Goal: Task Accomplishment & Management: Complete application form

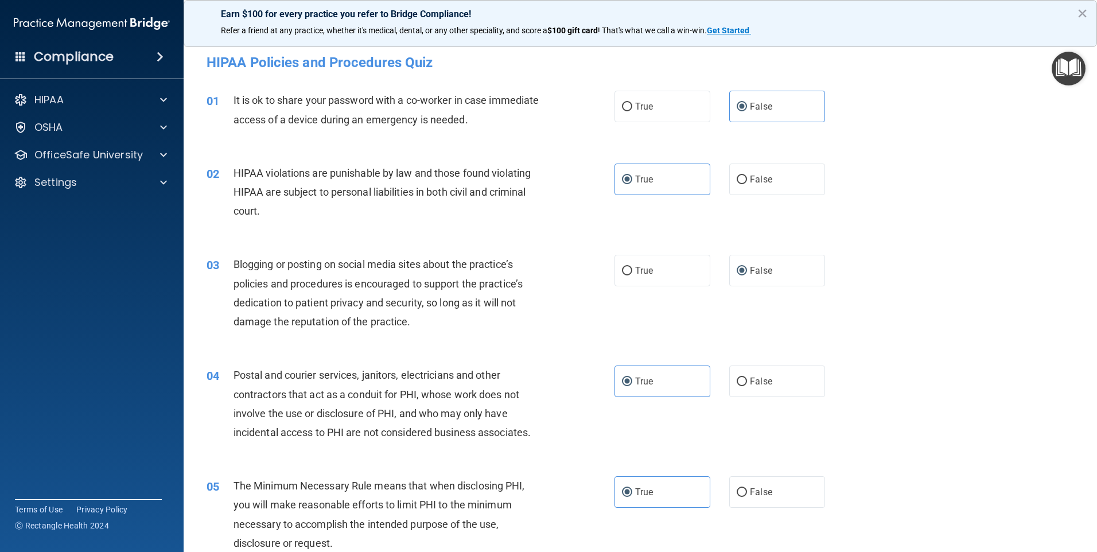
scroll to position [607, 0]
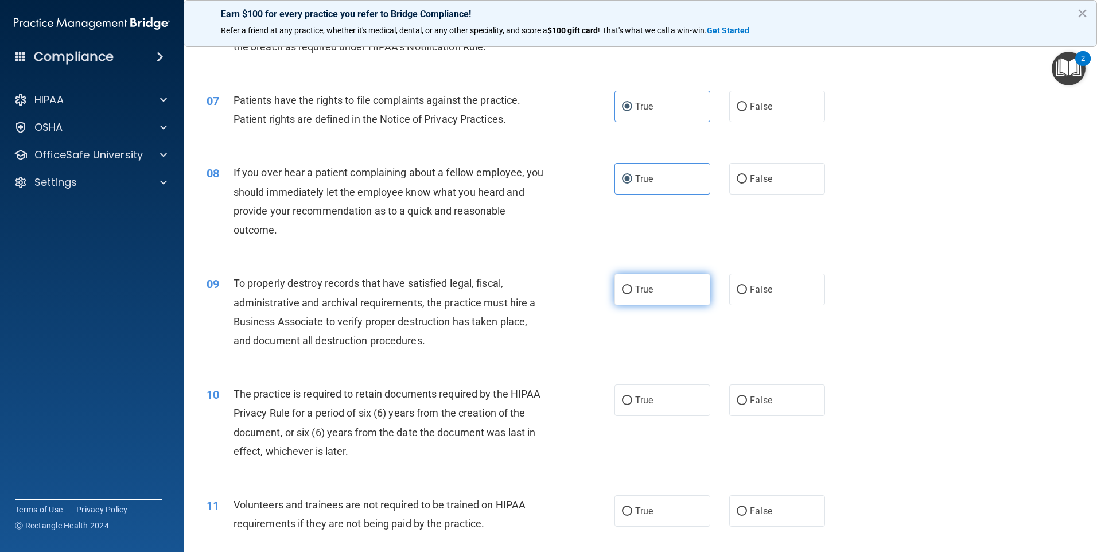
click at [655, 278] on label "True" at bounding box center [662, 290] width 96 height 32
click at [632, 286] on input "True" at bounding box center [627, 290] width 10 height 9
radio input "true"
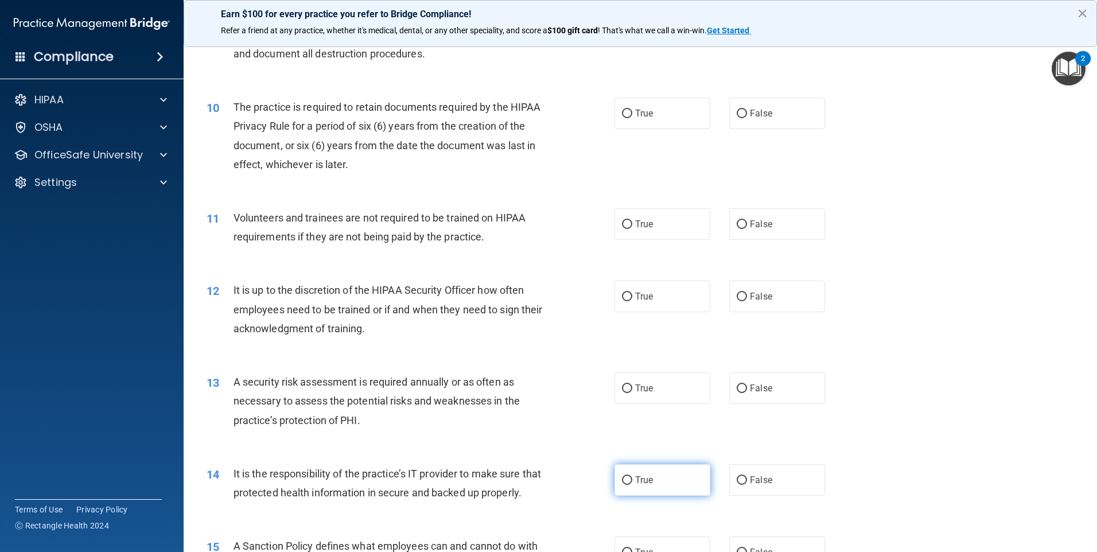
scroll to position [722, 0]
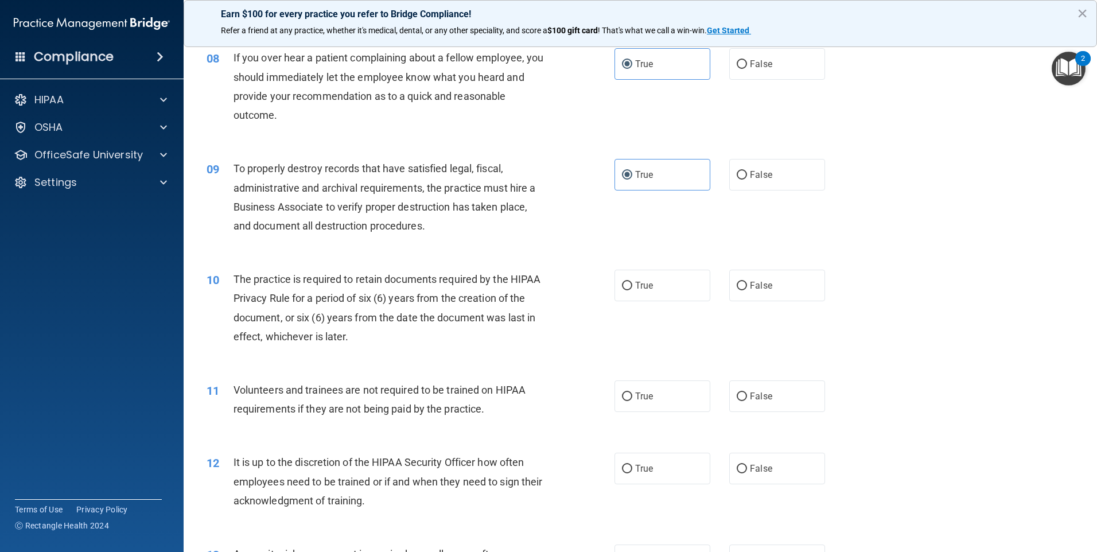
click at [547, 296] on div "10 The practice is required to retain documents required by the HIPAA Privacy R…" at bounding box center [410, 311] width 442 height 82
click at [761, 283] on span "False" at bounding box center [761, 285] width 22 height 11
click at [747, 283] on input "False" at bounding box center [742, 286] width 10 height 9
radio input "true"
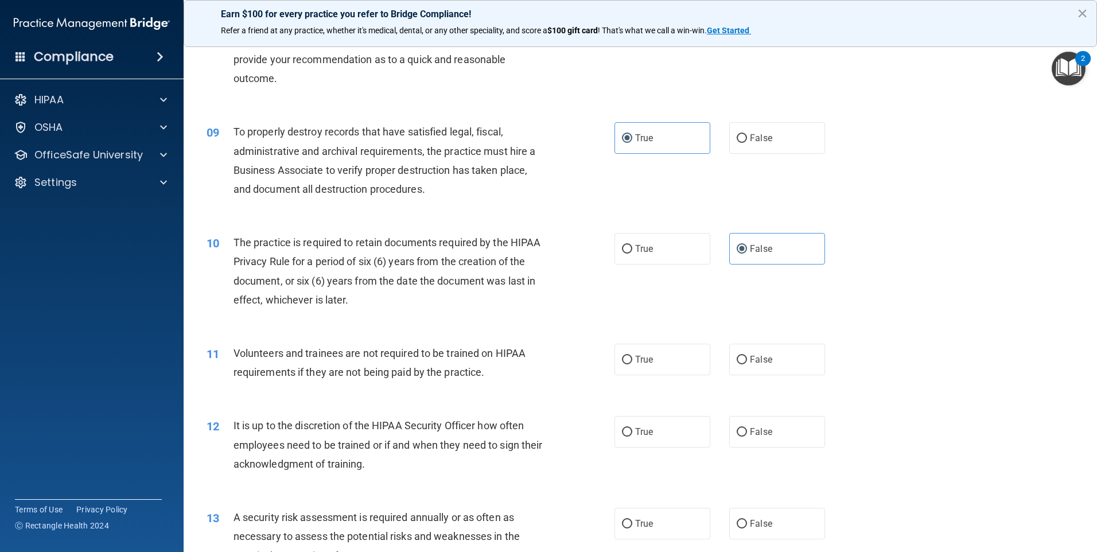
scroll to position [779, 0]
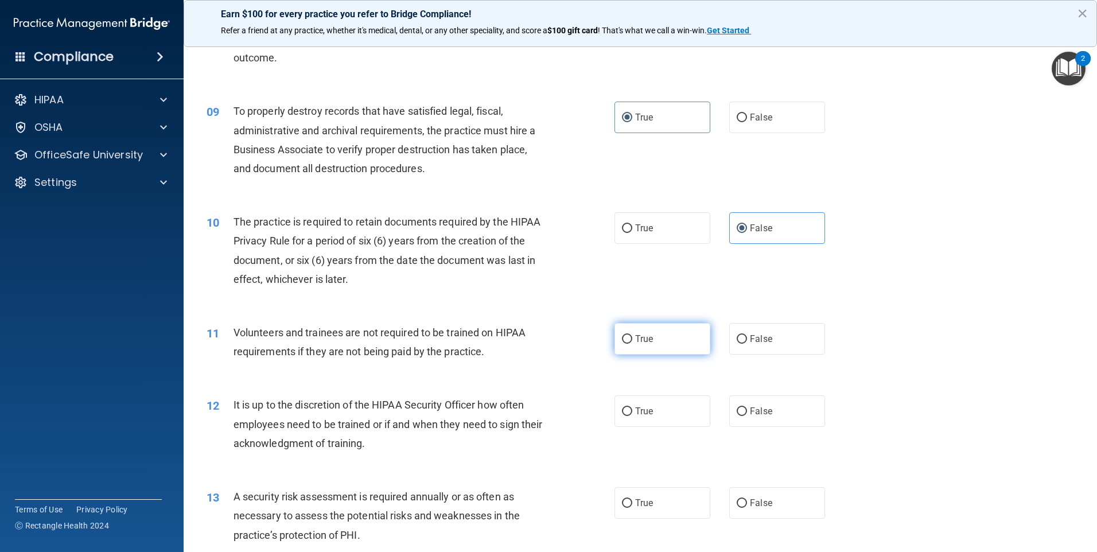
click at [657, 348] on label "True" at bounding box center [662, 339] width 96 height 32
click at [632, 344] on input "True" at bounding box center [627, 339] width 10 height 9
radio input "true"
click at [753, 414] on span "False" at bounding box center [761, 411] width 22 height 11
click at [747, 414] on input "False" at bounding box center [742, 411] width 10 height 9
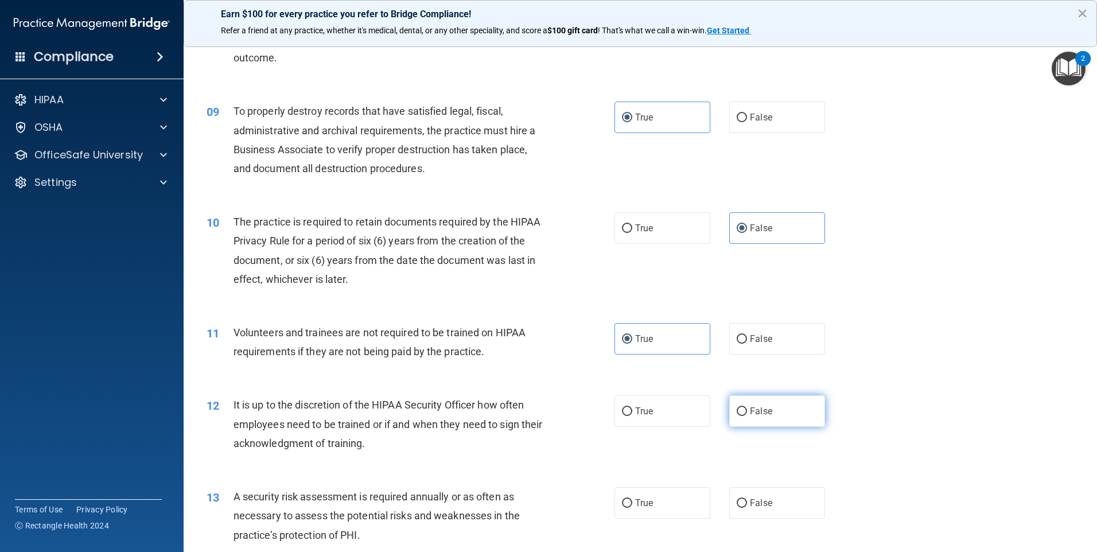
radio input "true"
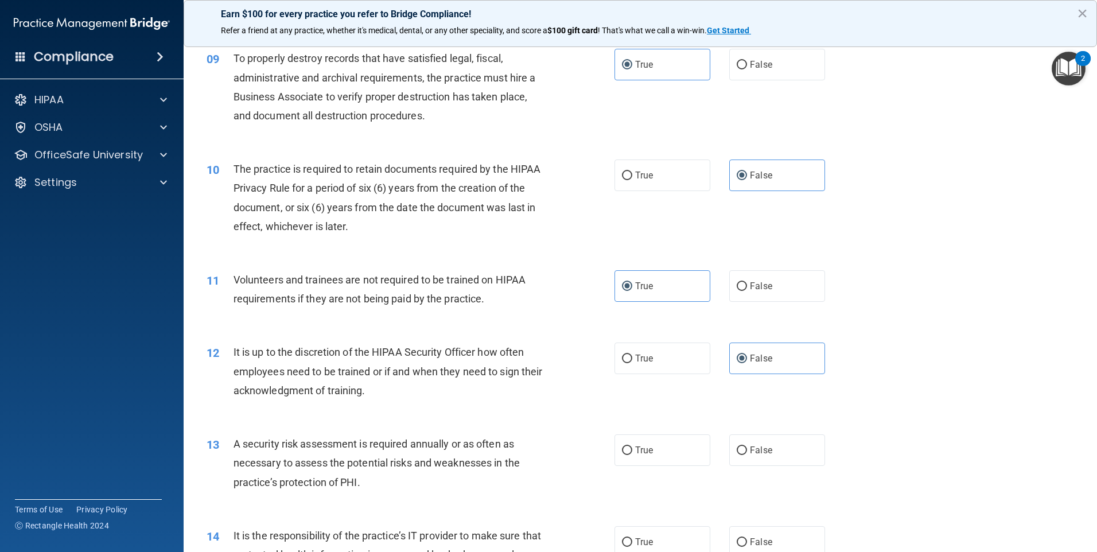
scroll to position [894, 0]
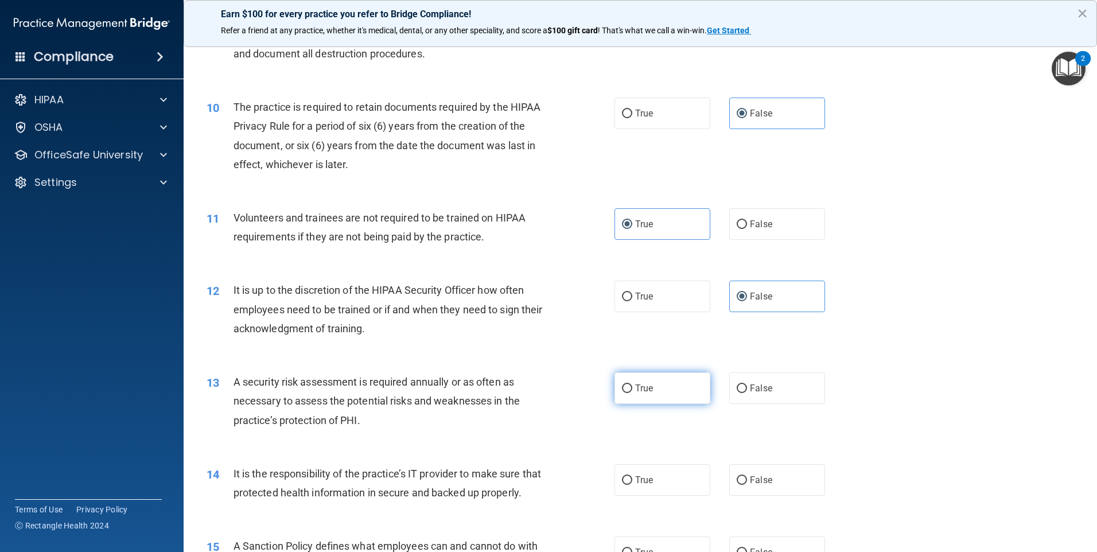
click at [628, 384] on label "True" at bounding box center [662, 388] width 96 height 32
click at [628, 384] on input "True" at bounding box center [627, 388] width 10 height 9
radio input "true"
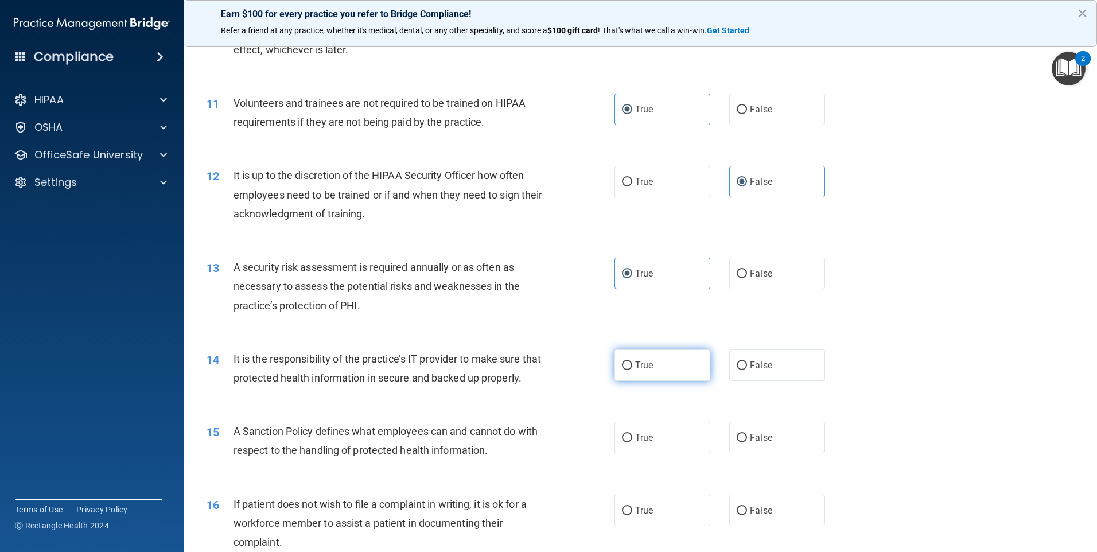
click at [662, 362] on label "True" at bounding box center [662, 365] width 96 height 32
click at [632, 362] on input "True" at bounding box center [627, 365] width 10 height 9
radio input "true"
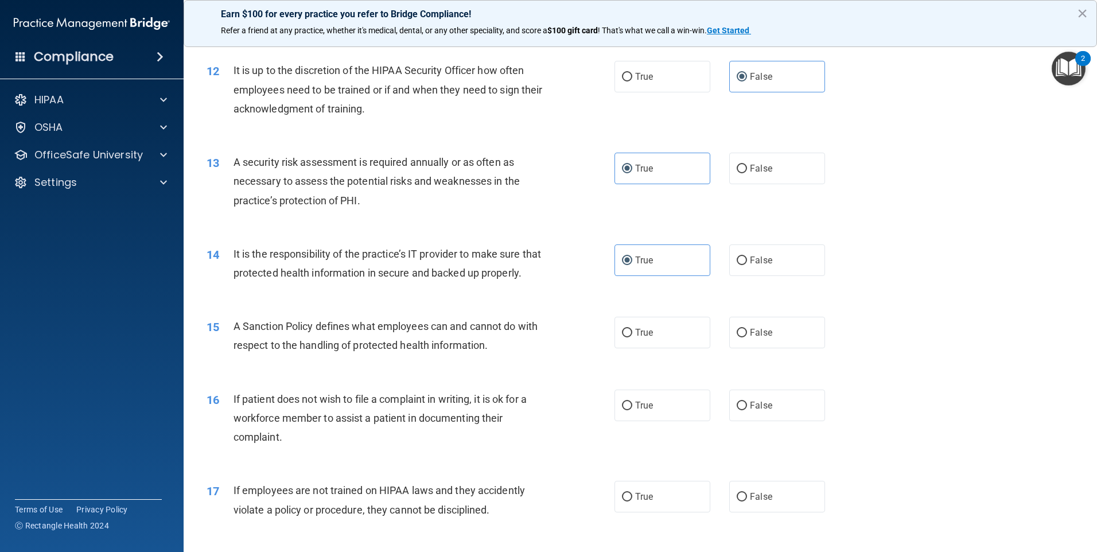
scroll to position [1123, 0]
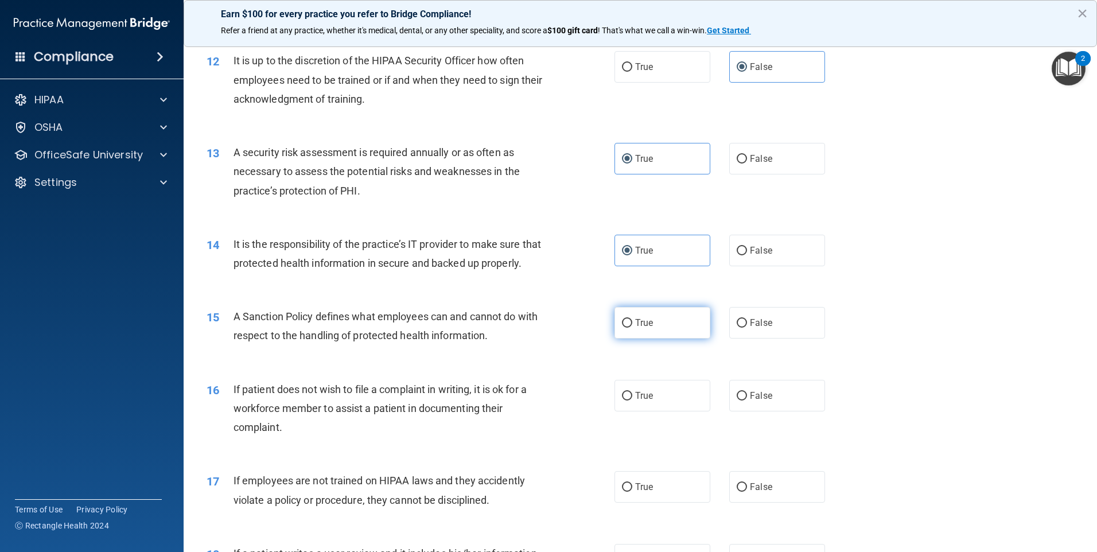
click at [624, 328] on input "True" at bounding box center [627, 323] width 10 height 9
radio input "true"
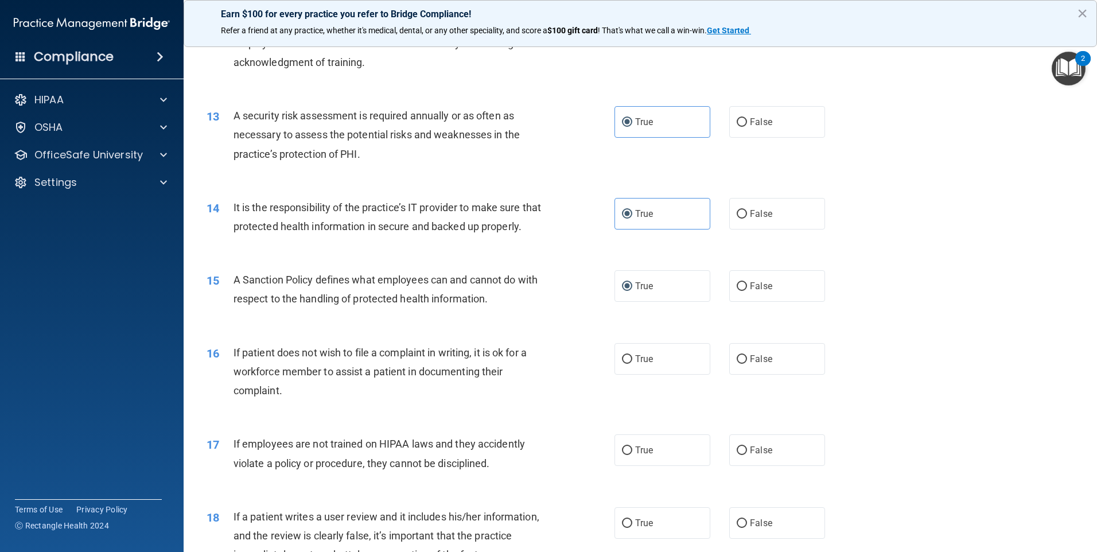
scroll to position [1180, 0]
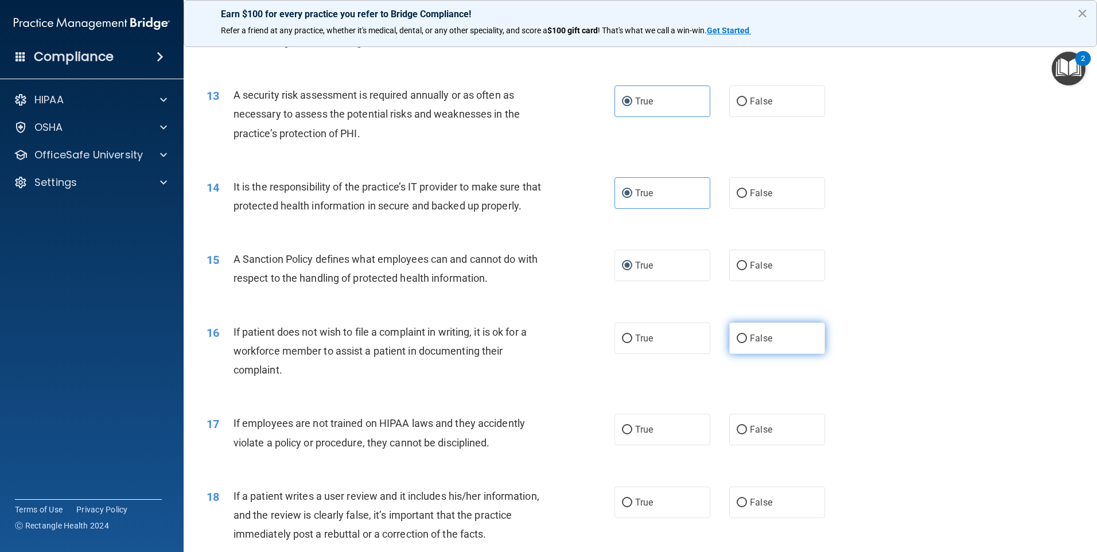
click at [763, 343] on label "False" at bounding box center [777, 338] width 96 height 32
click at [747, 343] on input "False" at bounding box center [742, 338] width 10 height 9
radio input "true"
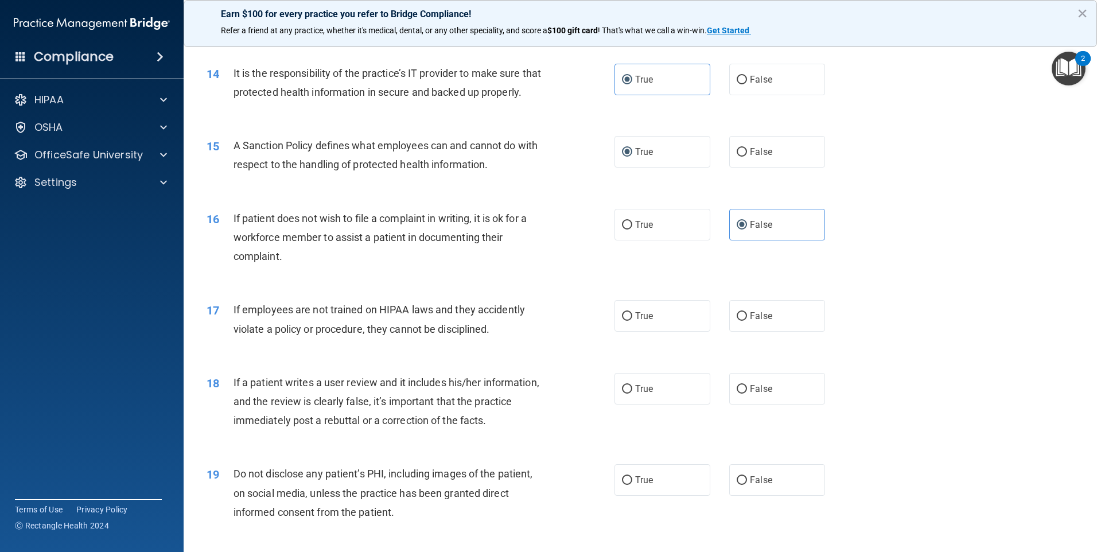
scroll to position [1295, 0]
click at [806, 329] on label "False" at bounding box center [777, 315] width 96 height 32
click at [747, 319] on input "False" at bounding box center [742, 315] width 10 height 9
radio input "true"
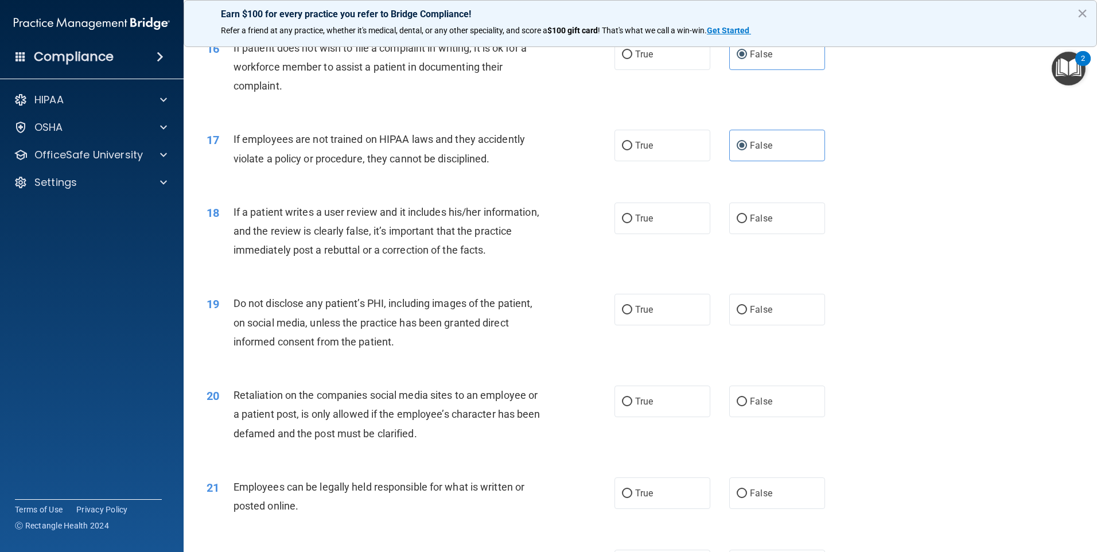
scroll to position [1467, 0]
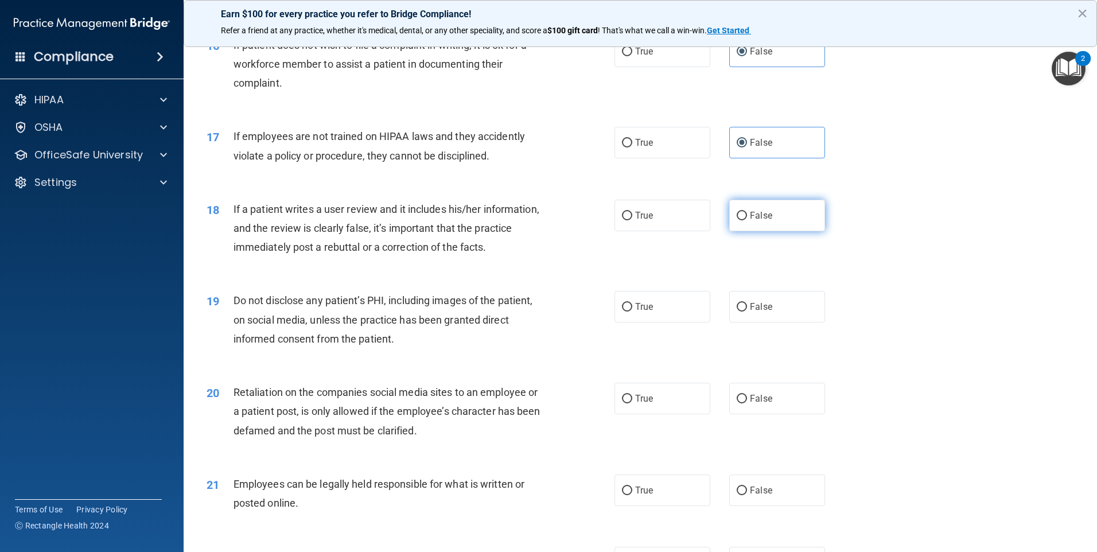
click at [769, 231] on label "False" at bounding box center [777, 216] width 96 height 32
click at [747, 220] on input "False" at bounding box center [742, 216] width 10 height 9
radio input "true"
click at [677, 322] on label "True" at bounding box center [662, 307] width 96 height 32
click at [632, 311] on input "True" at bounding box center [627, 307] width 10 height 9
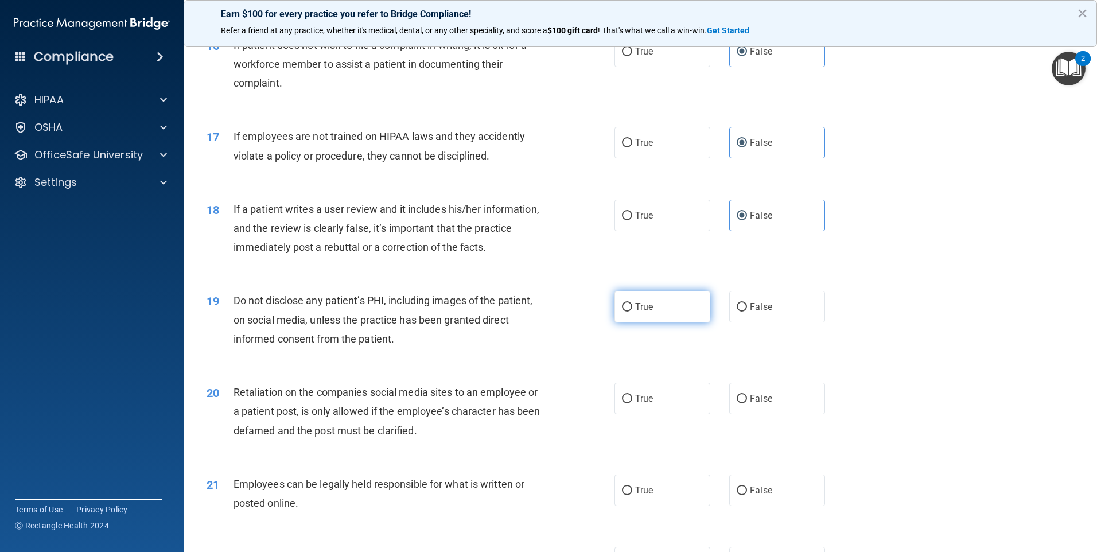
radio input "true"
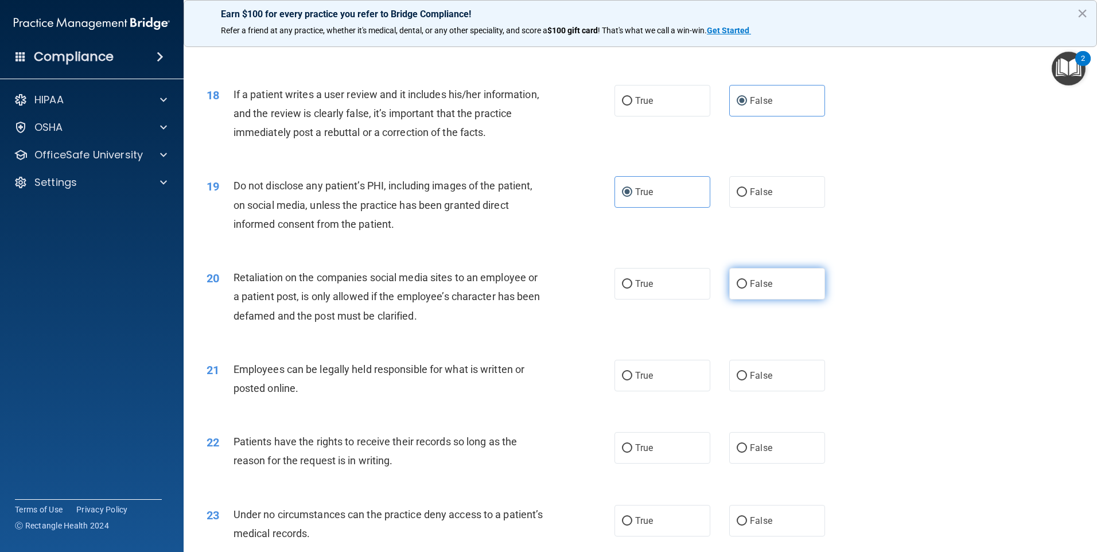
click at [754, 289] on span "False" at bounding box center [761, 283] width 22 height 11
click at [747, 289] on input "False" at bounding box center [742, 284] width 10 height 9
radio input "true"
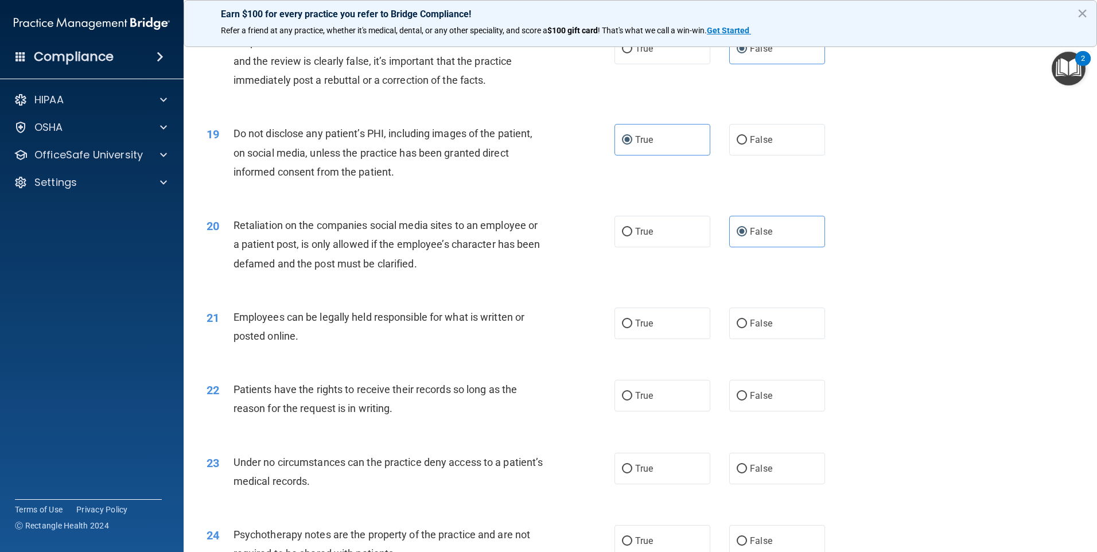
scroll to position [1697, 0]
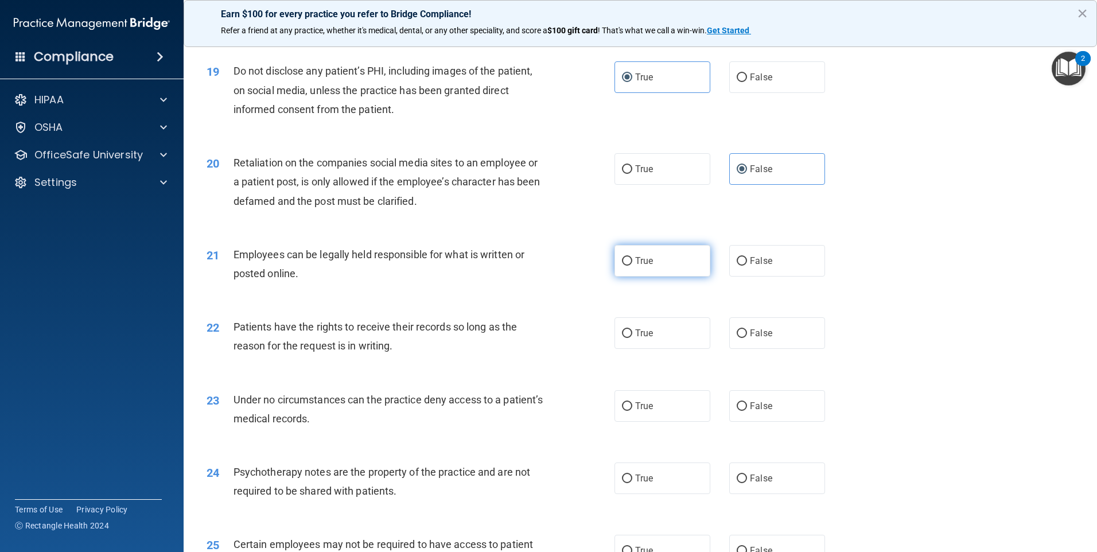
click at [635, 266] on span "True" at bounding box center [644, 260] width 18 height 11
click at [632, 266] on input "True" at bounding box center [627, 261] width 10 height 9
radio input "true"
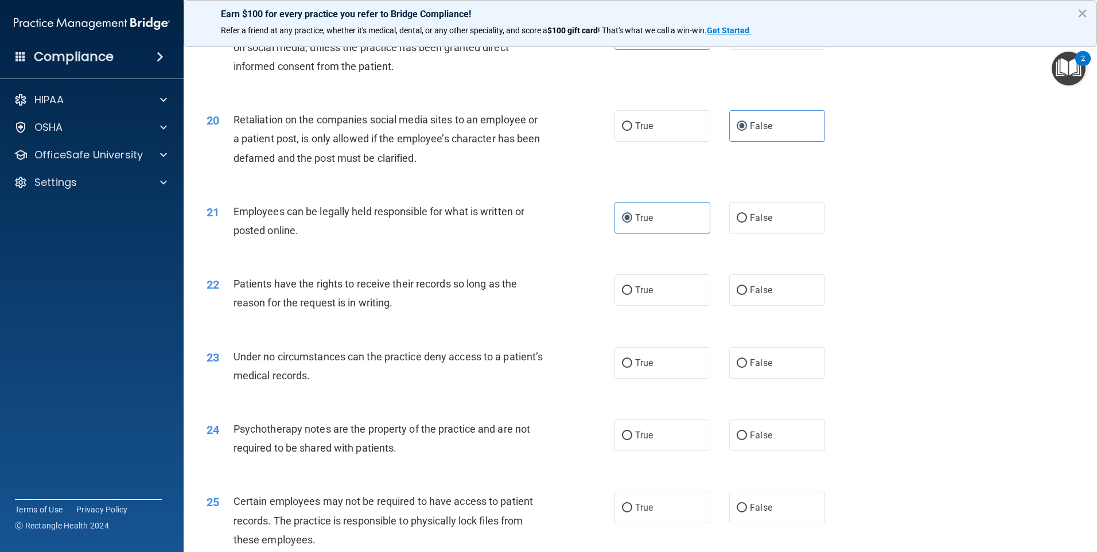
scroll to position [1811, 0]
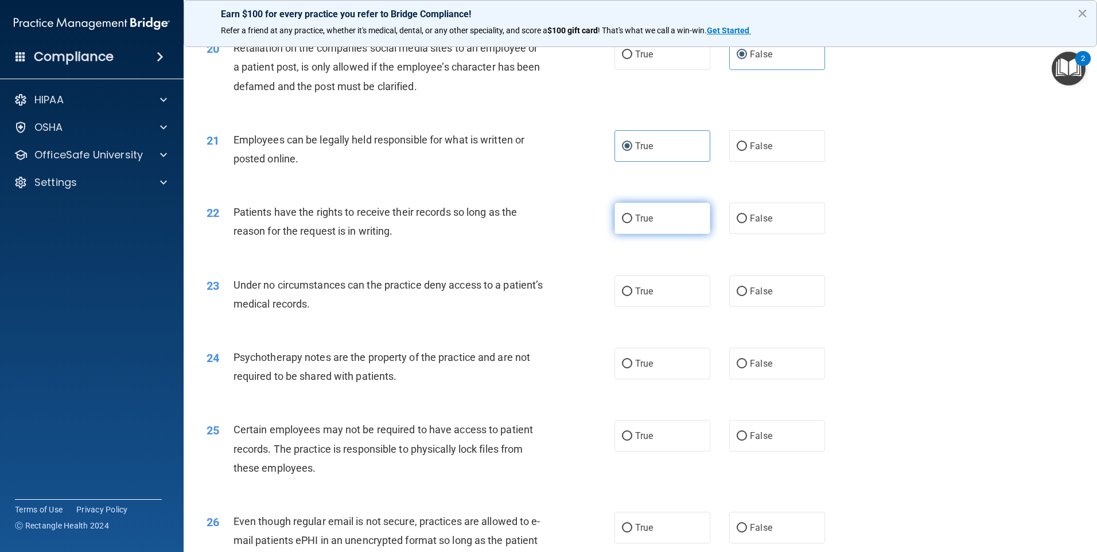
click at [661, 234] on label "True" at bounding box center [662, 218] width 96 height 32
click at [632, 223] on input "True" at bounding box center [627, 219] width 10 height 9
radio input "true"
click at [752, 297] on span "False" at bounding box center [761, 291] width 22 height 11
click at [747, 296] on input "False" at bounding box center [742, 291] width 10 height 9
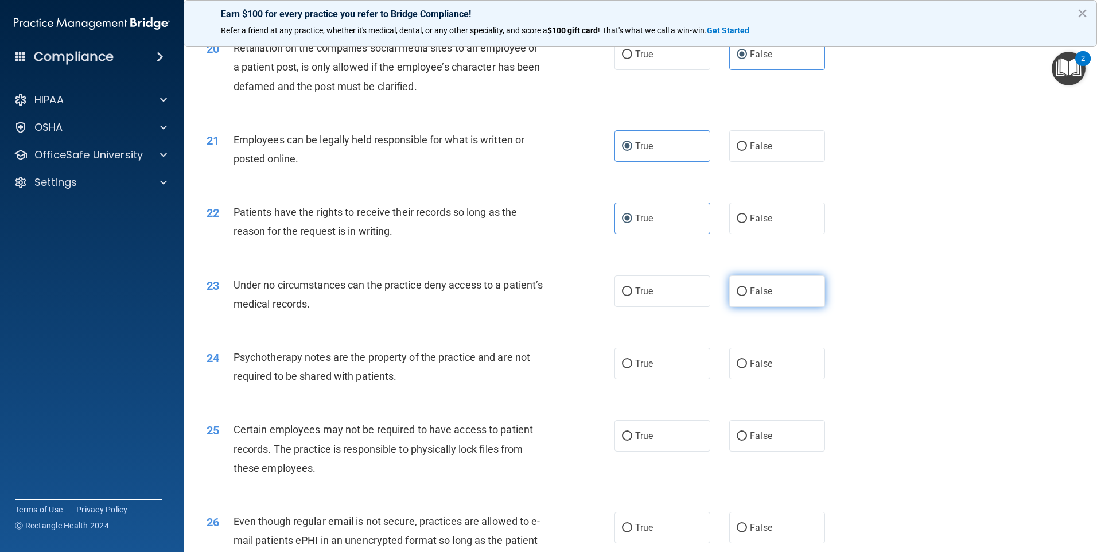
radio input "true"
click at [763, 369] on span "False" at bounding box center [761, 363] width 22 height 11
click at [747, 368] on input "False" at bounding box center [742, 364] width 10 height 9
radio input "true"
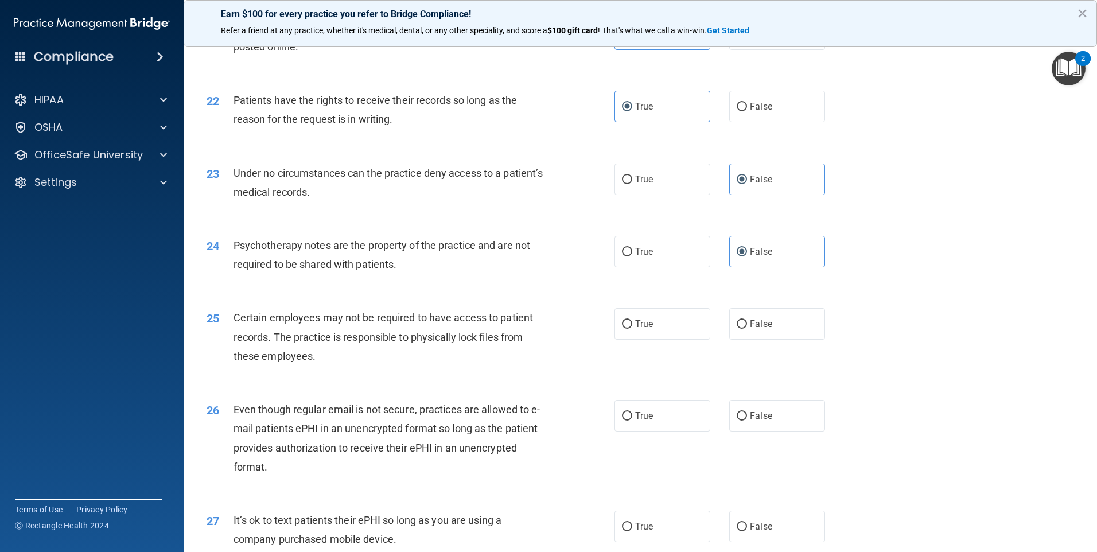
scroll to position [1926, 0]
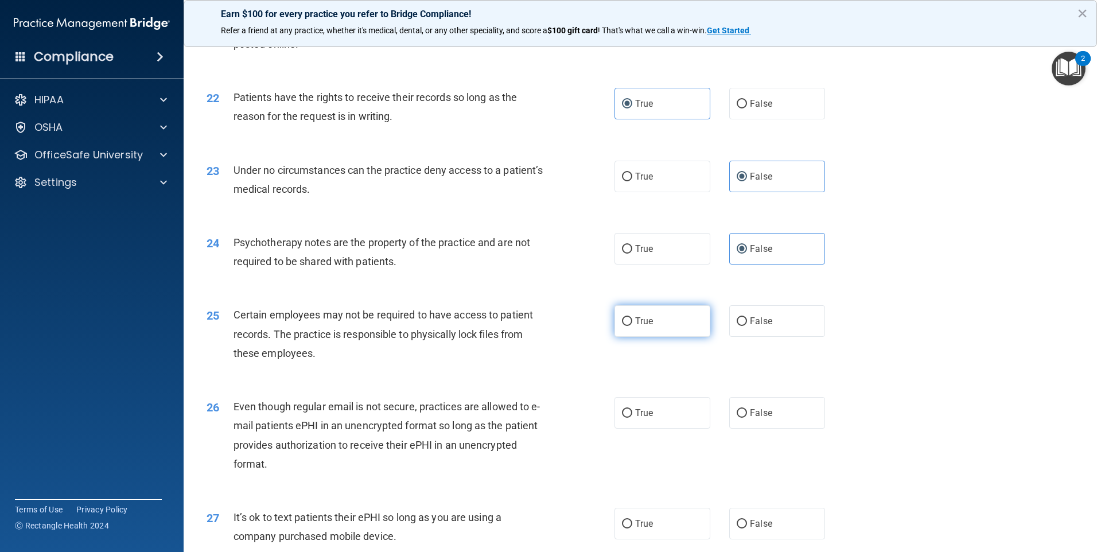
click at [619, 334] on label "True" at bounding box center [662, 321] width 96 height 32
click at [622, 326] on input "True" at bounding box center [627, 321] width 10 height 9
radio input "true"
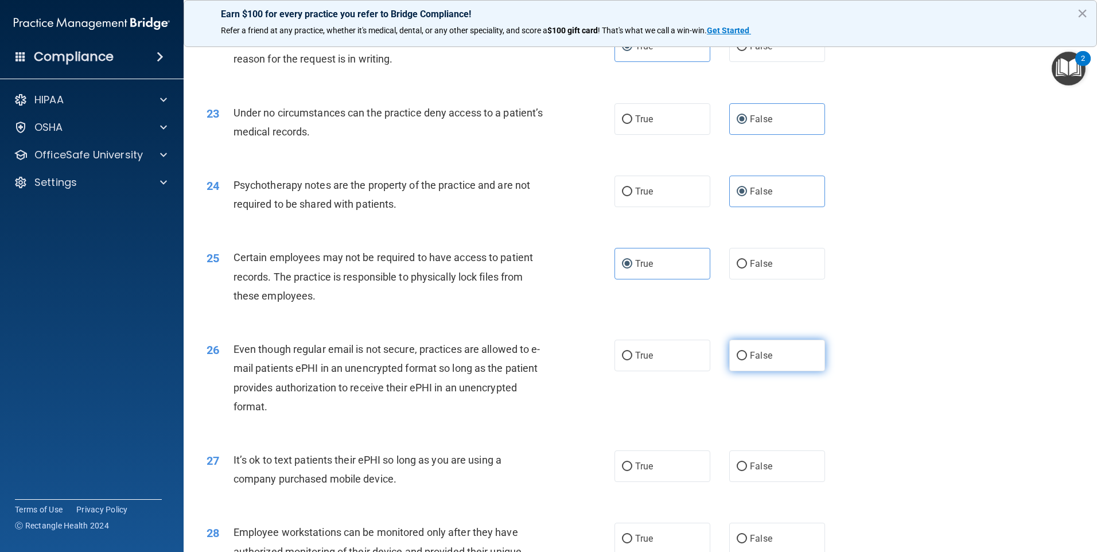
click at [754, 361] on span "False" at bounding box center [761, 355] width 22 height 11
click at [747, 360] on input "False" at bounding box center [742, 356] width 10 height 9
radio input "true"
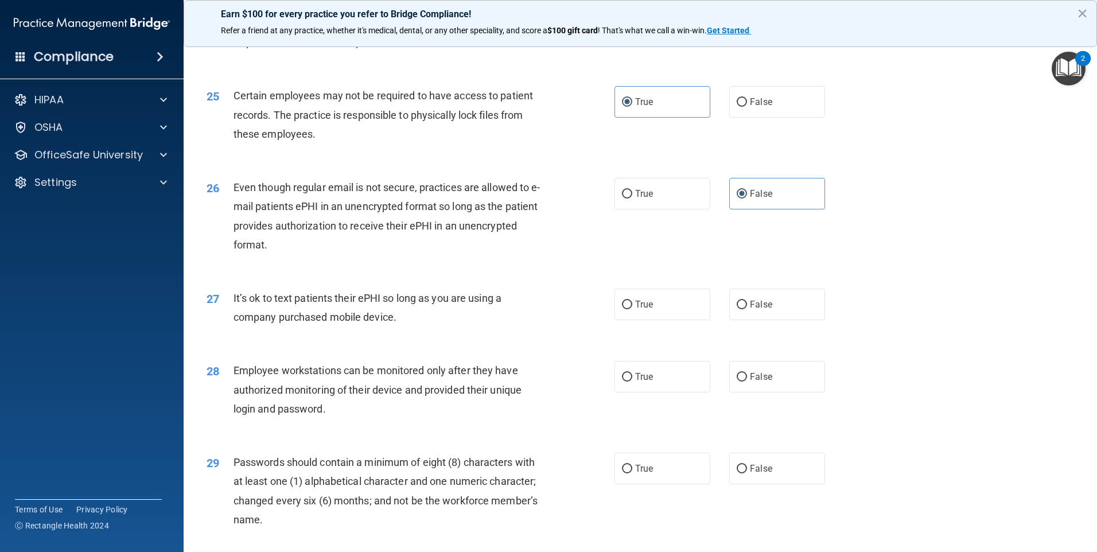
scroll to position [2156, 0]
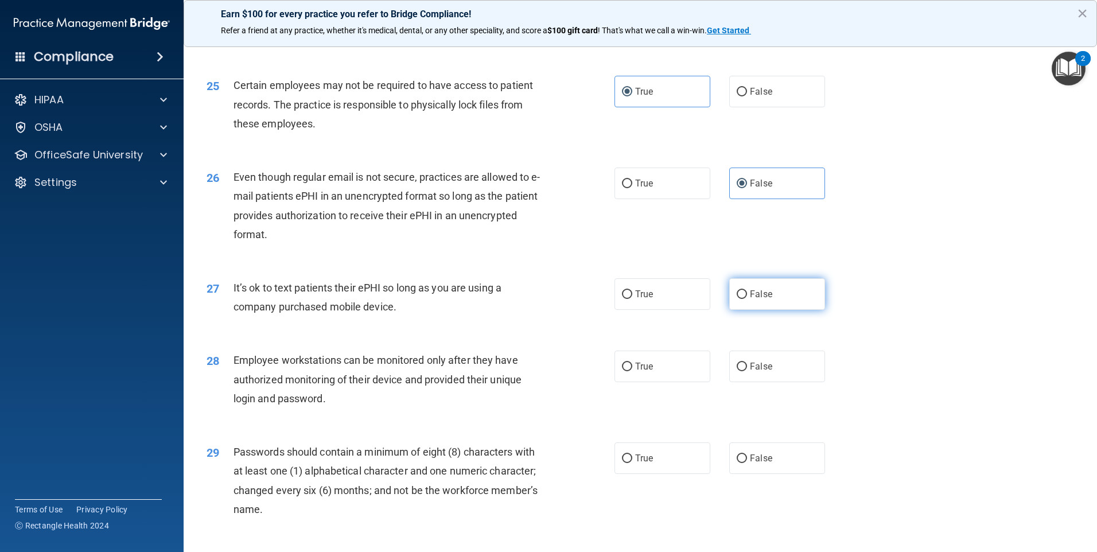
click at [755, 299] on span "False" at bounding box center [761, 294] width 22 height 11
click at [747, 299] on input "False" at bounding box center [742, 294] width 10 height 9
radio input "true"
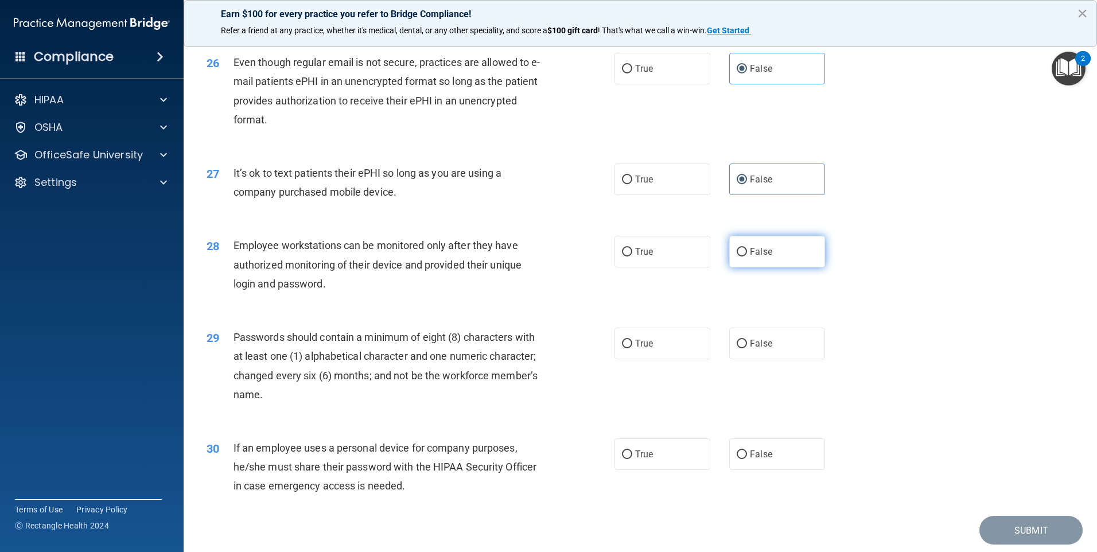
click at [752, 257] on span "False" at bounding box center [761, 251] width 22 height 11
click at [747, 256] on input "False" at bounding box center [742, 252] width 10 height 9
radio input "true"
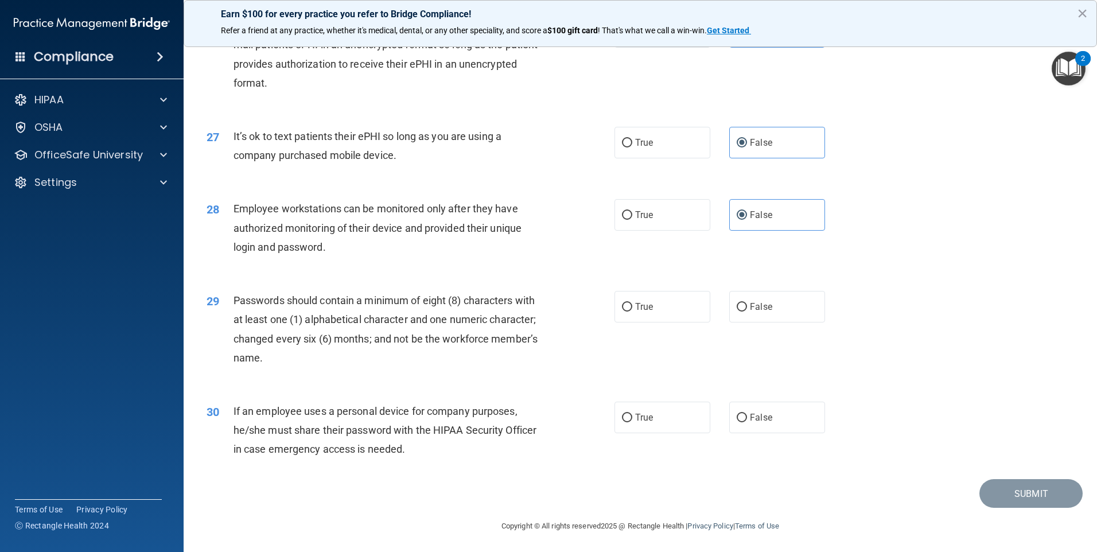
scroll to position [2328, 0]
click at [619, 315] on label "True" at bounding box center [662, 305] width 96 height 32
click at [622, 310] on input "True" at bounding box center [627, 305] width 10 height 9
radio input "true"
click at [813, 410] on label "False" at bounding box center [777, 416] width 96 height 32
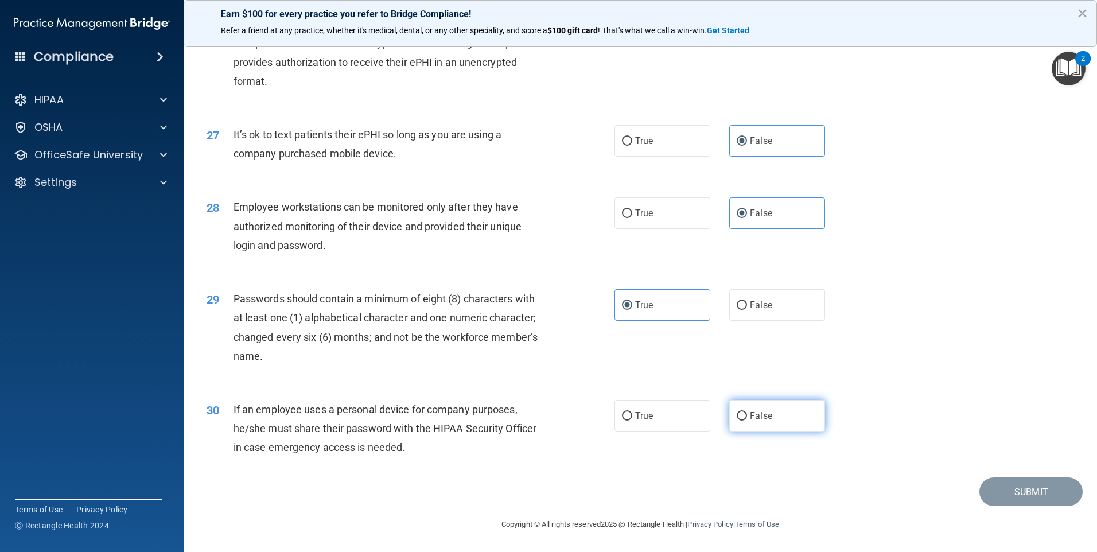
click at [747, 412] on input "False" at bounding box center [742, 416] width 10 height 9
radio input "true"
click at [1009, 488] on button "Submit" at bounding box center [1030, 491] width 103 height 29
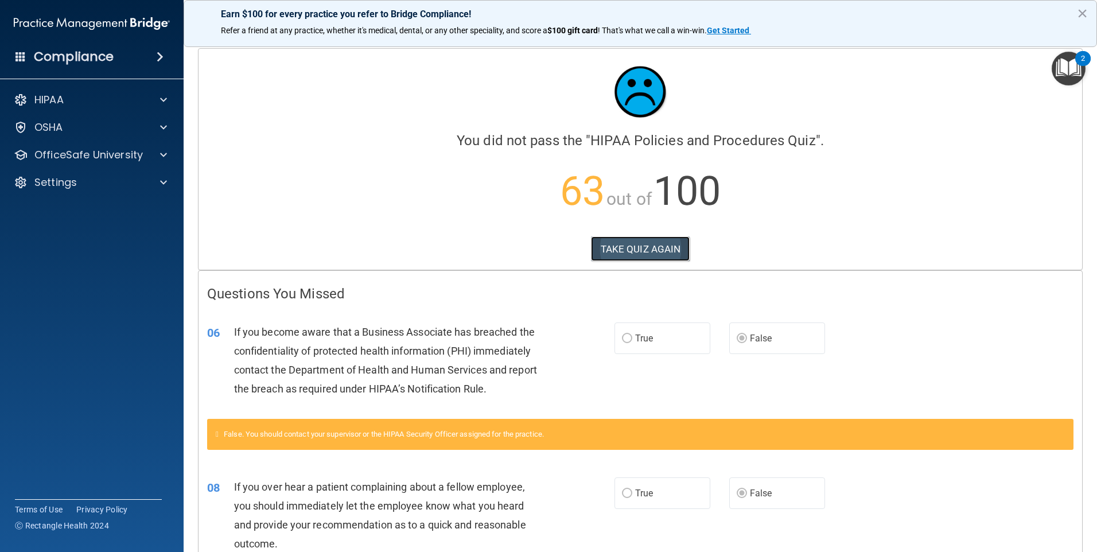
click at [614, 246] on button "TAKE QUIZ AGAIN" at bounding box center [640, 248] width 99 height 25
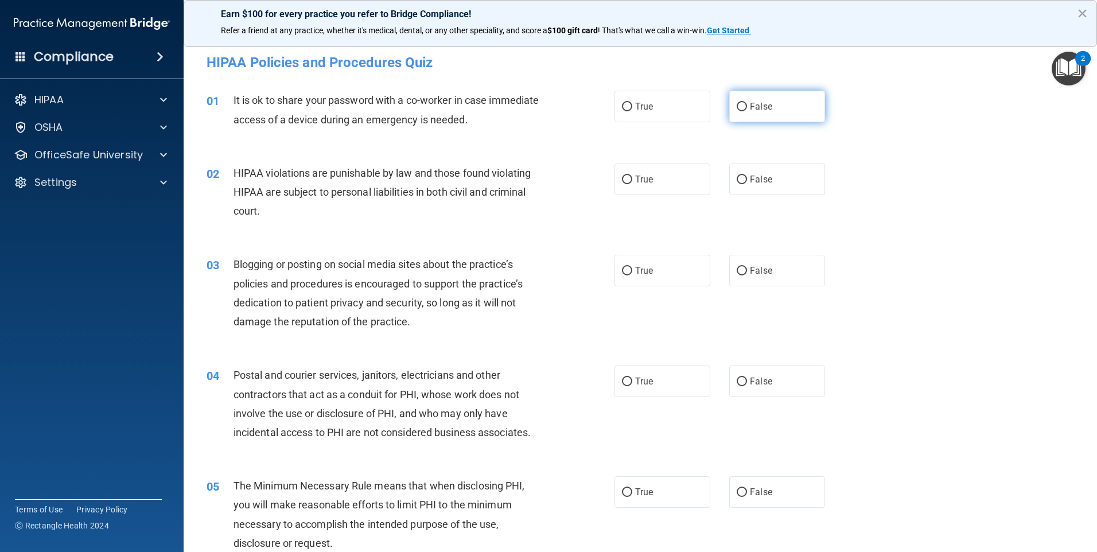
click at [741, 108] on input "False" at bounding box center [742, 107] width 10 height 9
radio input "true"
click at [651, 181] on label "True" at bounding box center [662, 179] width 96 height 32
click at [632, 181] on input "True" at bounding box center [627, 180] width 10 height 9
radio input "true"
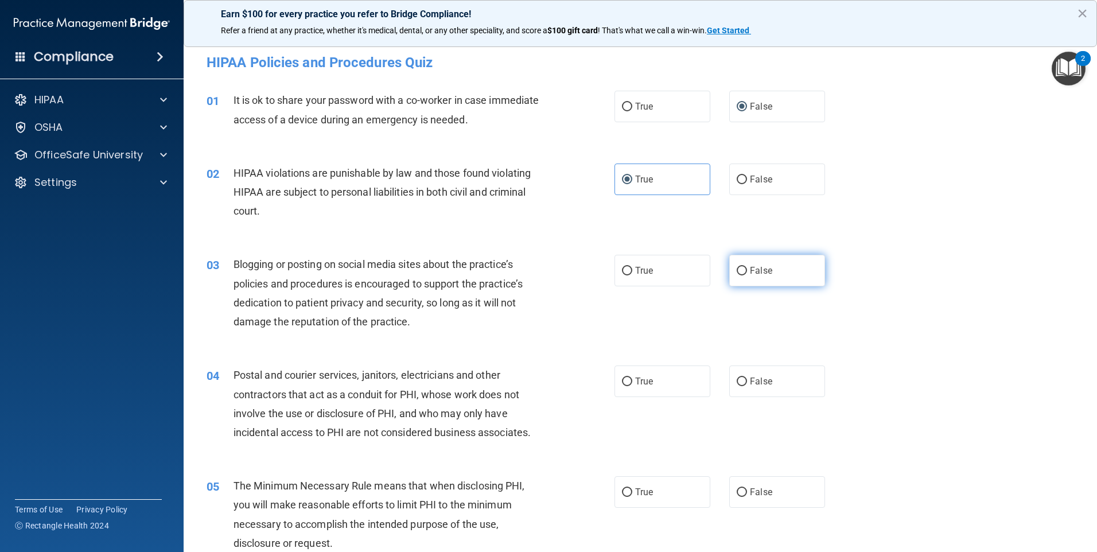
click at [758, 276] on label "False" at bounding box center [777, 271] width 96 height 32
click at [747, 275] on input "False" at bounding box center [742, 271] width 10 height 9
radio input "true"
click at [755, 383] on span "False" at bounding box center [761, 381] width 22 height 11
click at [747, 383] on input "False" at bounding box center [742, 381] width 10 height 9
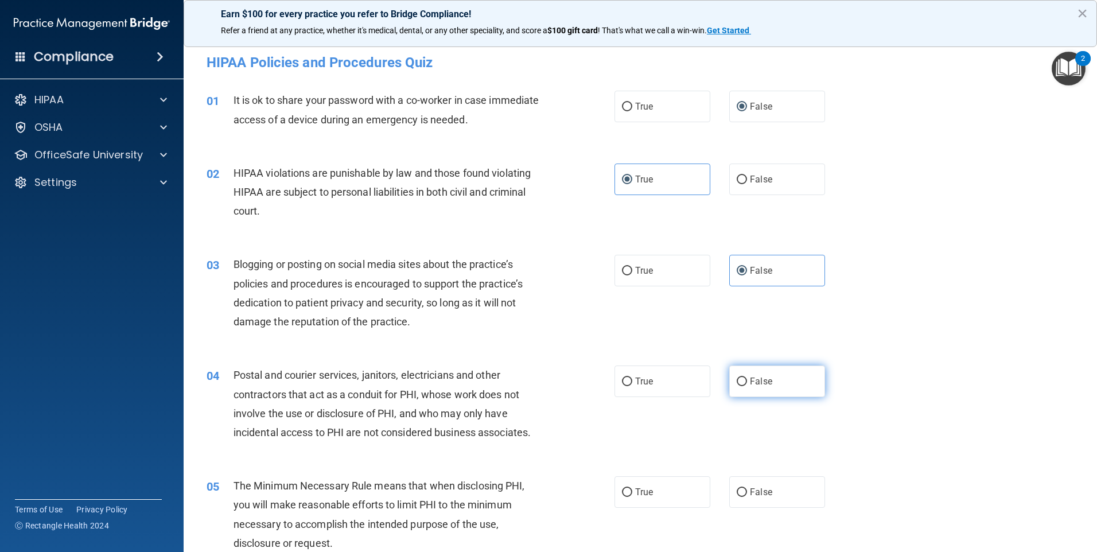
radio input "true"
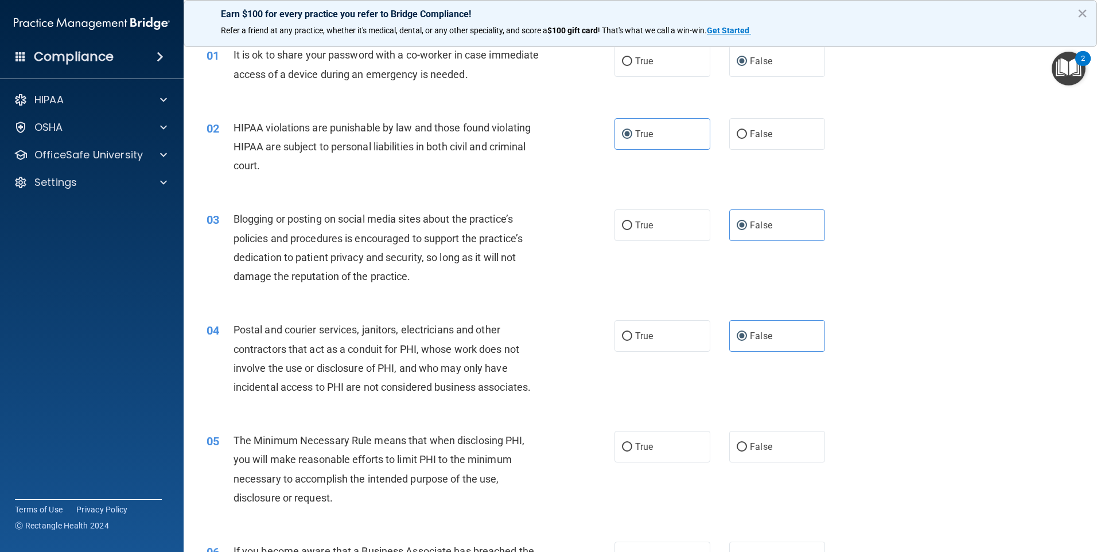
scroll to position [115, 0]
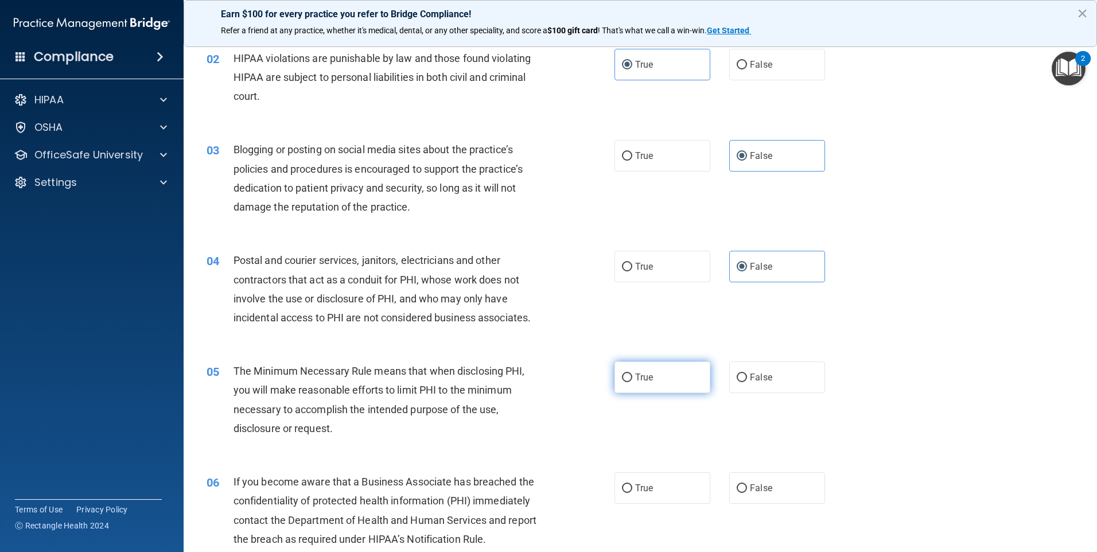
click at [624, 379] on input "True" at bounding box center [627, 377] width 10 height 9
radio input "true"
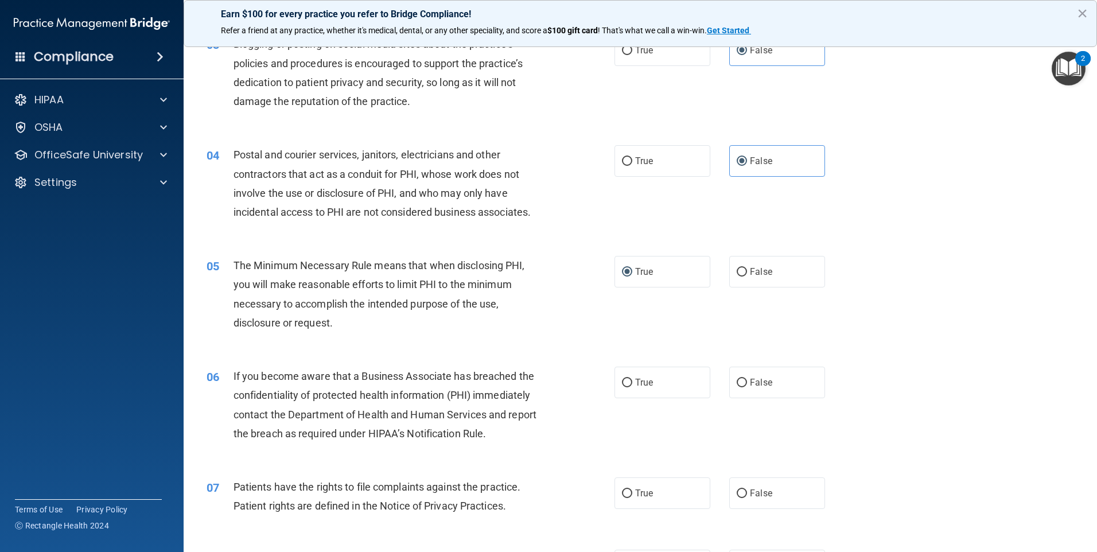
scroll to position [229, 0]
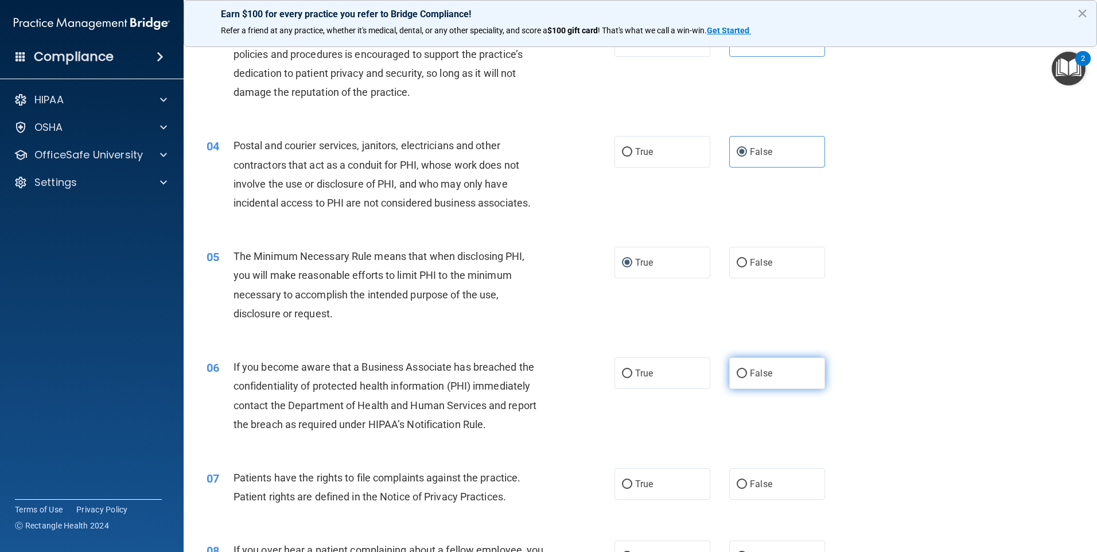
click at [785, 382] on label "False" at bounding box center [777, 373] width 96 height 32
click at [747, 378] on input "False" at bounding box center [742, 373] width 10 height 9
radio input "true"
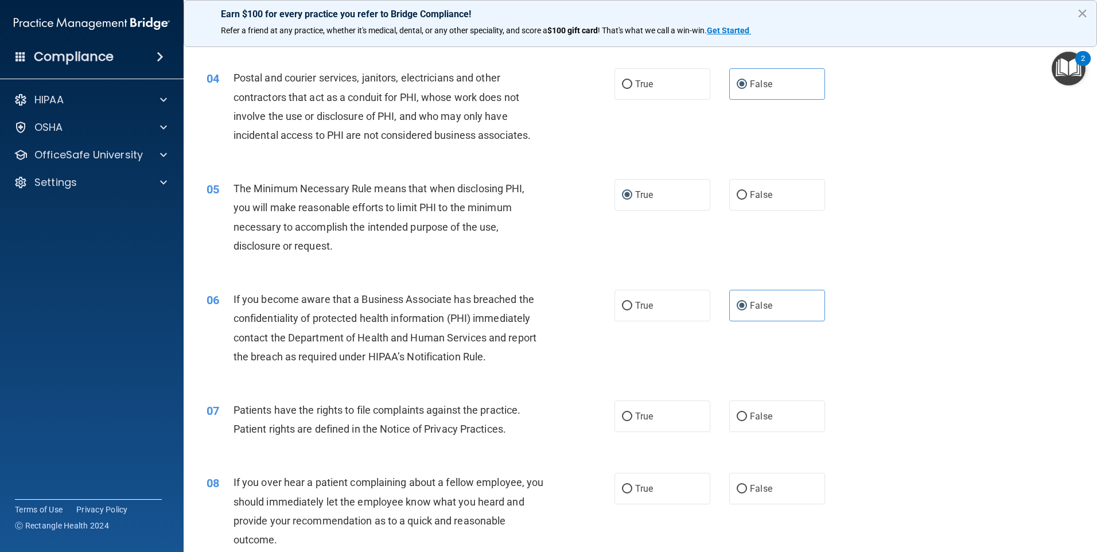
scroll to position [402, 0]
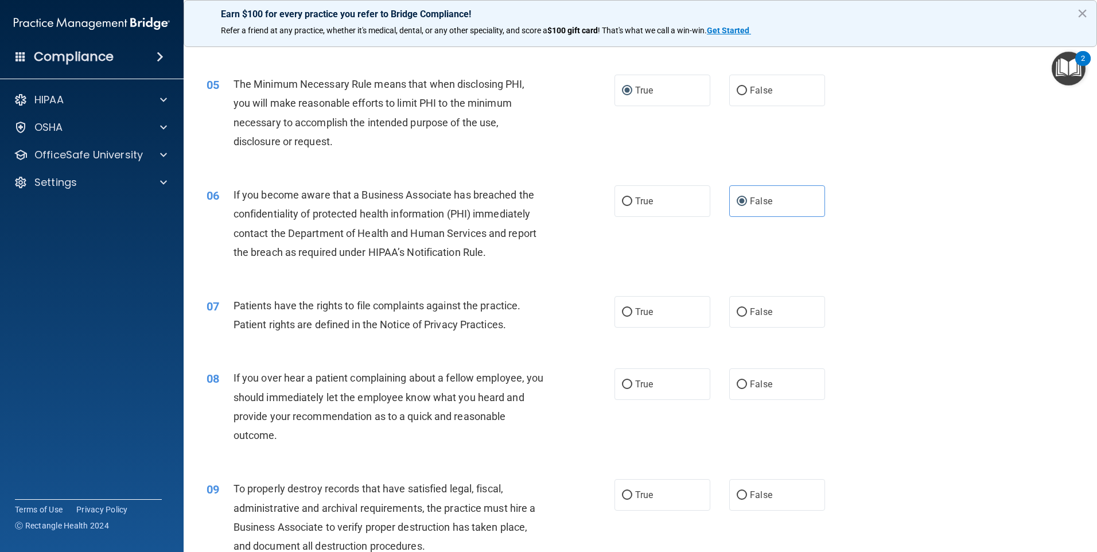
click at [634, 324] on label "True" at bounding box center [662, 312] width 96 height 32
click at [632, 317] on input "True" at bounding box center [627, 312] width 10 height 9
radio input "true"
click at [782, 385] on label "False" at bounding box center [777, 384] width 96 height 32
click at [747, 385] on input "False" at bounding box center [742, 384] width 10 height 9
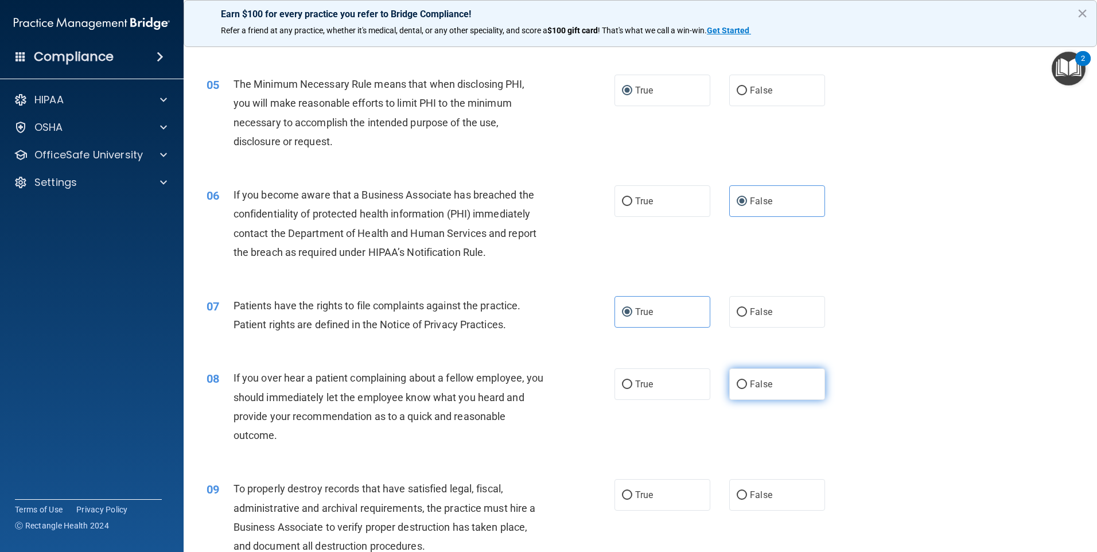
radio input "true"
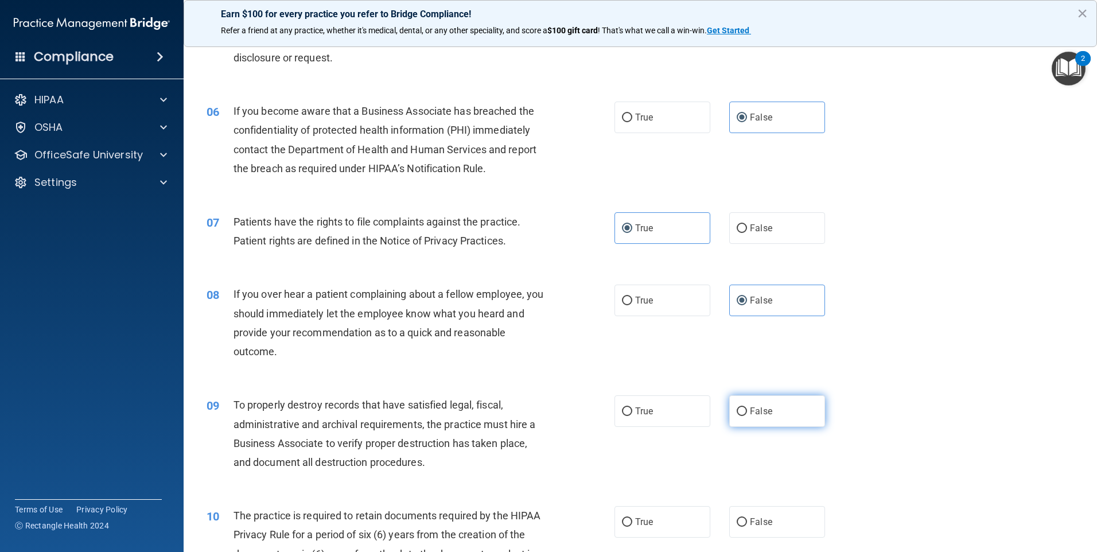
scroll to position [516, 0]
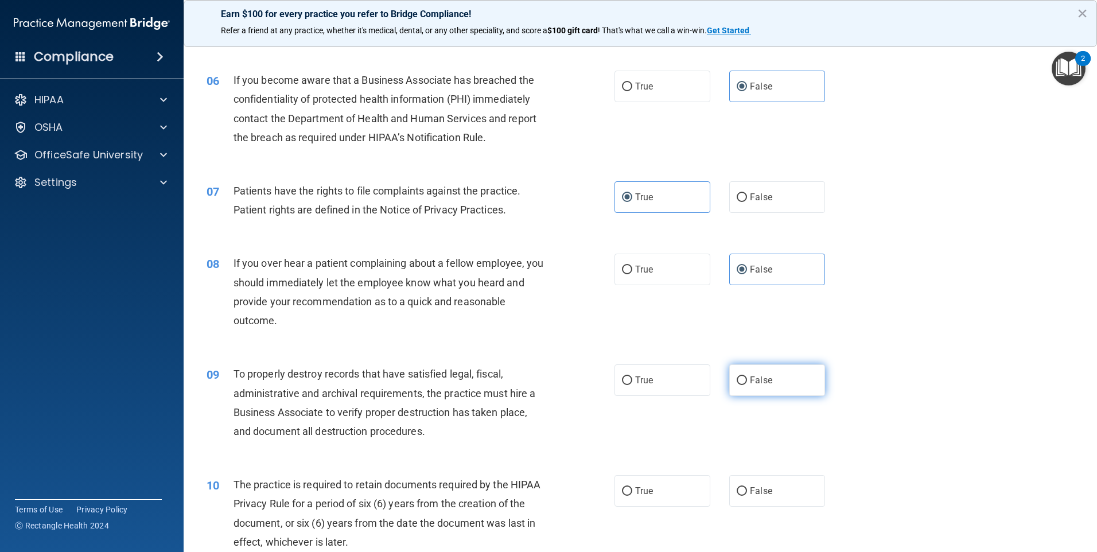
click at [757, 373] on label "False" at bounding box center [777, 380] width 96 height 32
click at [747, 376] on input "False" at bounding box center [742, 380] width 10 height 9
radio input "true"
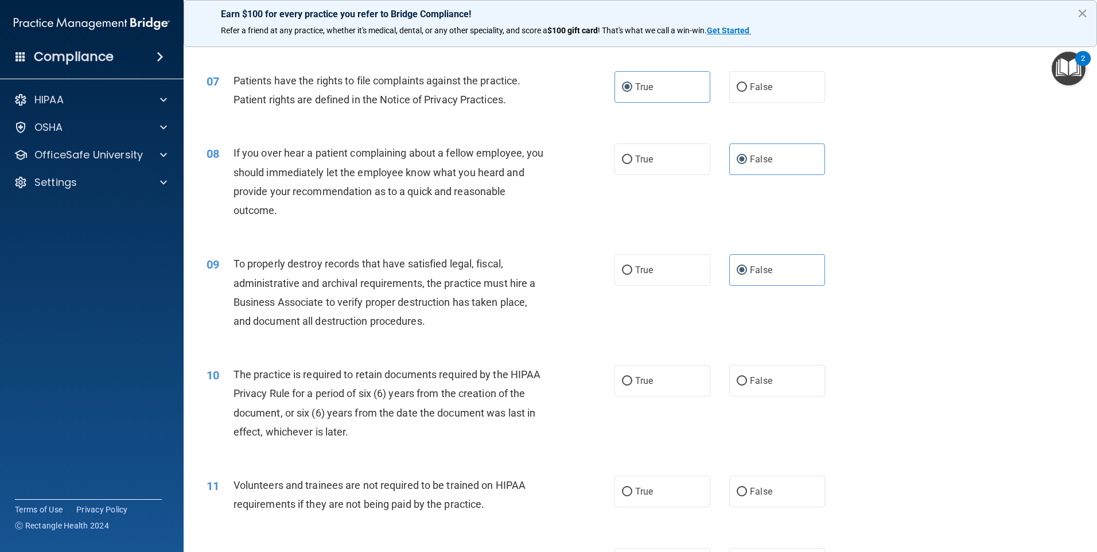
scroll to position [631, 0]
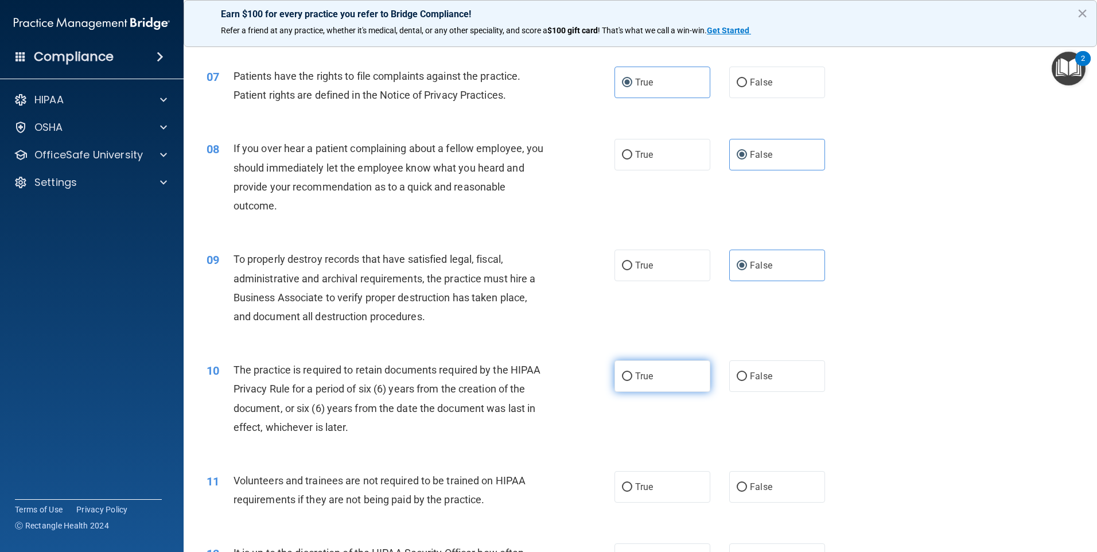
click at [645, 392] on label "True" at bounding box center [662, 376] width 96 height 32
click at [632, 381] on input "True" at bounding box center [627, 376] width 10 height 9
radio input "true"
click at [759, 380] on span "False" at bounding box center [761, 376] width 22 height 11
click at [747, 380] on input "False" at bounding box center [742, 376] width 10 height 9
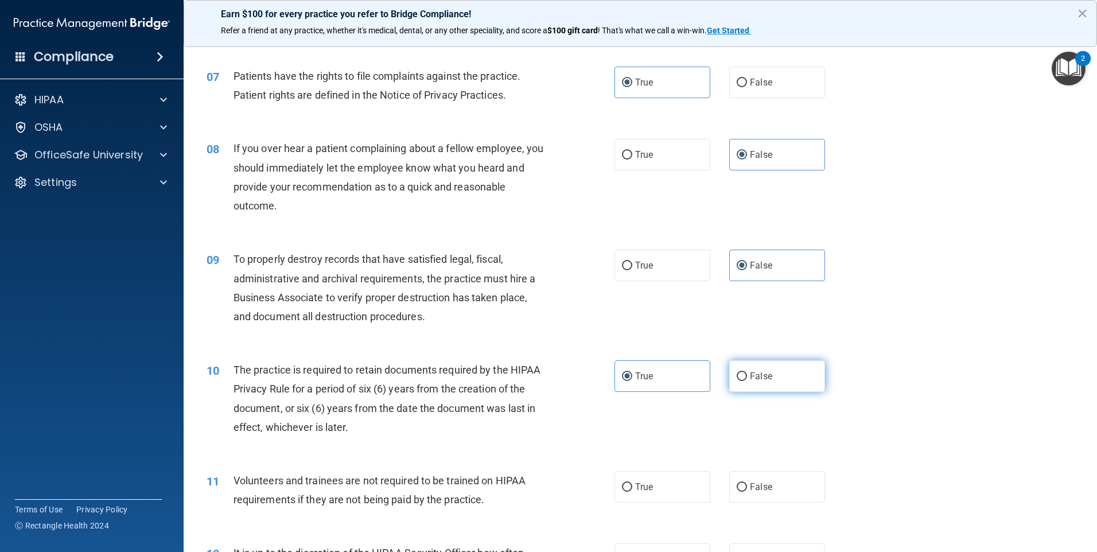
radio input "true"
click at [759, 380] on span "False" at bounding box center [761, 376] width 22 height 11
click at [747, 380] on input "False" at bounding box center [742, 376] width 10 height 9
drag, startPoint x: 759, startPoint y: 380, endPoint x: 641, endPoint y: 379, distance: 118.2
click at [641, 379] on span "True" at bounding box center [644, 376] width 18 height 11
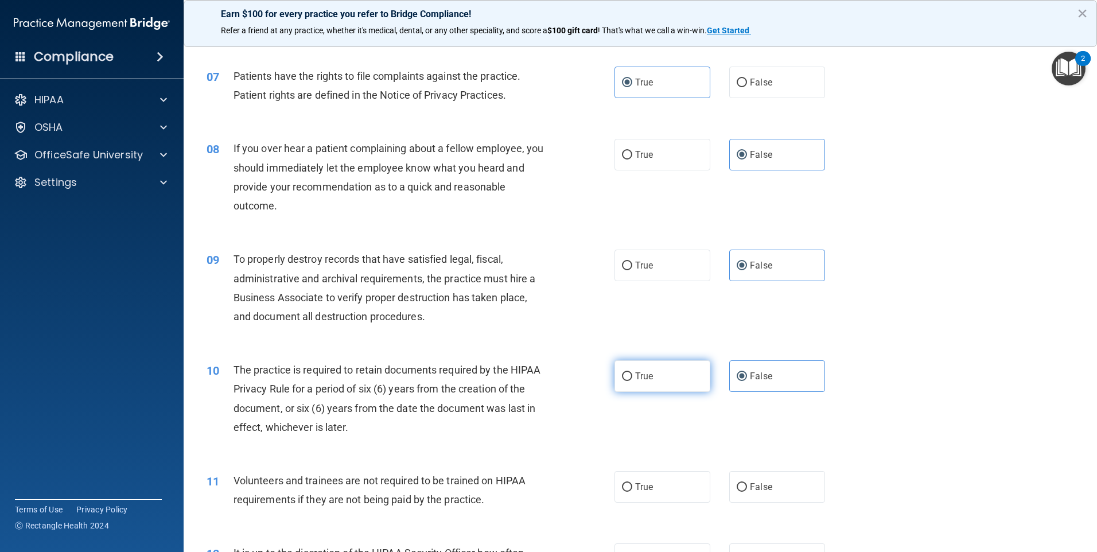
click at [632, 379] on input "True" at bounding box center [627, 376] width 10 height 9
radio input "true"
radio input "false"
click at [779, 482] on label "False" at bounding box center [777, 487] width 96 height 32
click at [747, 483] on input "False" at bounding box center [742, 487] width 10 height 9
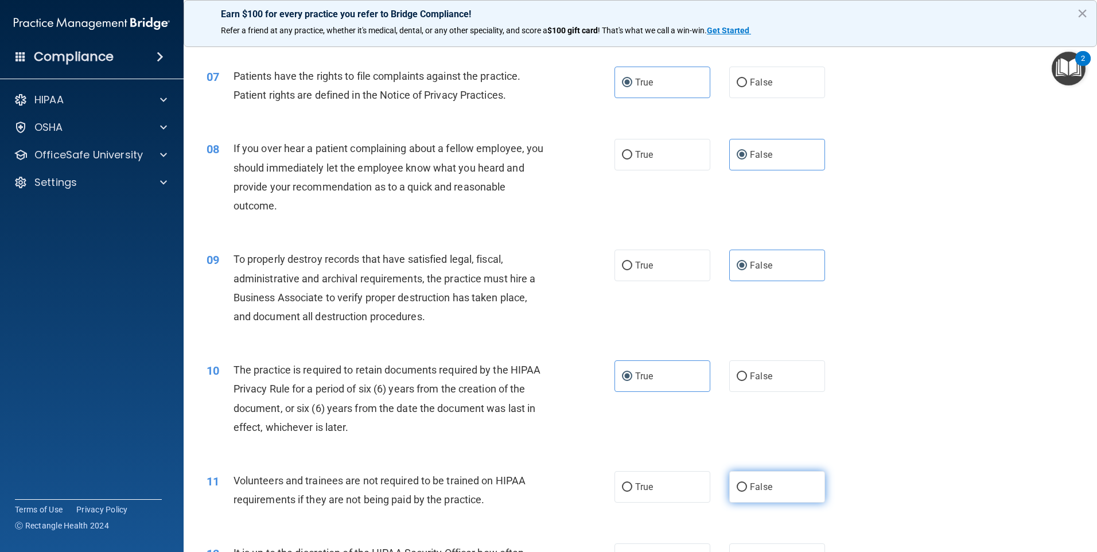
radio input "true"
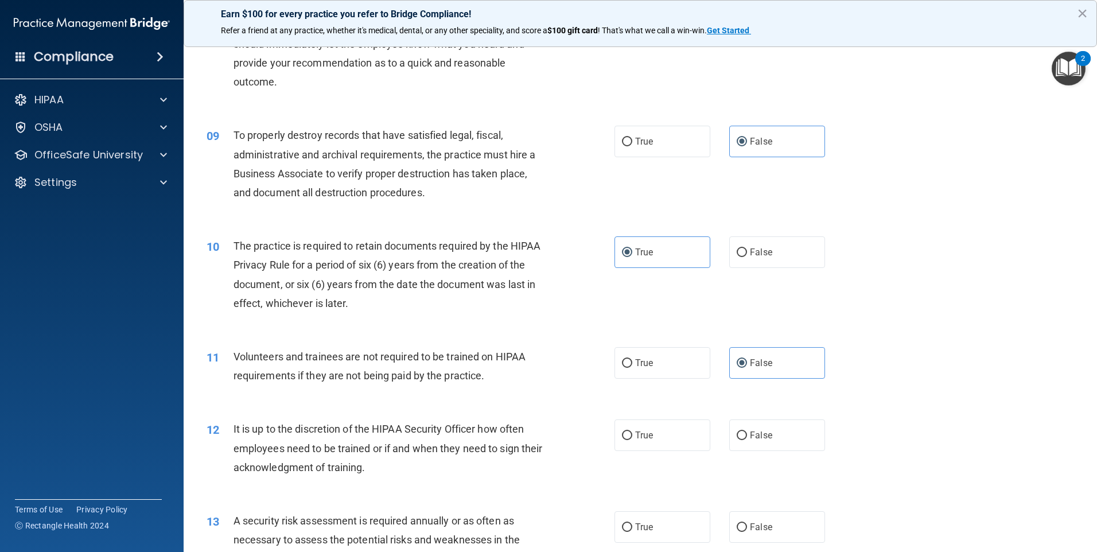
scroll to position [803, 0]
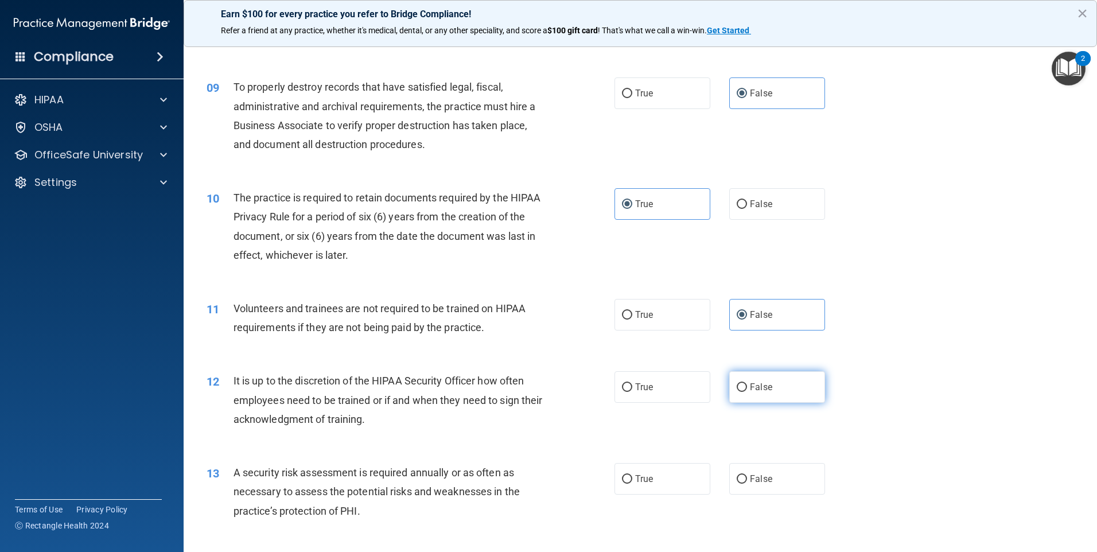
click at [755, 388] on span "False" at bounding box center [761, 386] width 22 height 11
click at [747, 388] on input "False" at bounding box center [742, 387] width 10 height 9
radio input "true"
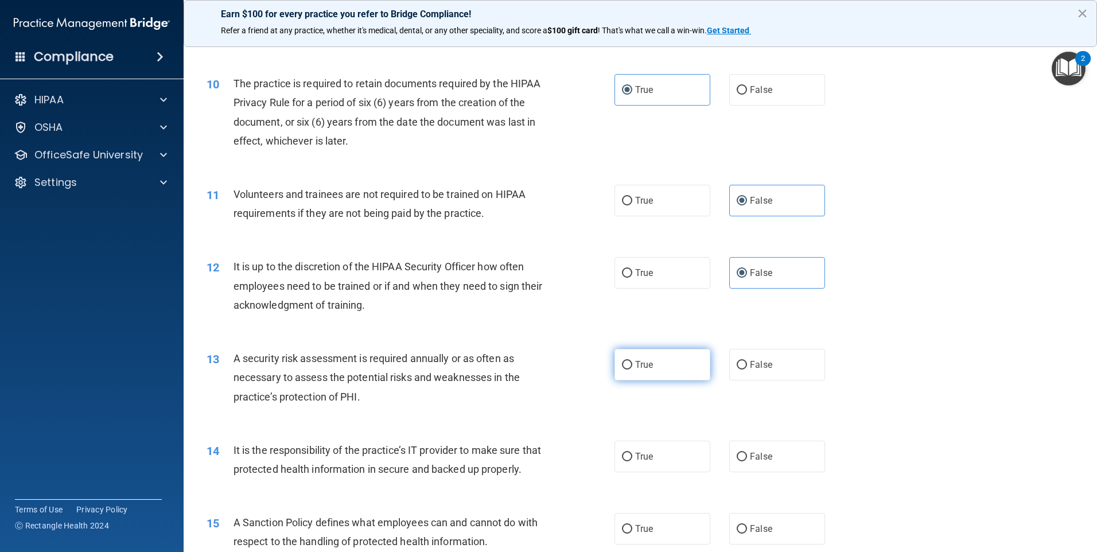
scroll to position [918, 0]
click at [657, 380] on div "13 A security risk assessment is required annually or as often as necessary to …" at bounding box center [640, 380] width 885 height 92
click at [657, 372] on label "True" at bounding box center [662, 364] width 96 height 32
click at [632, 369] on input "True" at bounding box center [627, 364] width 10 height 9
radio input "true"
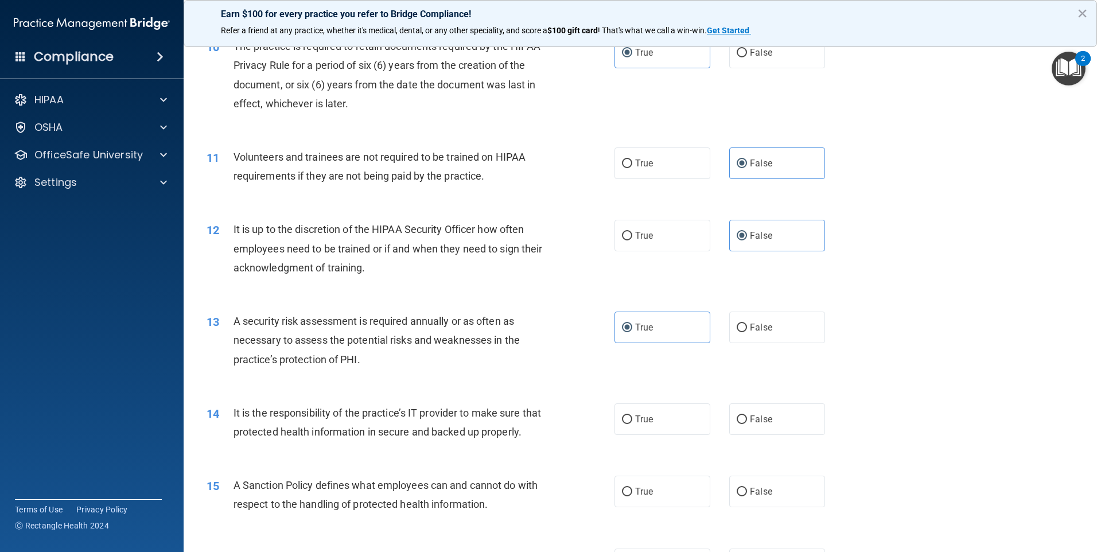
scroll to position [975, 0]
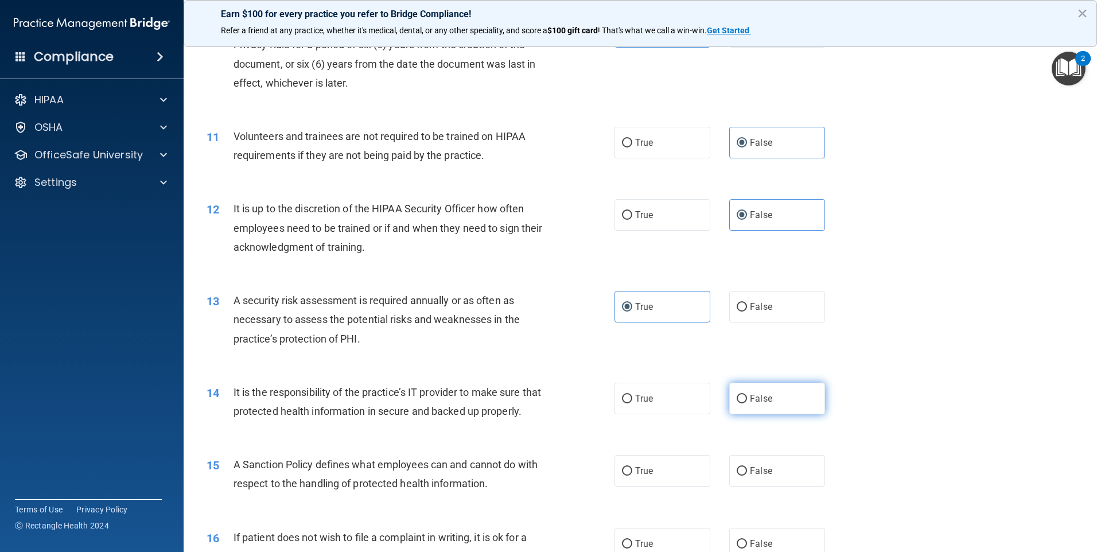
click at [794, 399] on label "False" at bounding box center [777, 399] width 96 height 32
click at [747, 399] on input "False" at bounding box center [742, 399] width 10 height 9
radio input "true"
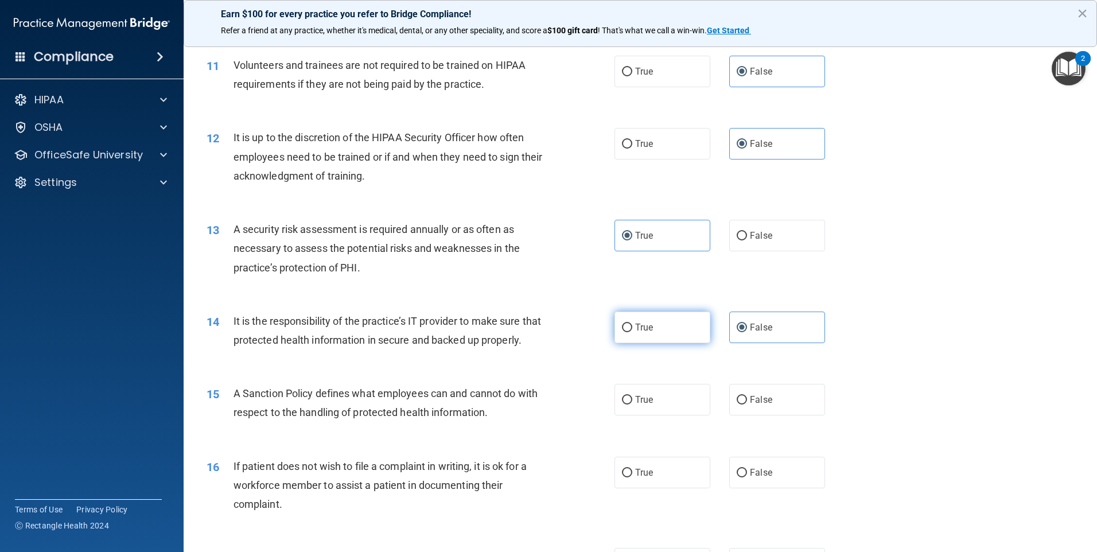
scroll to position [1147, 0]
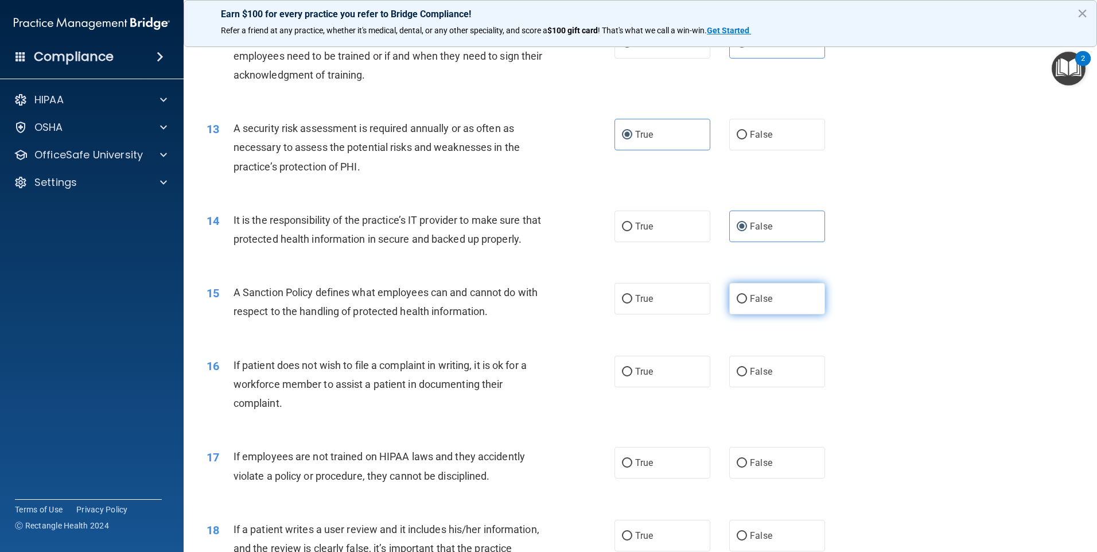
click at [758, 314] on label "False" at bounding box center [777, 299] width 96 height 32
click at [747, 303] on input "False" at bounding box center [742, 299] width 10 height 9
radio input "true"
click at [650, 378] on label "True" at bounding box center [662, 372] width 96 height 32
click at [632, 376] on input "True" at bounding box center [627, 372] width 10 height 9
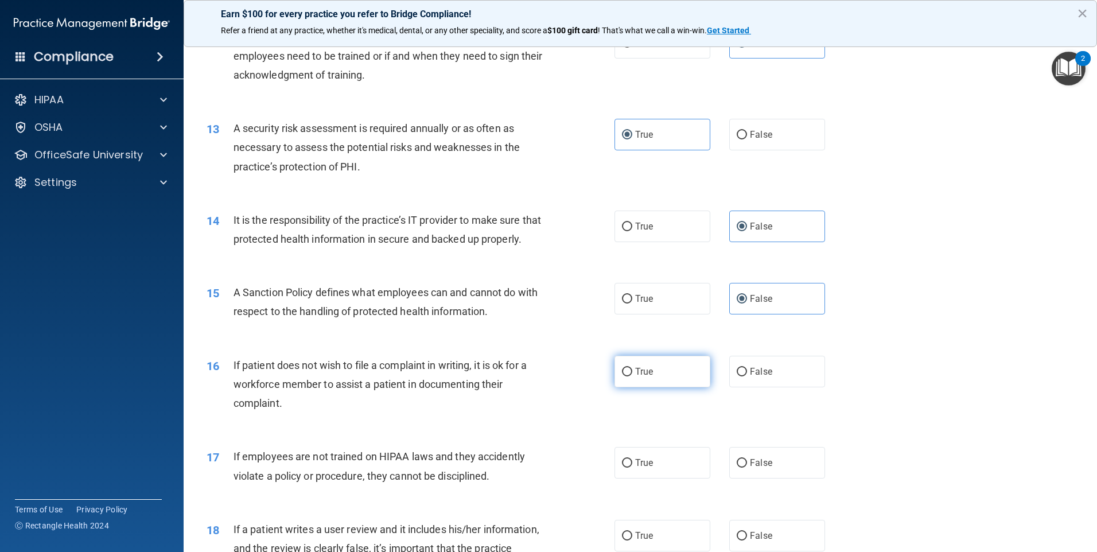
radio input "true"
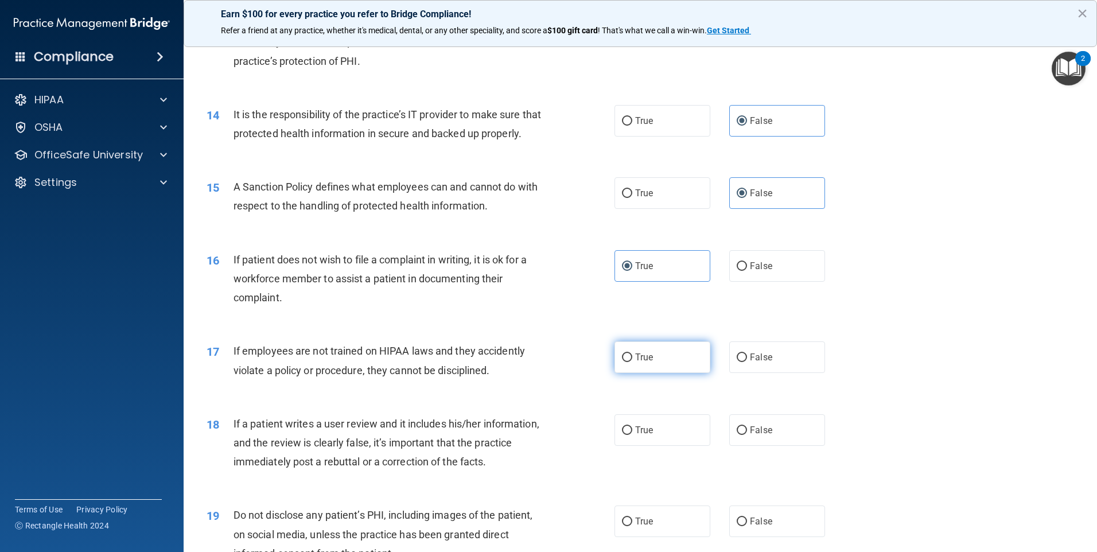
scroll to position [1262, 0]
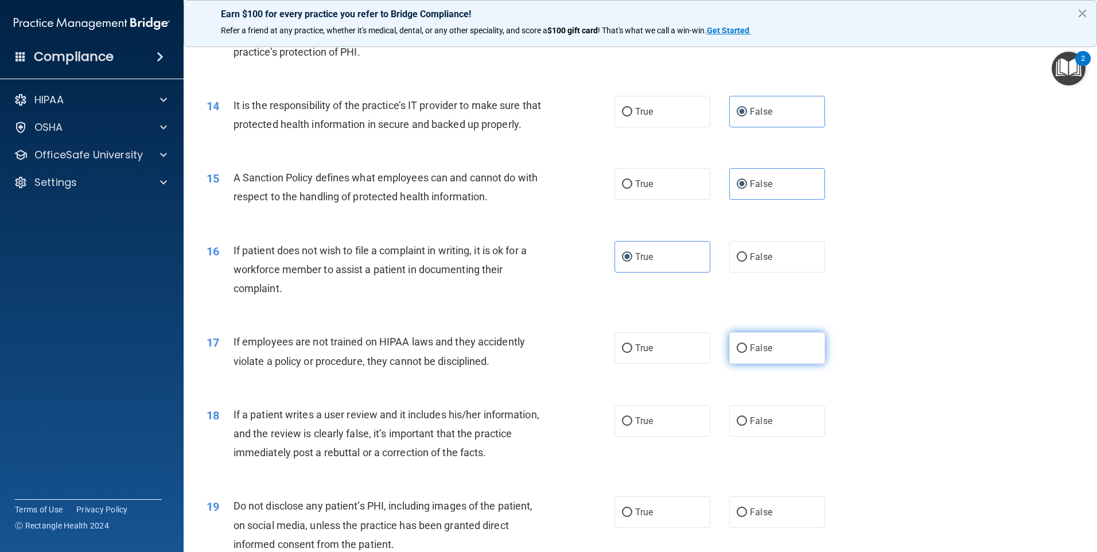
click at [753, 364] on label "False" at bounding box center [777, 348] width 96 height 32
click at [747, 353] on input "False" at bounding box center [742, 348] width 10 height 9
radio input "true"
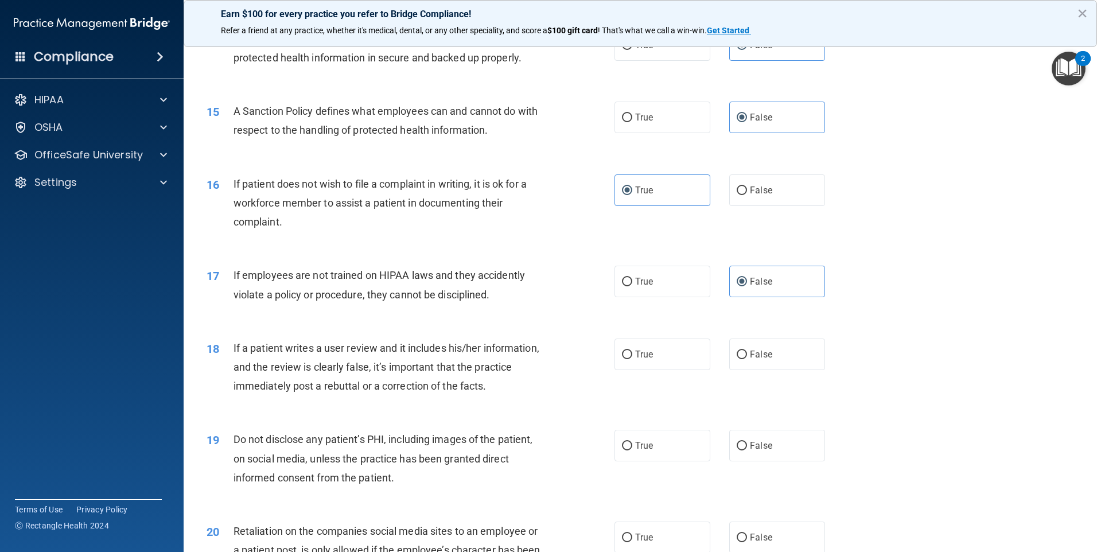
scroll to position [1434, 0]
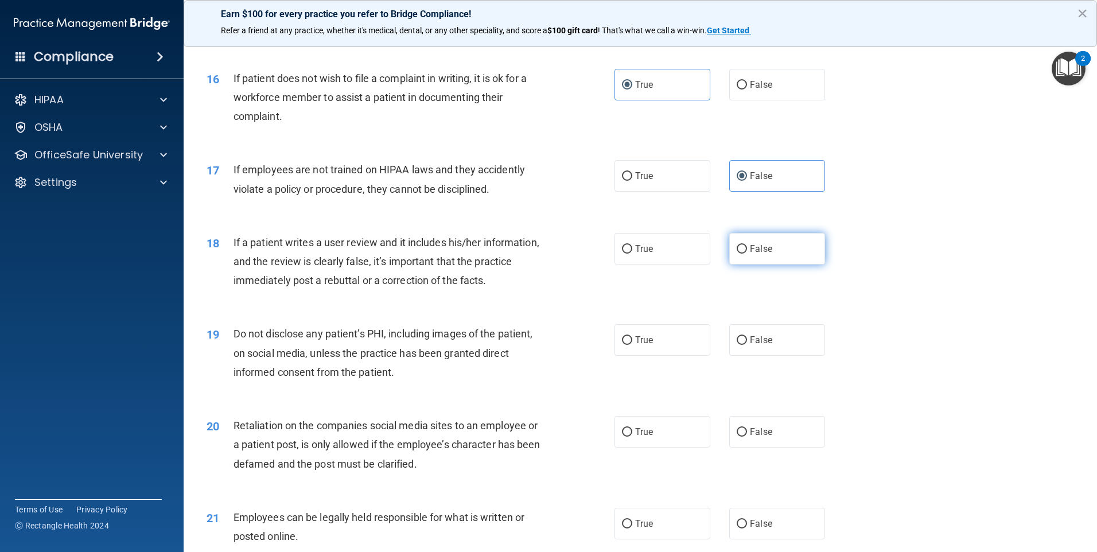
click at [762, 264] on label "False" at bounding box center [777, 249] width 96 height 32
click at [747, 254] on input "False" at bounding box center [742, 249] width 10 height 9
radio input "true"
click at [651, 356] on label "True" at bounding box center [662, 340] width 96 height 32
click at [632, 345] on input "True" at bounding box center [627, 340] width 10 height 9
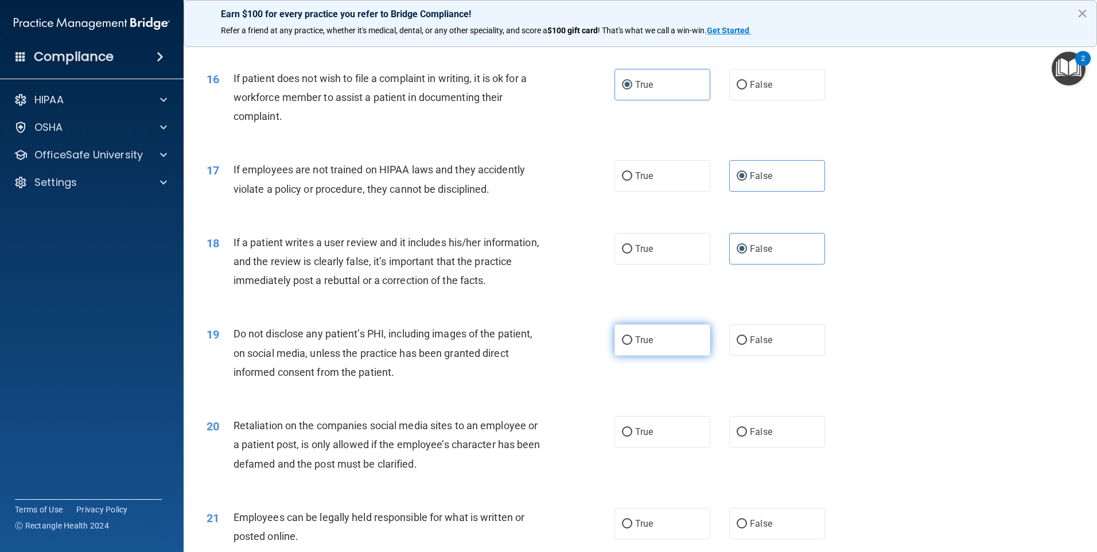
radio input "true"
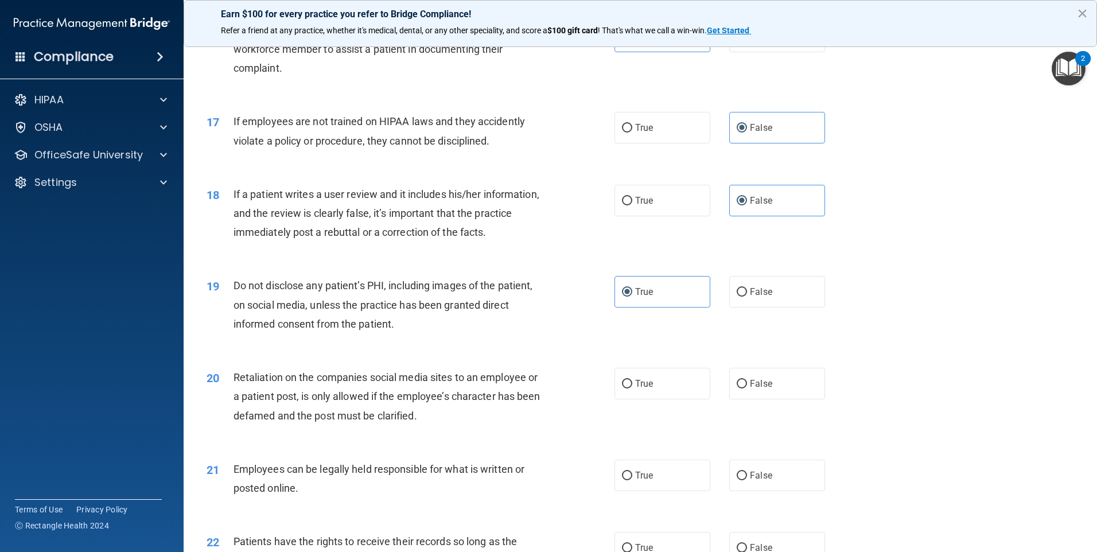
scroll to position [1549, 0]
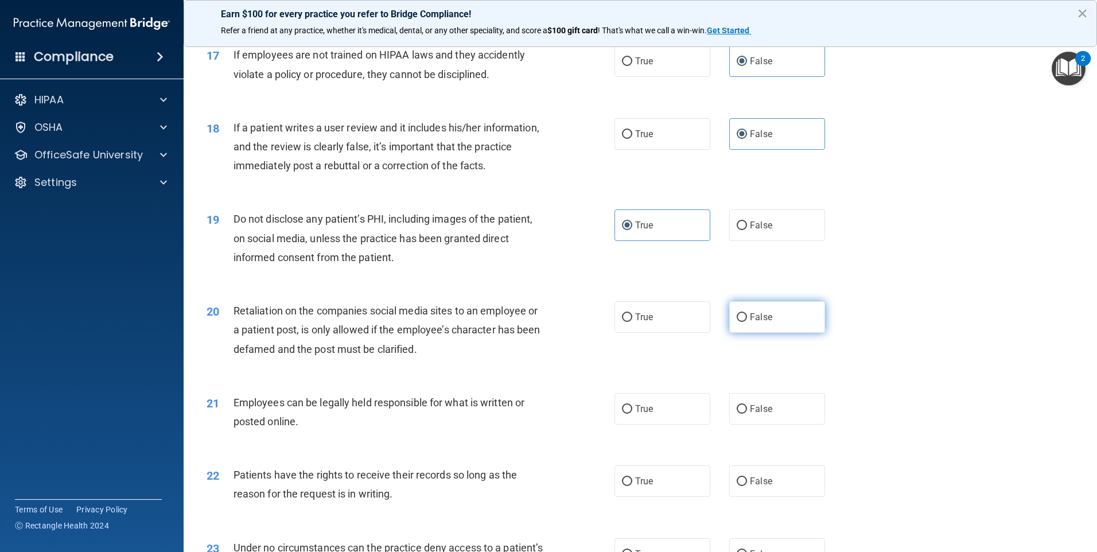
click at [795, 333] on label "False" at bounding box center [777, 317] width 96 height 32
click at [747, 322] on input "False" at bounding box center [742, 317] width 10 height 9
radio input "true"
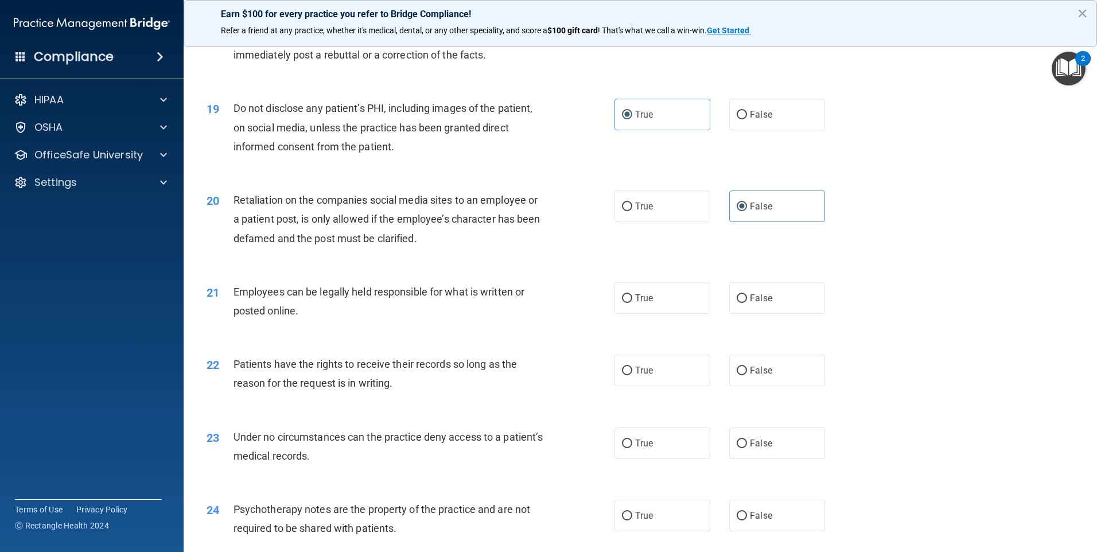
scroll to position [1663, 0]
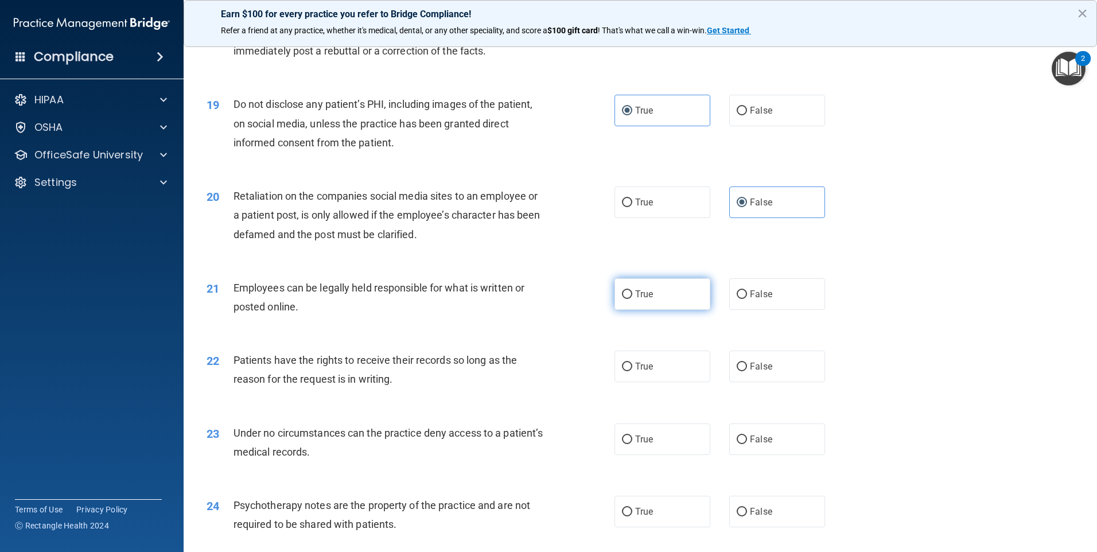
click at [637, 310] on label "True" at bounding box center [662, 294] width 96 height 32
click at [632, 299] on input "True" at bounding box center [627, 294] width 10 height 9
radio input "true"
click at [761, 372] on span "False" at bounding box center [761, 366] width 22 height 11
click at [747, 371] on input "False" at bounding box center [742, 367] width 10 height 9
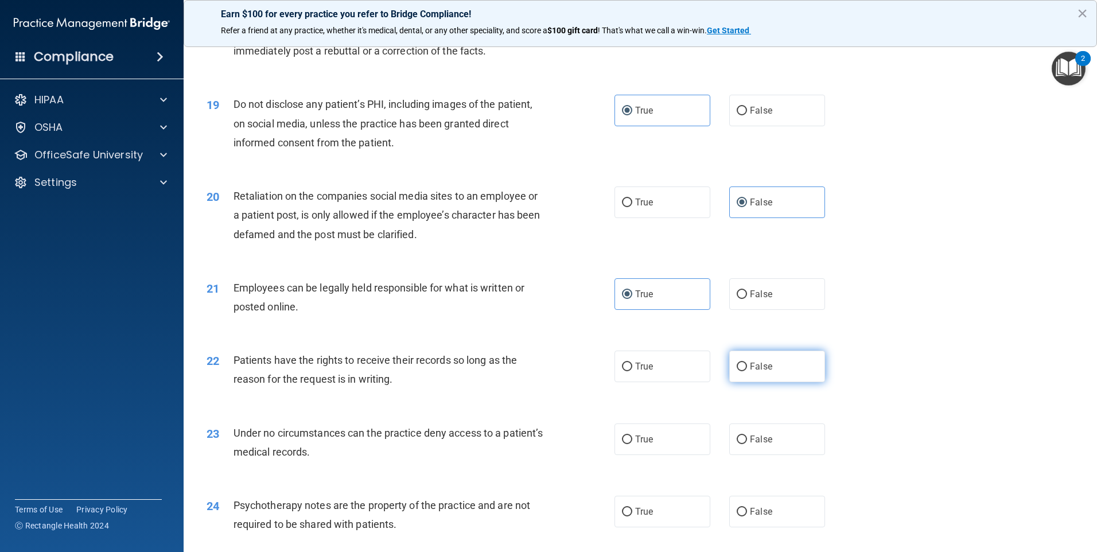
radio input "true"
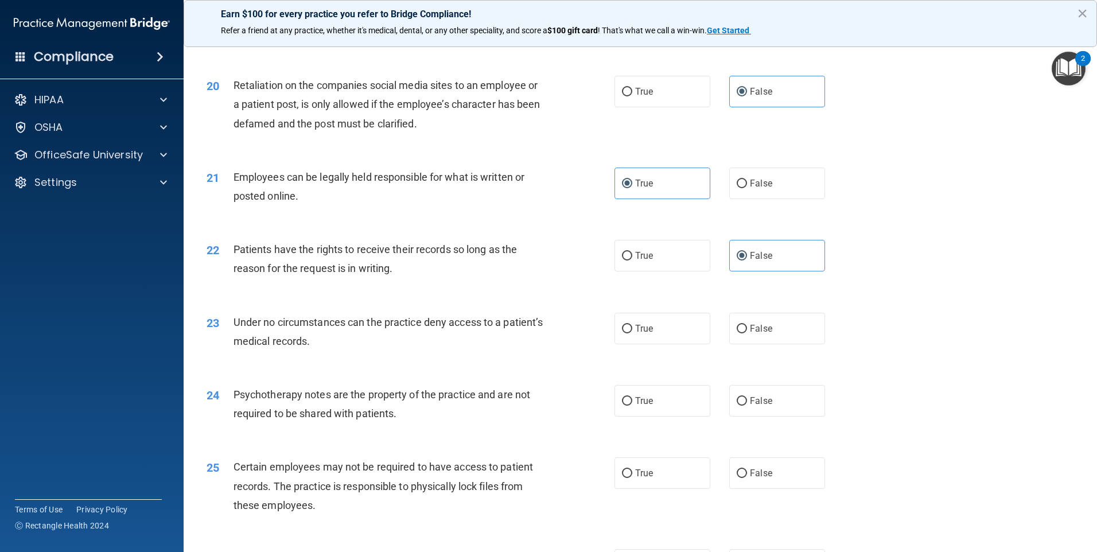
scroll to position [1778, 0]
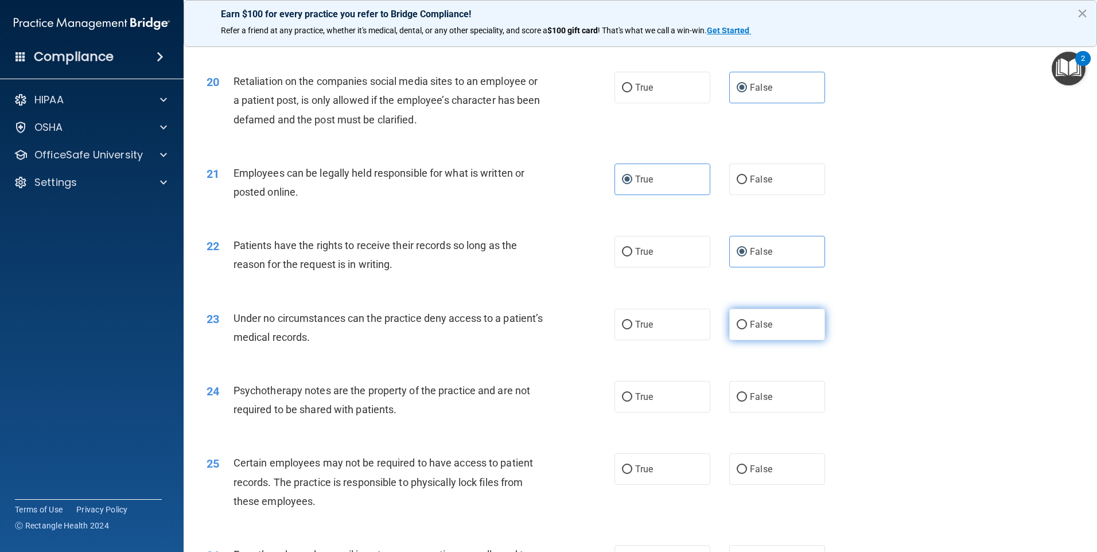
click at [741, 340] on label "False" at bounding box center [777, 325] width 96 height 32
click at [741, 329] on input "False" at bounding box center [742, 325] width 10 height 9
radio input "true"
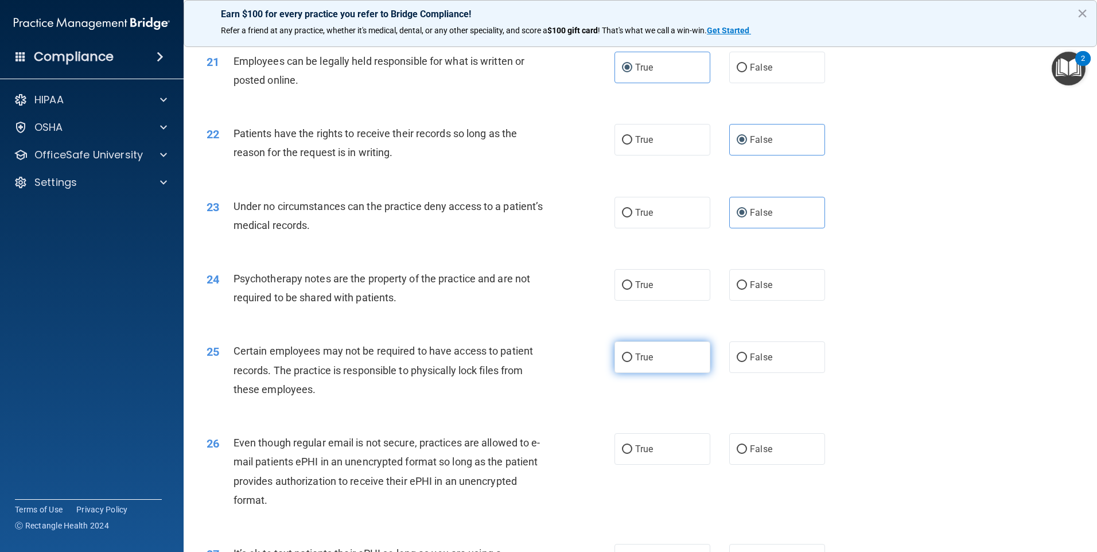
scroll to position [1893, 0]
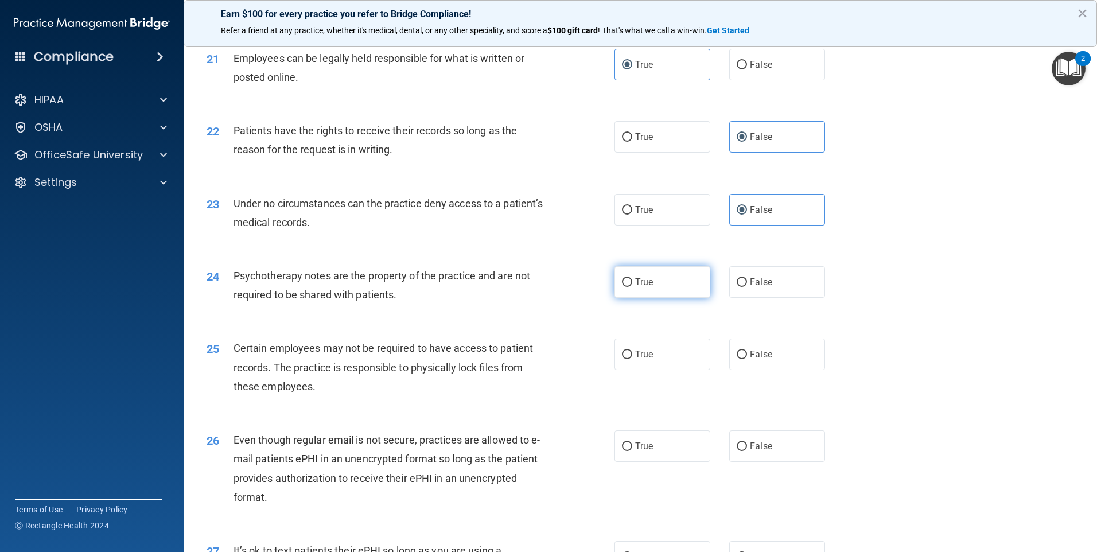
click at [635, 287] on span "True" at bounding box center [644, 281] width 18 height 11
click at [632, 287] on input "True" at bounding box center [627, 282] width 10 height 9
radio input "true"
click at [680, 462] on label "True" at bounding box center [662, 446] width 96 height 32
click at [632, 451] on input "True" at bounding box center [627, 446] width 10 height 9
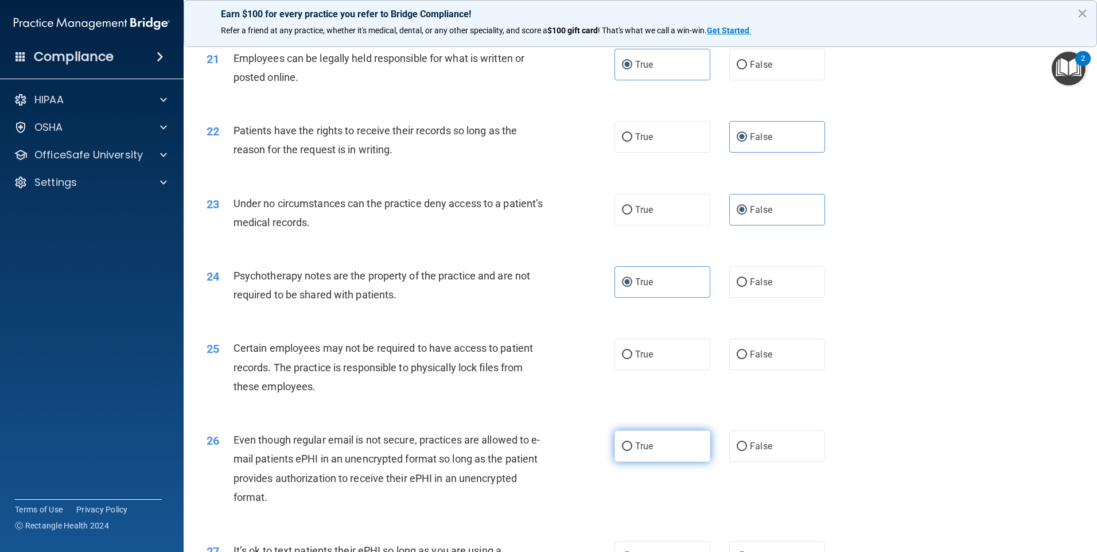
radio input "true"
click at [622, 359] on input "True" at bounding box center [627, 354] width 10 height 9
radio input "true"
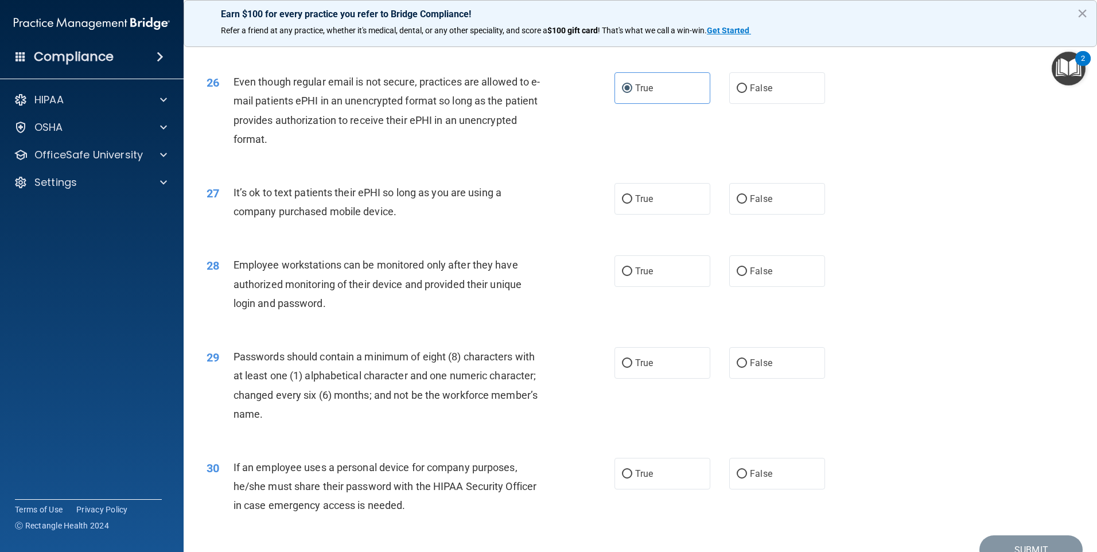
scroll to position [2294, 0]
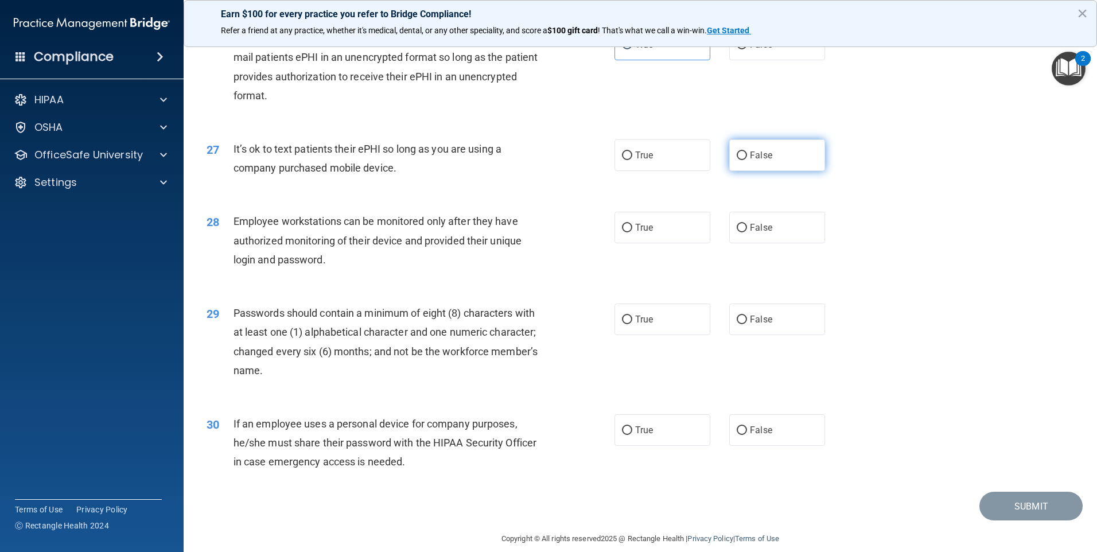
click at [751, 161] on span "False" at bounding box center [761, 155] width 22 height 11
click at [747, 160] on input "False" at bounding box center [742, 155] width 10 height 9
radio input "true"
drag, startPoint x: 348, startPoint y: 271, endPoint x: 542, endPoint y: 255, distance: 195.2
click at [543, 255] on div "Employee workstations can be monitored only after they have authorized monitori…" at bounding box center [392, 240] width 319 height 57
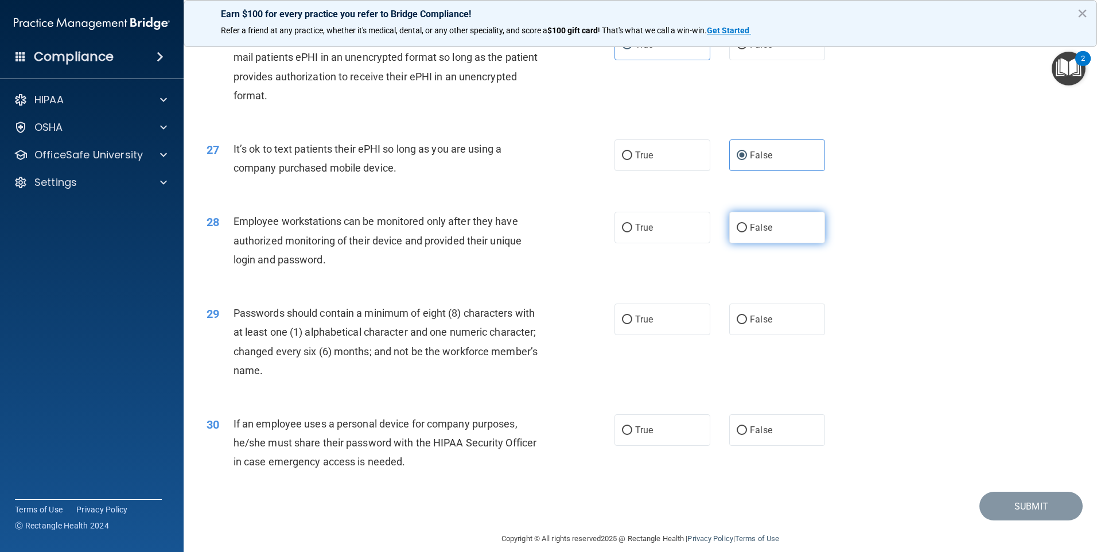
click at [739, 243] on label "False" at bounding box center [777, 228] width 96 height 32
click at [739, 232] on input "False" at bounding box center [742, 228] width 10 height 9
radio input "true"
click at [629, 335] on label "True" at bounding box center [662, 319] width 96 height 32
click at [629, 324] on input "True" at bounding box center [627, 319] width 10 height 9
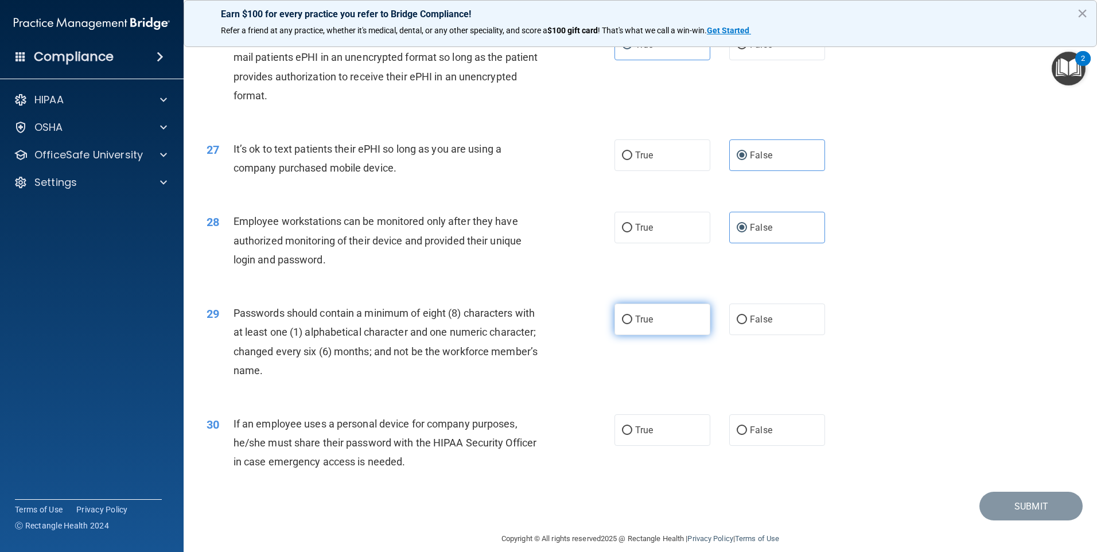
radio input "true"
click at [750, 435] on span "False" at bounding box center [761, 429] width 22 height 11
click at [747, 435] on input "False" at bounding box center [742, 430] width 10 height 9
radio input "true"
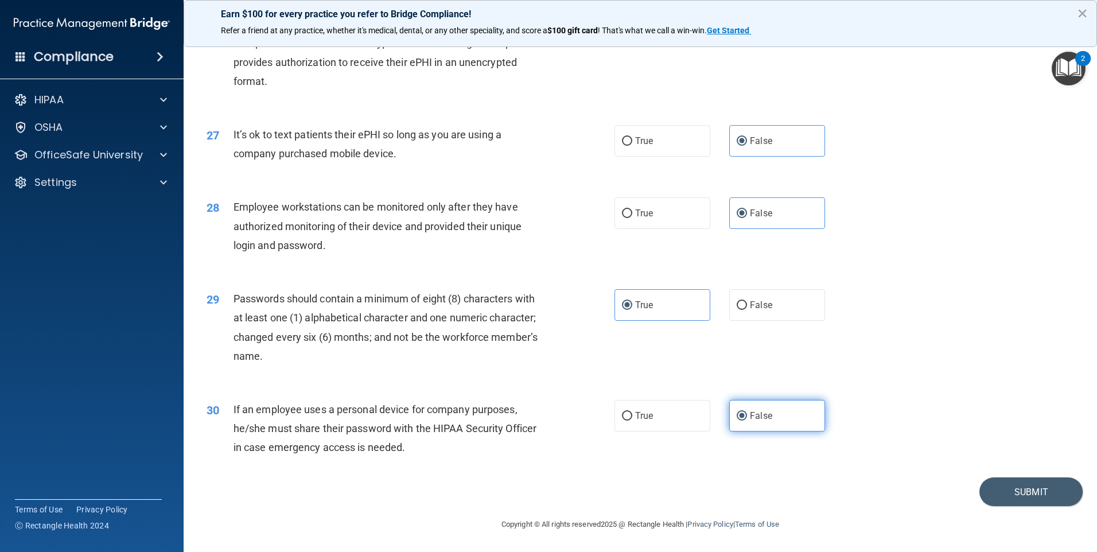
scroll to position [2328, 0]
click at [1028, 489] on button "Submit" at bounding box center [1030, 491] width 103 height 29
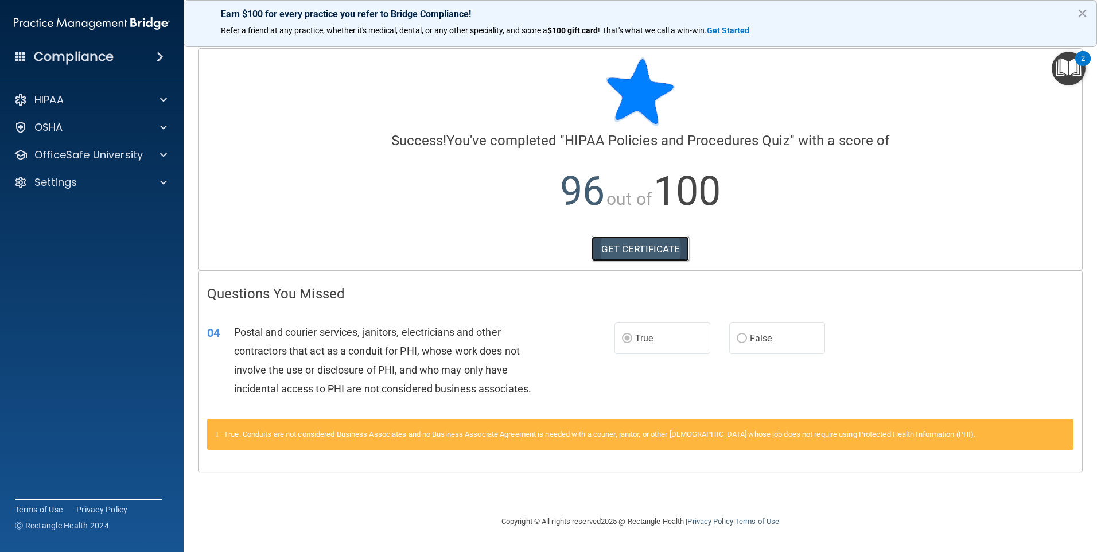
click at [658, 244] on link "GET CERTIFICATE" at bounding box center [640, 248] width 98 height 25
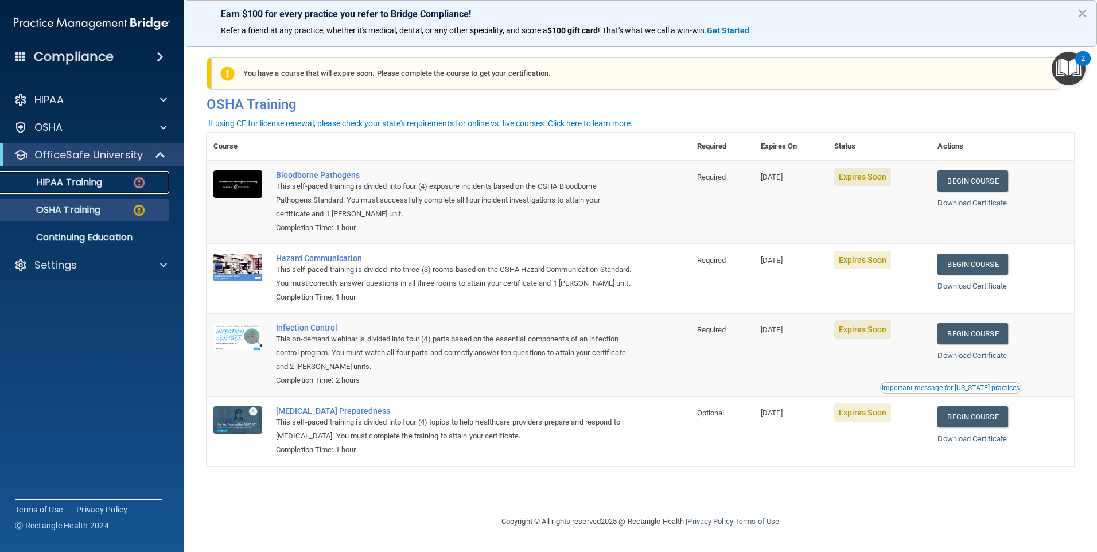
click at [75, 182] on p "HIPAA Training" at bounding box center [54, 182] width 95 height 11
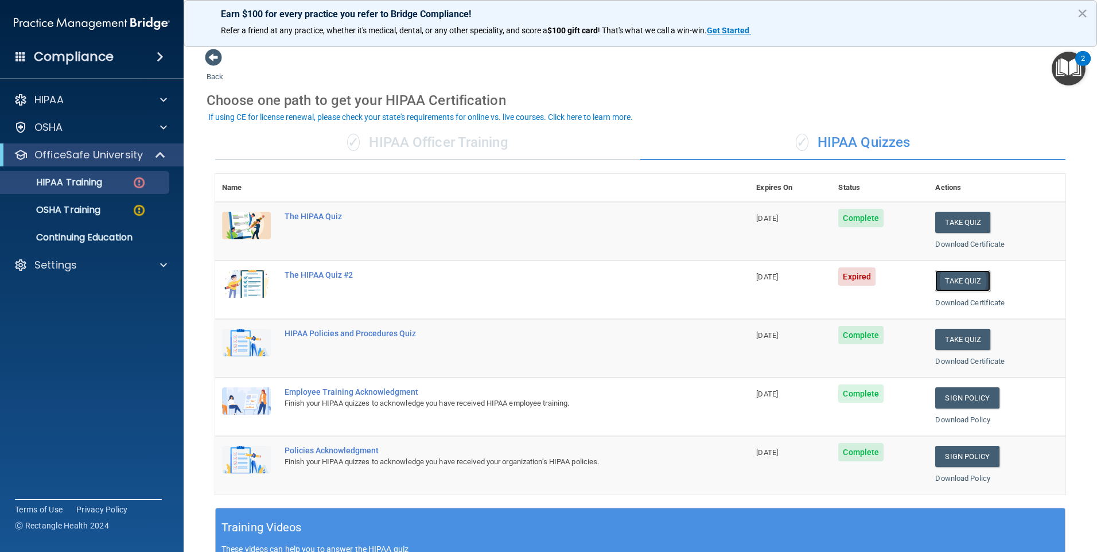
click at [959, 284] on button "Take Quiz" at bounding box center [962, 280] width 55 height 21
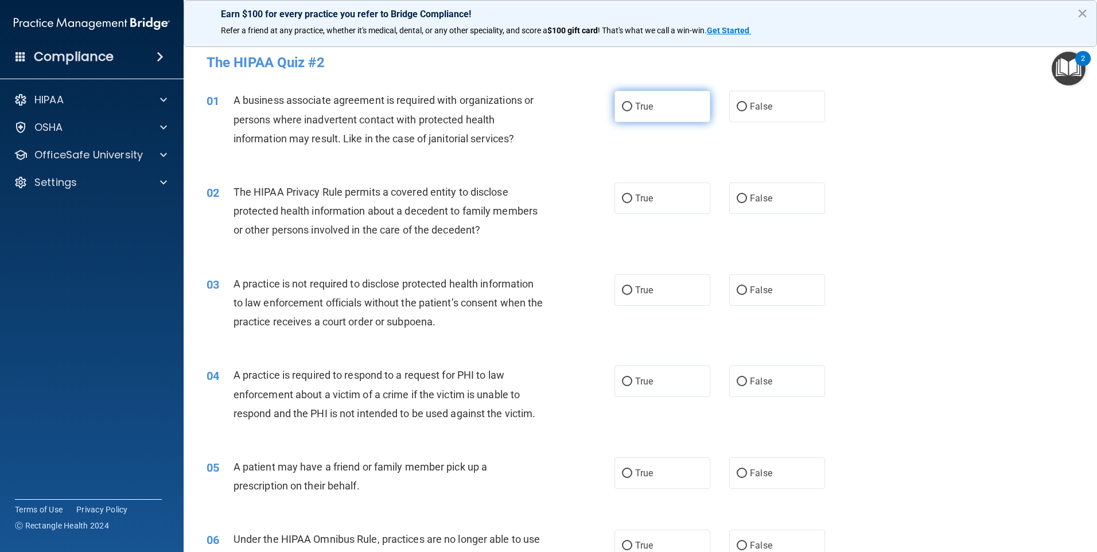
click at [614, 105] on label "True" at bounding box center [662, 107] width 96 height 32
click at [622, 105] on input "True" at bounding box center [627, 107] width 10 height 9
radio input "true"
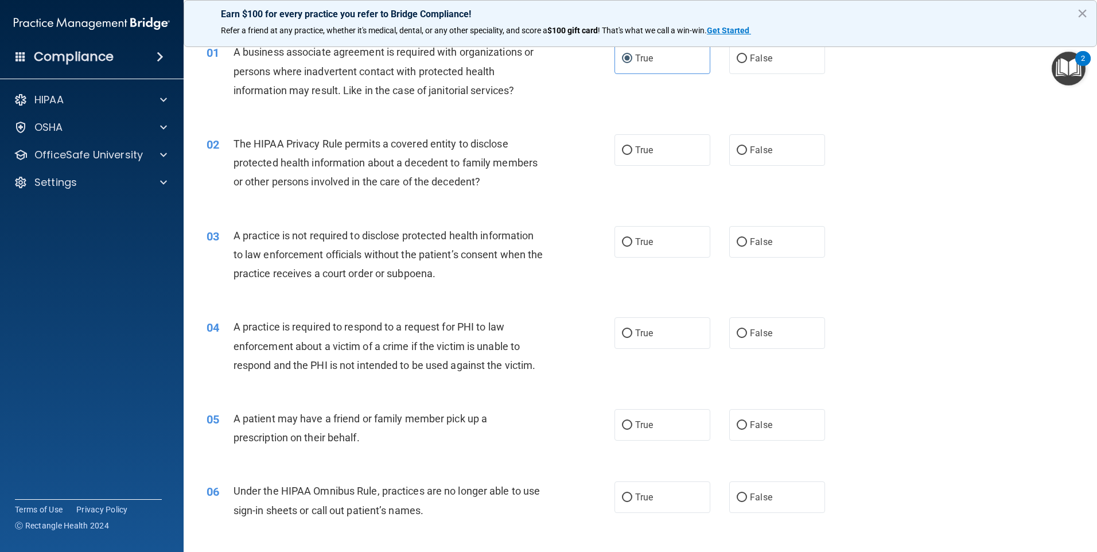
scroll to position [115, 0]
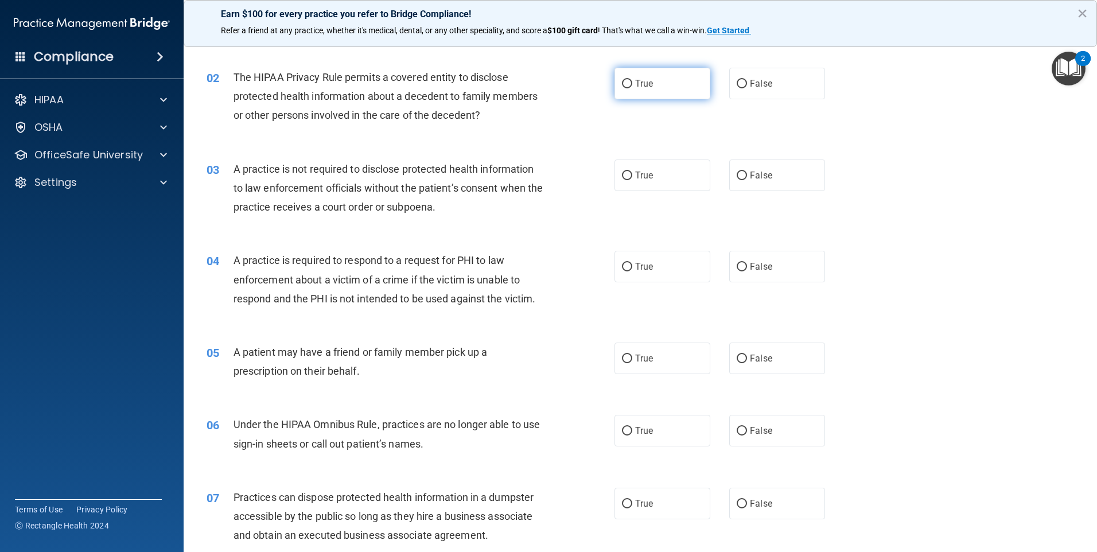
click at [665, 90] on label "True" at bounding box center [662, 84] width 96 height 32
click at [632, 88] on input "True" at bounding box center [627, 84] width 10 height 9
radio input "true"
click at [761, 174] on span "False" at bounding box center [761, 175] width 22 height 11
click at [747, 174] on input "False" at bounding box center [742, 176] width 10 height 9
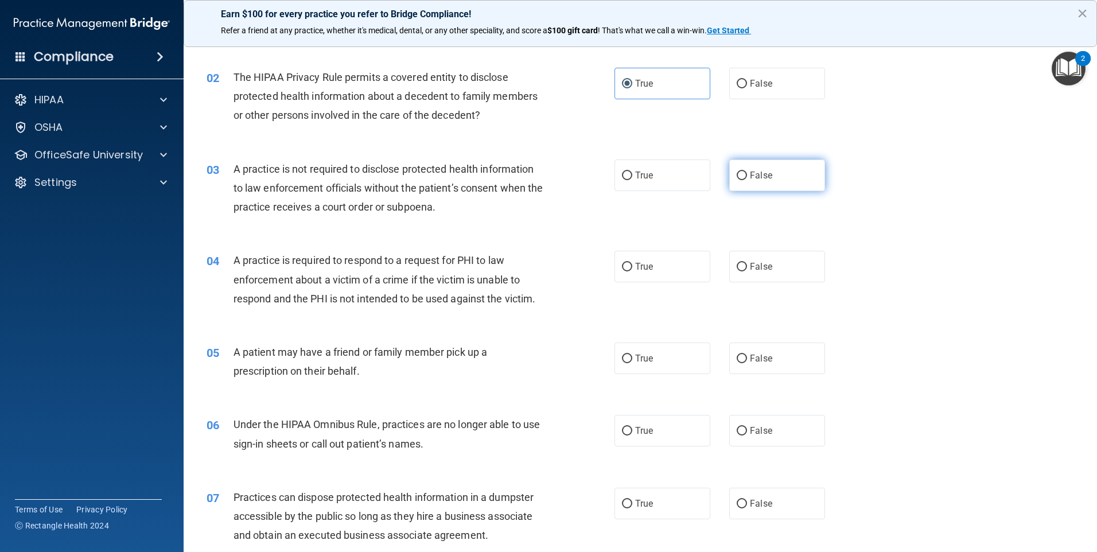
radio input "true"
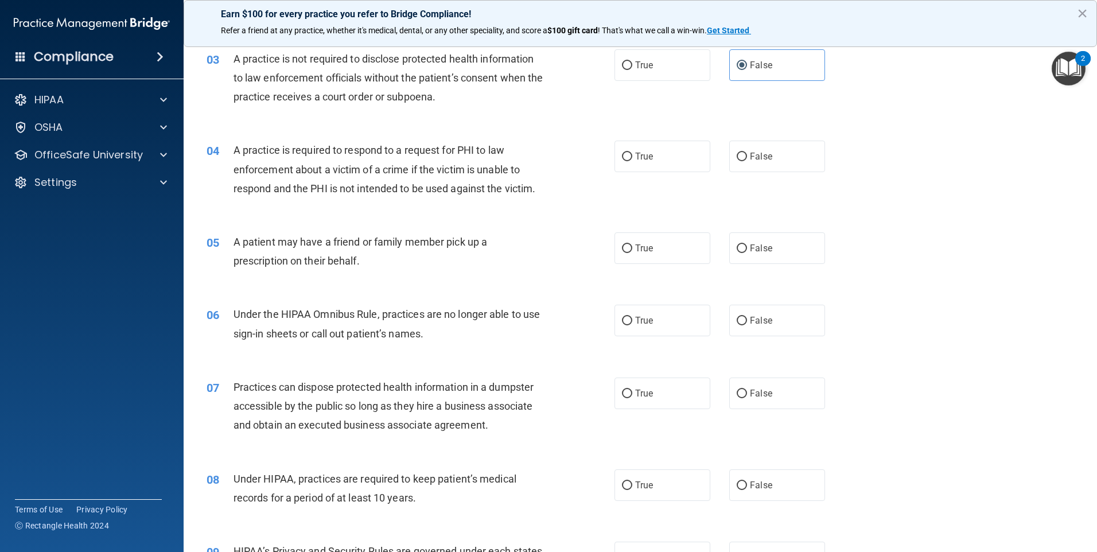
scroll to position [229, 0]
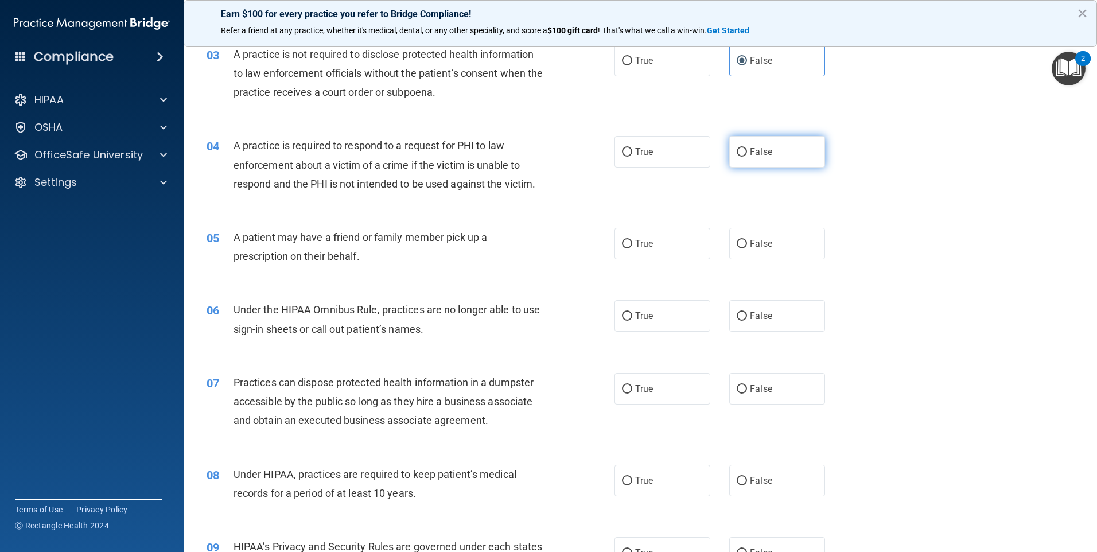
click at [789, 151] on label "False" at bounding box center [777, 152] width 96 height 32
click at [747, 151] on input "False" at bounding box center [742, 152] width 10 height 9
radio input "true"
click at [661, 253] on label "True" at bounding box center [662, 244] width 96 height 32
click at [632, 248] on input "True" at bounding box center [627, 244] width 10 height 9
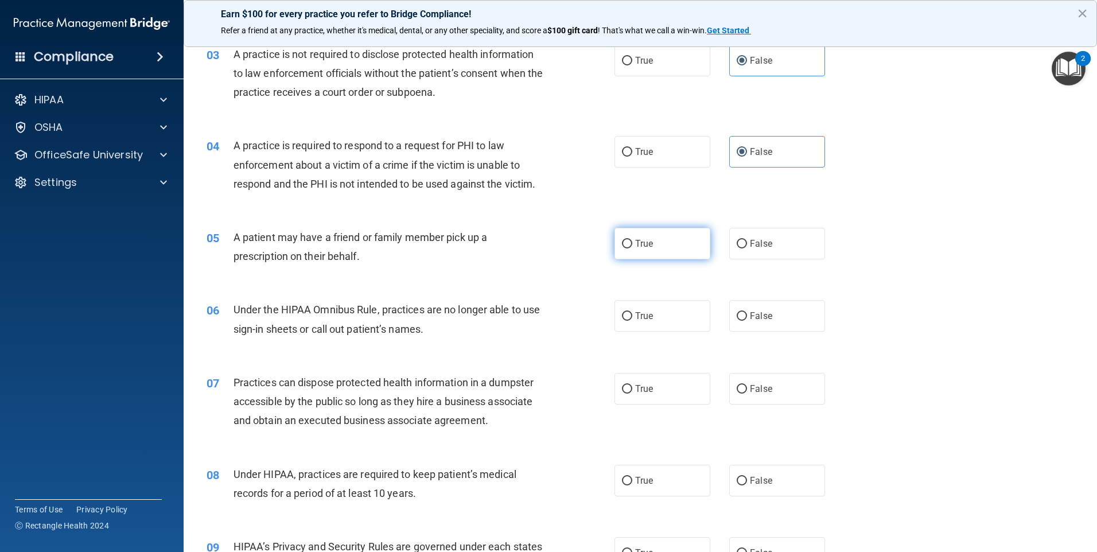
radio input "true"
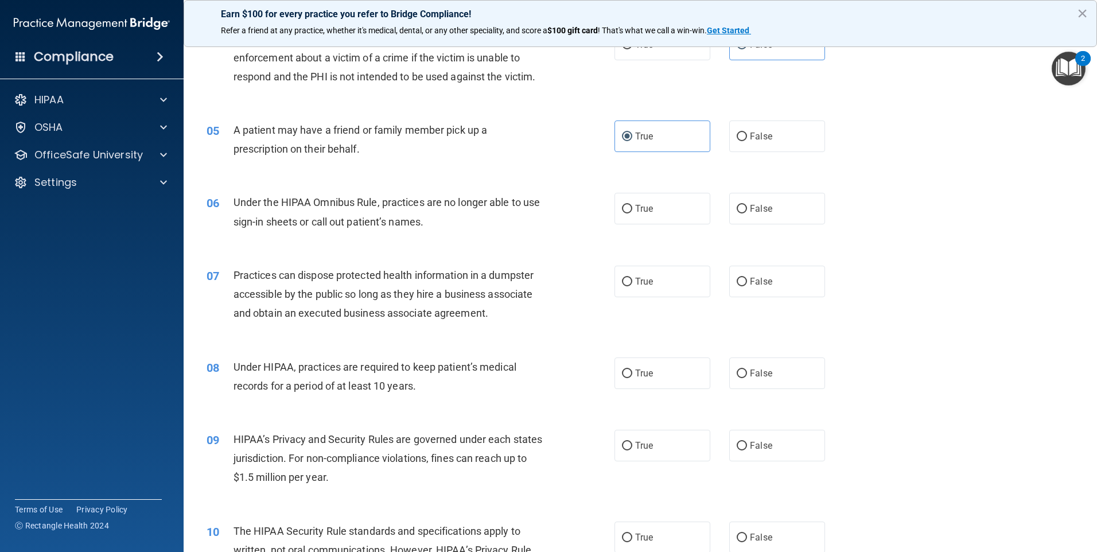
scroll to position [344, 0]
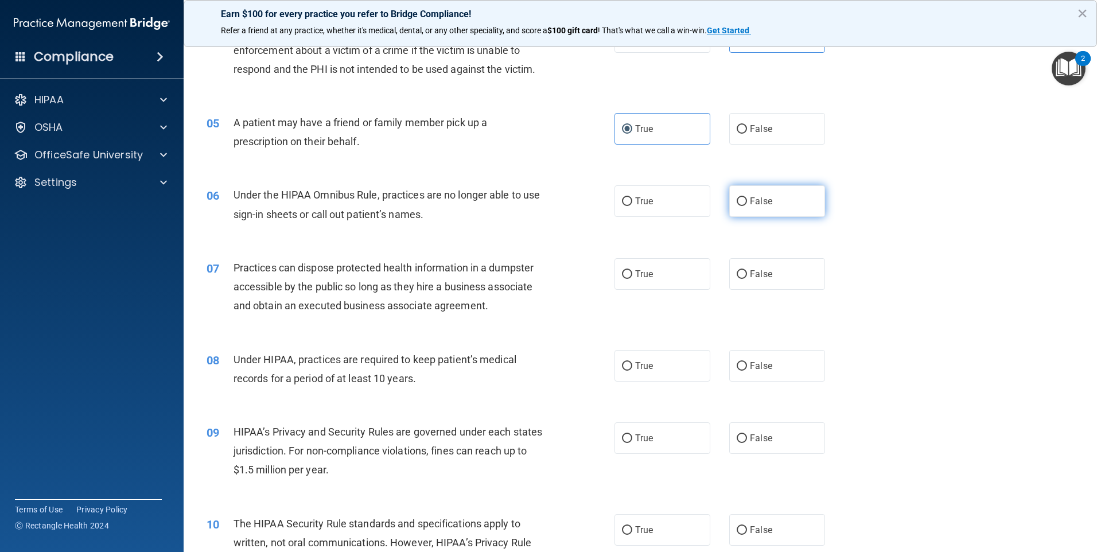
click at [770, 204] on label "False" at bounding box center [777, 201] width 96 height 32
click at [747, 204] on input "False" at bounding box center [742, 201] width 10 height 9
radio input "true"
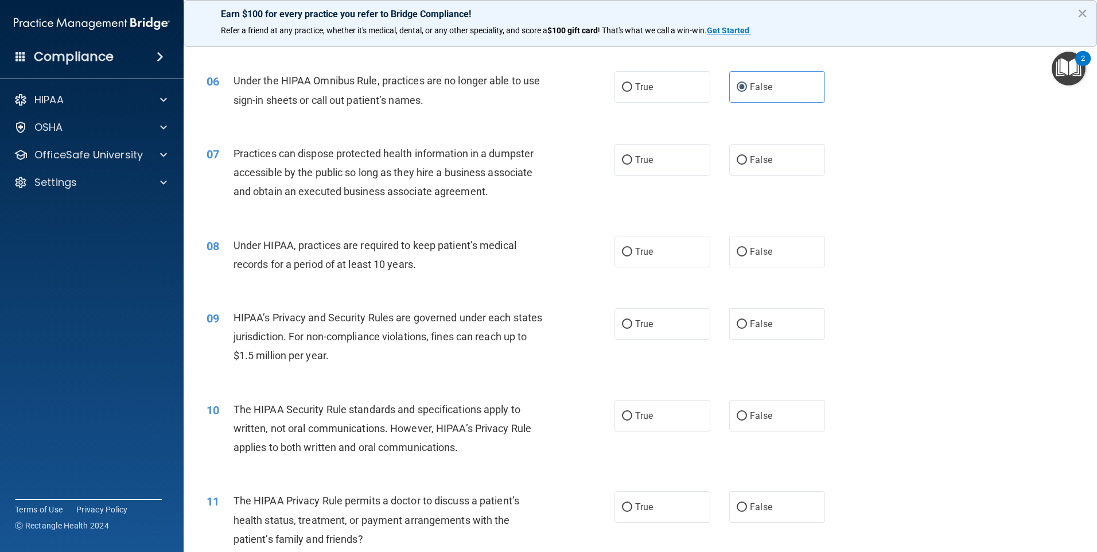
scroll to position [459, 0]
click at [750, 163] on span "False" at bounding box center [761, 159] width 22 height 11
click at [747, 163] on input "False" at bounding box center [742, 159] width 10 height 9
radio input "true"
click at [617, 259] on label "True" at bounding box center [662, 251] width 96 height 32
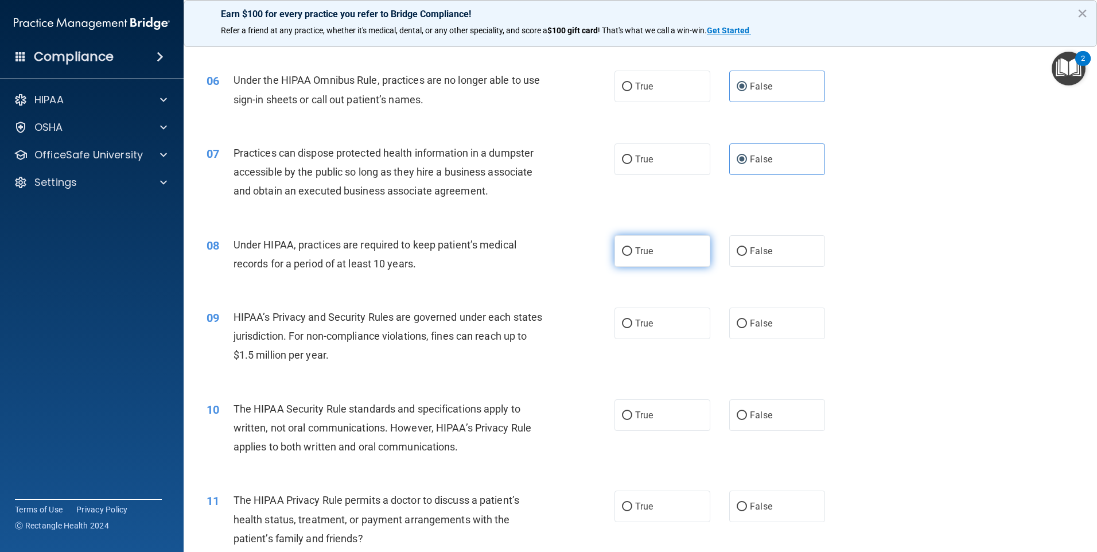
click at [622, 256] on input "True" at bounding box center [627, 251] width 10 height 9
radio input "true"
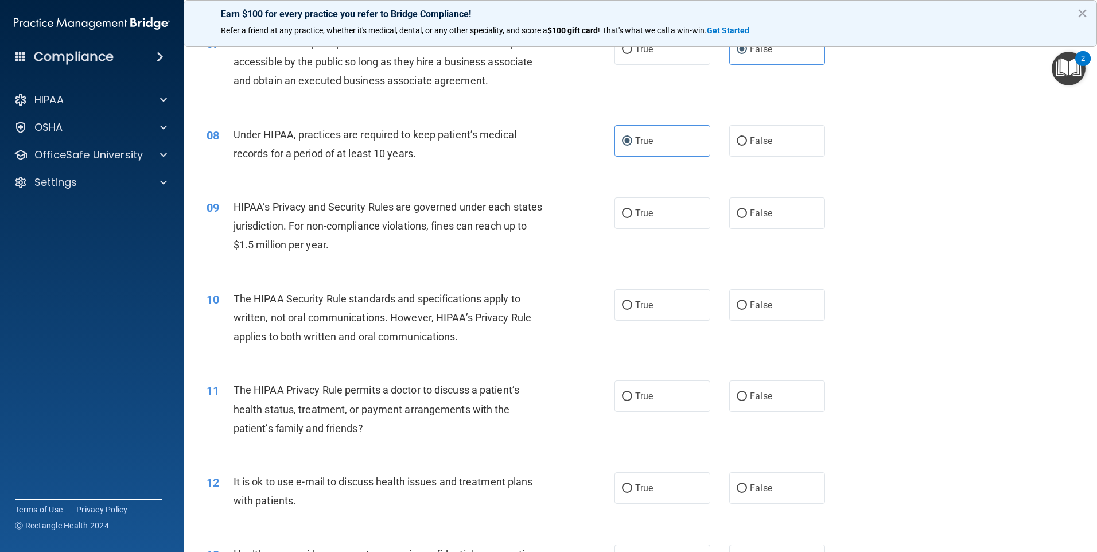
scroll to position [574, 0]
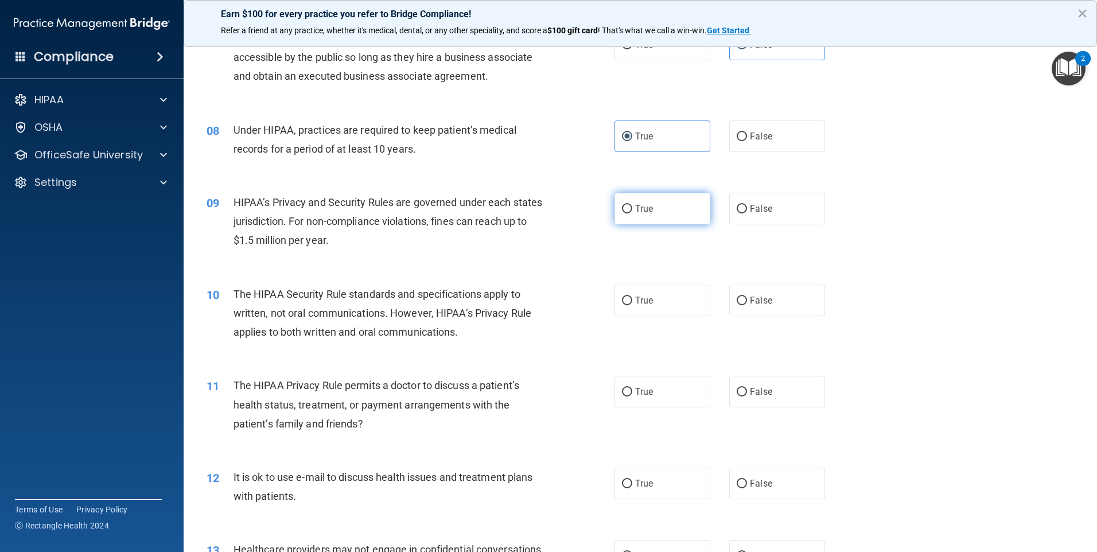
click at [624, 216] on label "True" at bounding box center [662, 209] width 96 height 32
click at [624, 213] on input "True" at bounding box center [627, 209] width 10 height 9
radio input "true"
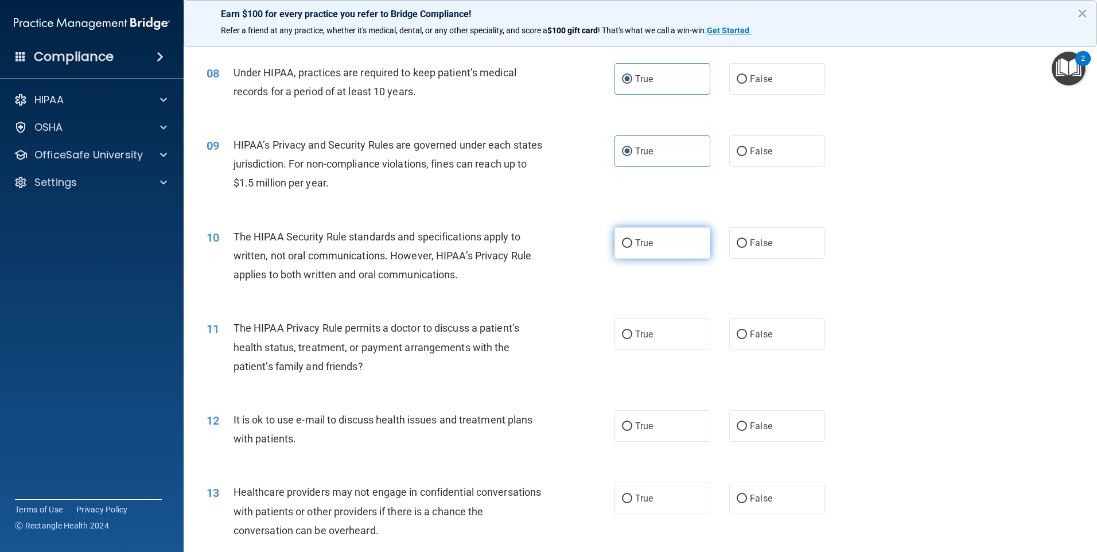
click at [642, 244] on span "True" at bounding box center [644, 242] width 18 height 11
click at [632, 244] on input "True" at bounding box center [627, 243] width 10 height 9
radio input "true"
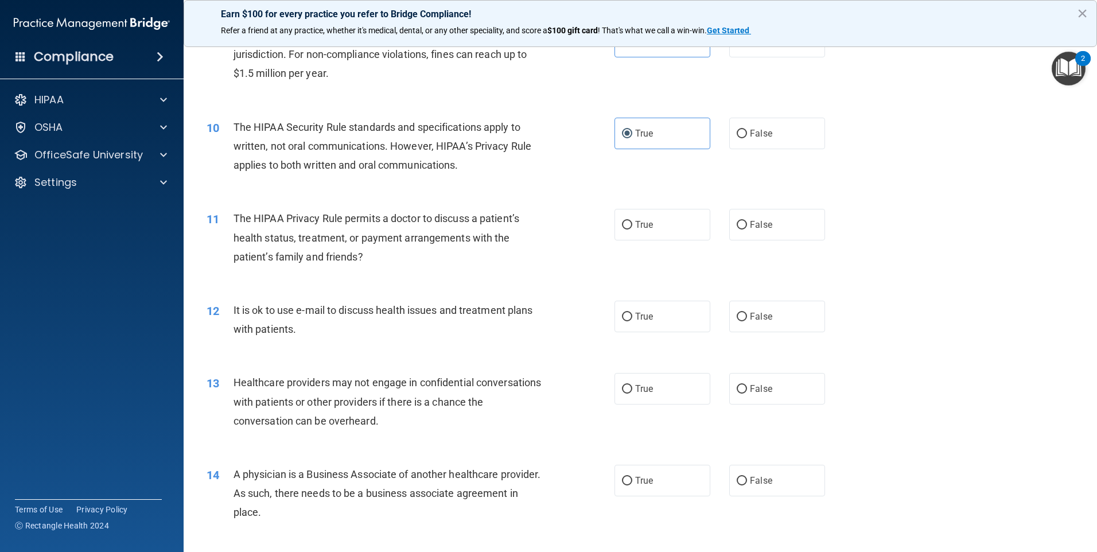
scroll to position [746, 0]
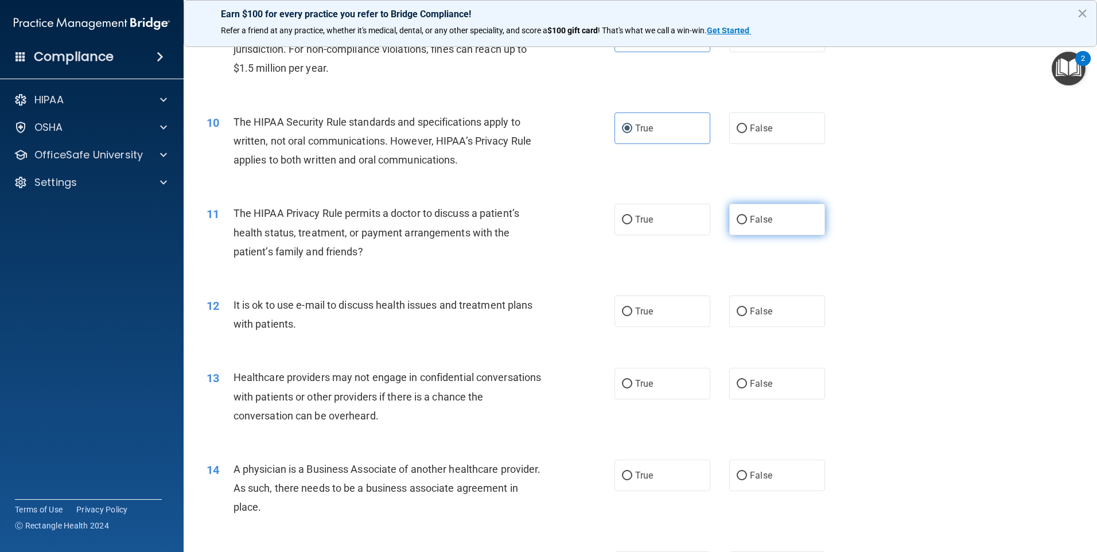
click at [729, 225] on label "False" at bounding box center [777, 220] width 96 height 32
click at [737, 224] on input "False" at bounding box center [742, 220] width 10 height 9
radio input "true"
click at [660, 318] on label "True" at bounding box center [662, 311] width 96 height 32
click at [632, 316] on input "True" at bounding box center [627, 311] width 10 height 9
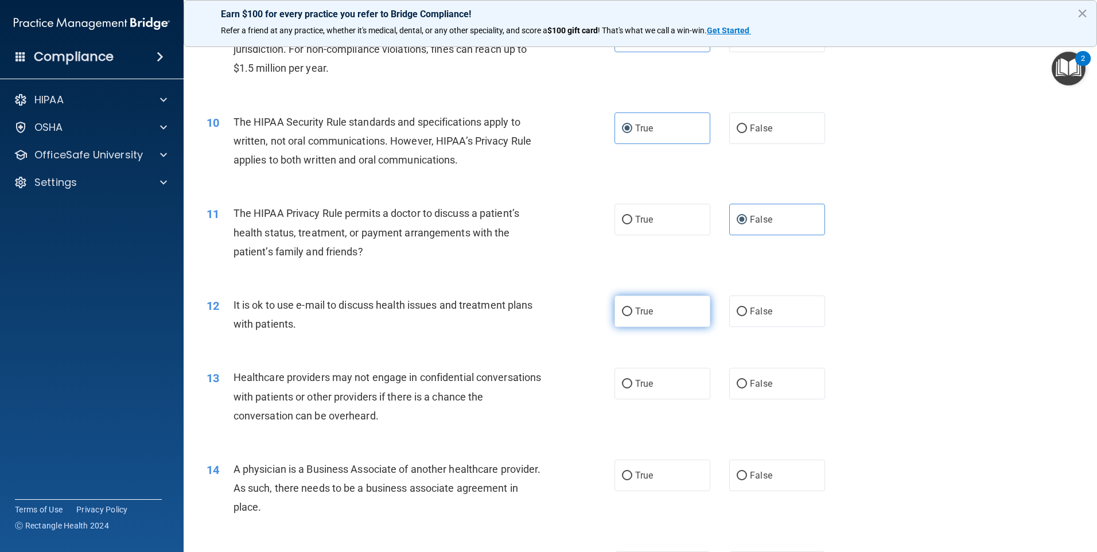
radio input "true"
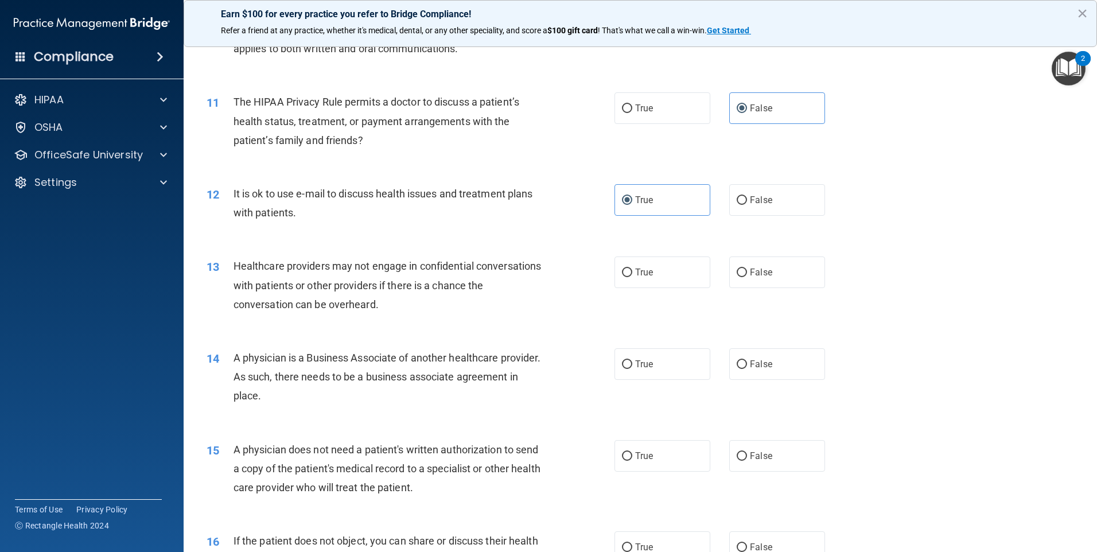
scroll to position [860, 0]
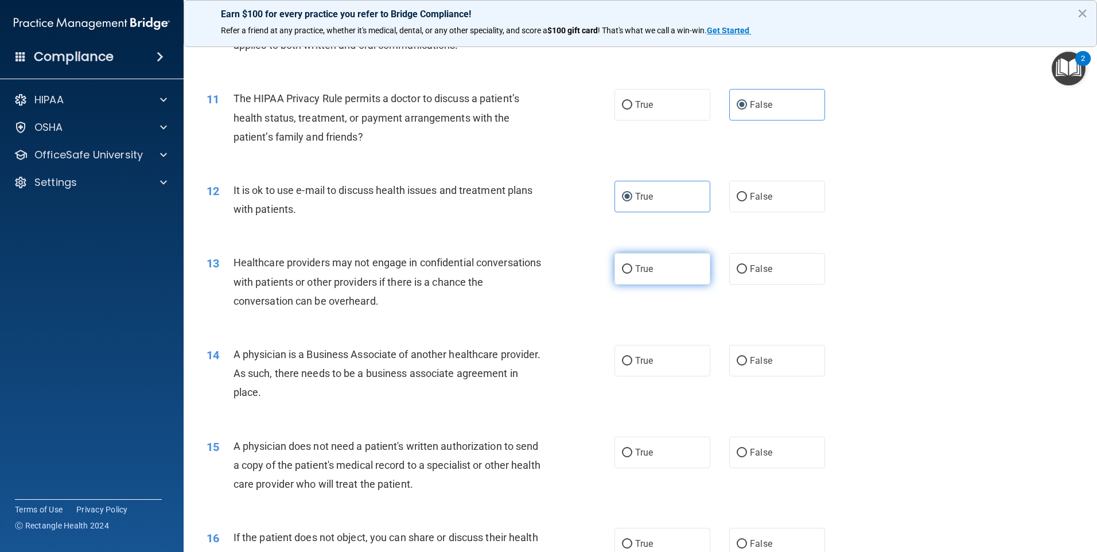
click at [628, 278] on label "True" at bounding box center [662, 269] width 96 height 32
click at [628, 274] on input "True" at bounding box center [627, 269] width 10 height 9
radio input "true"
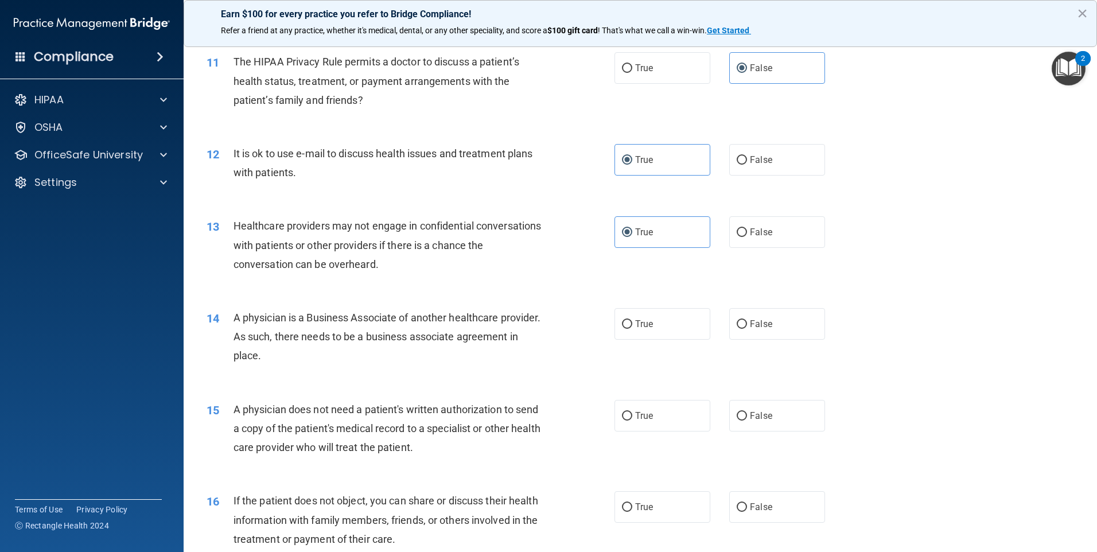
scroll to position [918, 0]
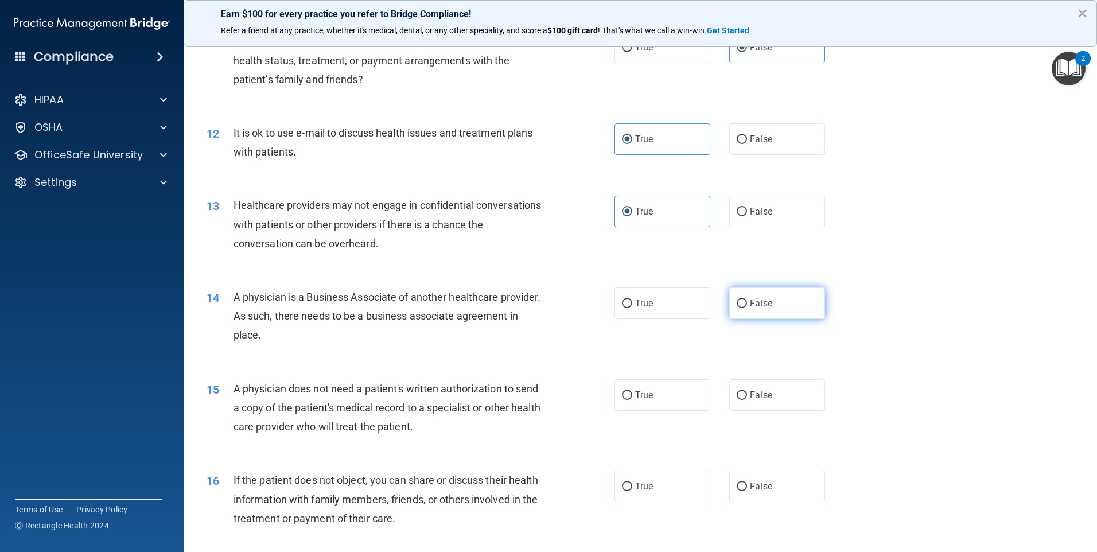
click at [750, 313] on label "False" at bounding box center [777, 303] width 96 height 32
click at [747, 308] on input "False" at bounding box center [742, 303] width 10 height 9
radio input "true"
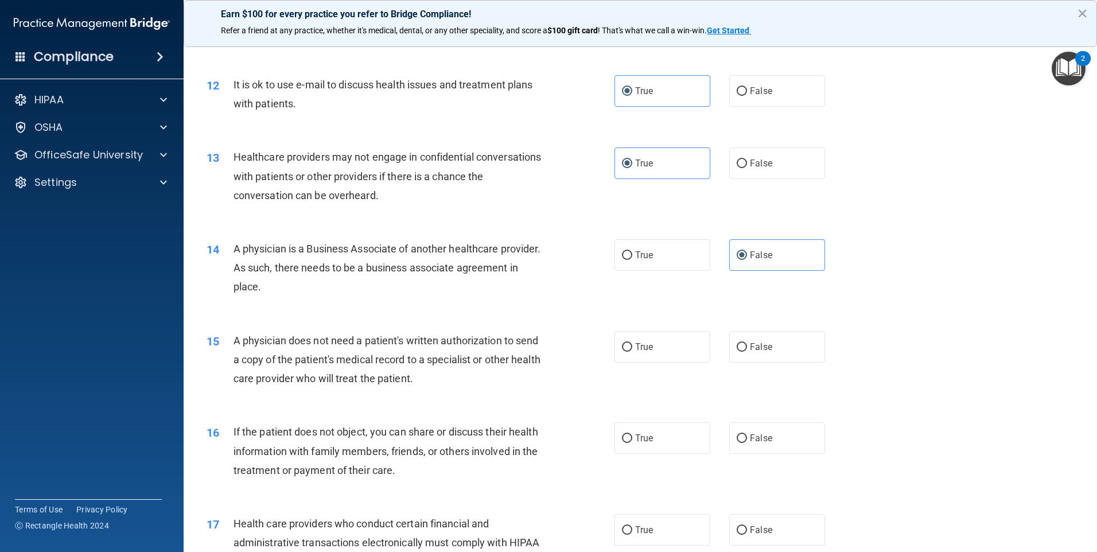
scroll to position [1032, 0]
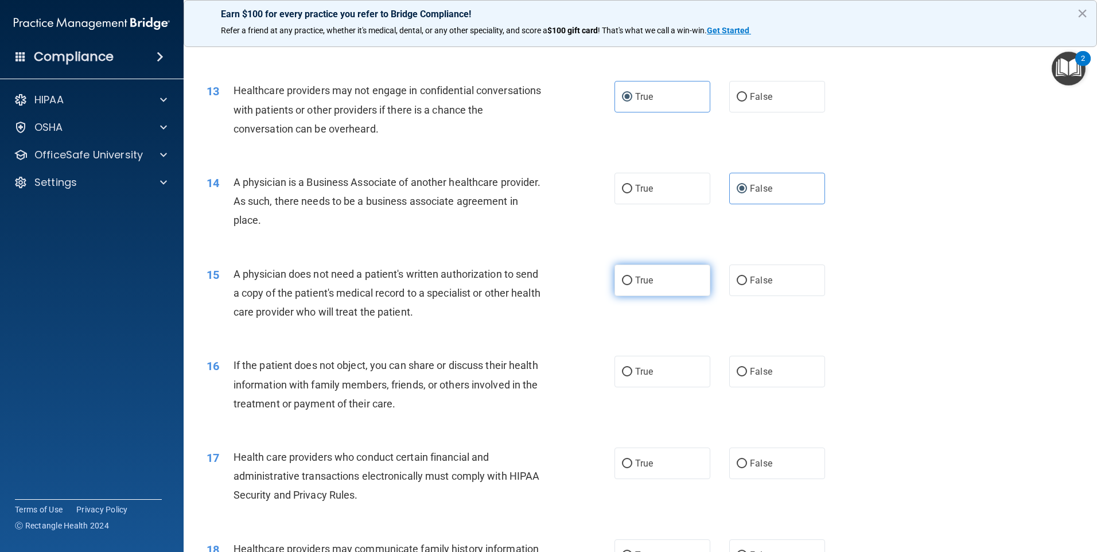
click at [645, 285] on span "True" at bounding box center [644, 280] width 18 height 11
click at [632, 285] on input "True" at bounding box center [627, 280] width 10 height 9
radio input "true"
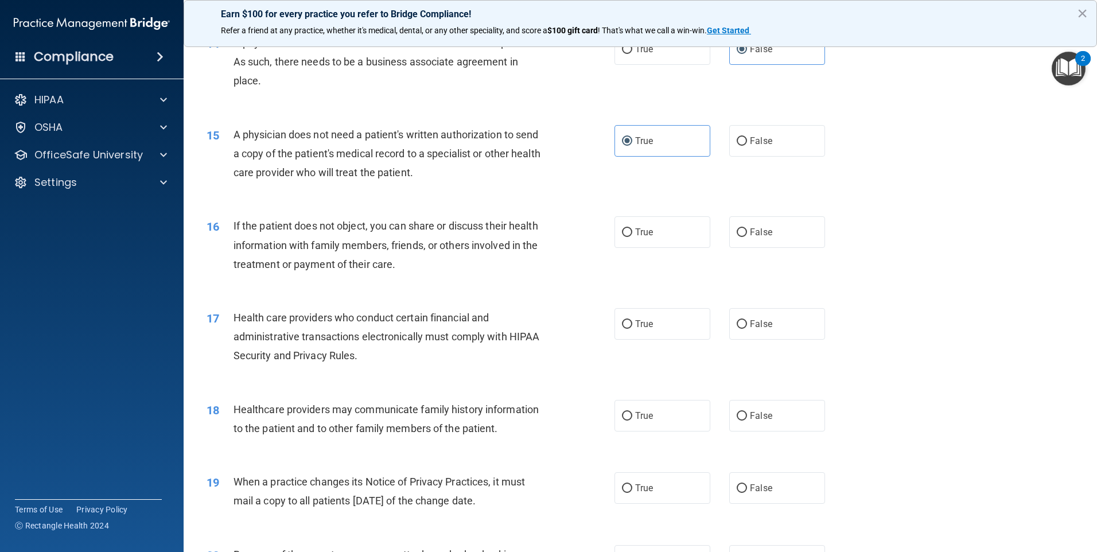
scroll to position [1205, 0]
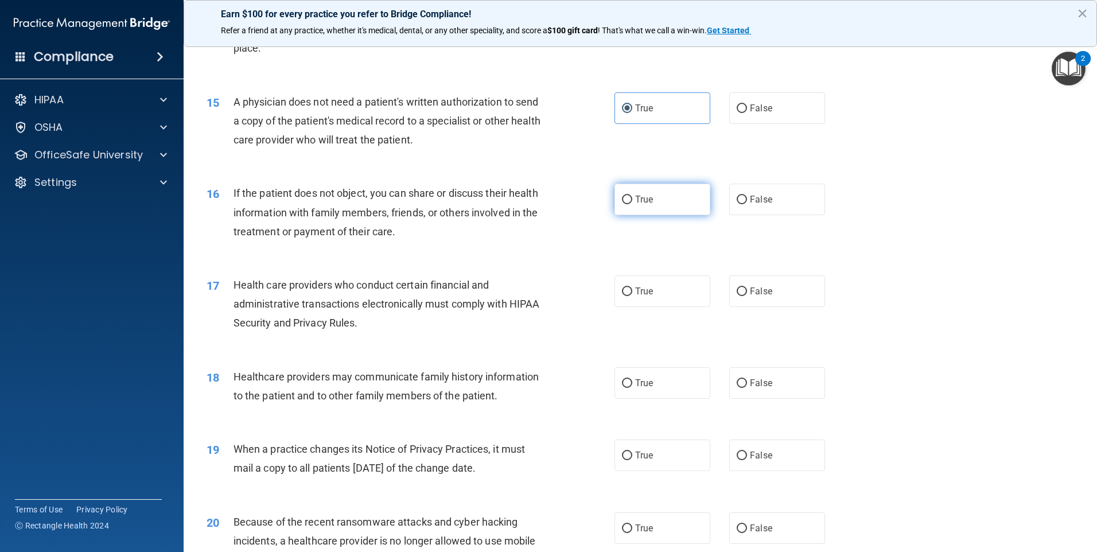
click at [700, 201] on label "True" at bounding box center [662, 200] width 96 height 32
click at [632, 201] on input "True" at bounding box center [627, 200] width 10 height 9
radio input "true"
click at [638, 288] on span "True" at bounding box center [644, 291] width 18 height 11
click at [632, 288] on input "True" at bounding box center [627, 291] width 10 height 9
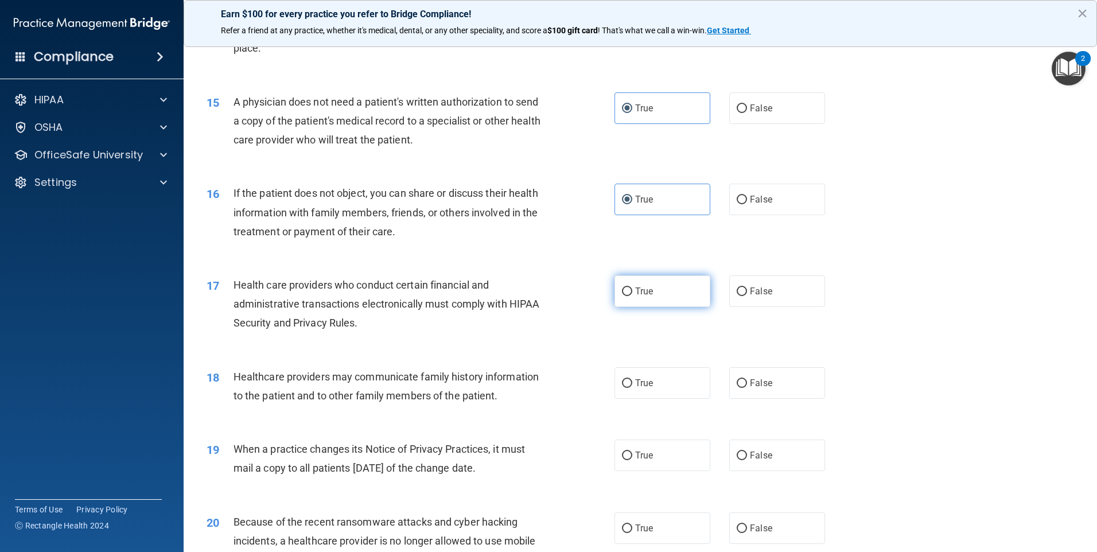
radio input "true"
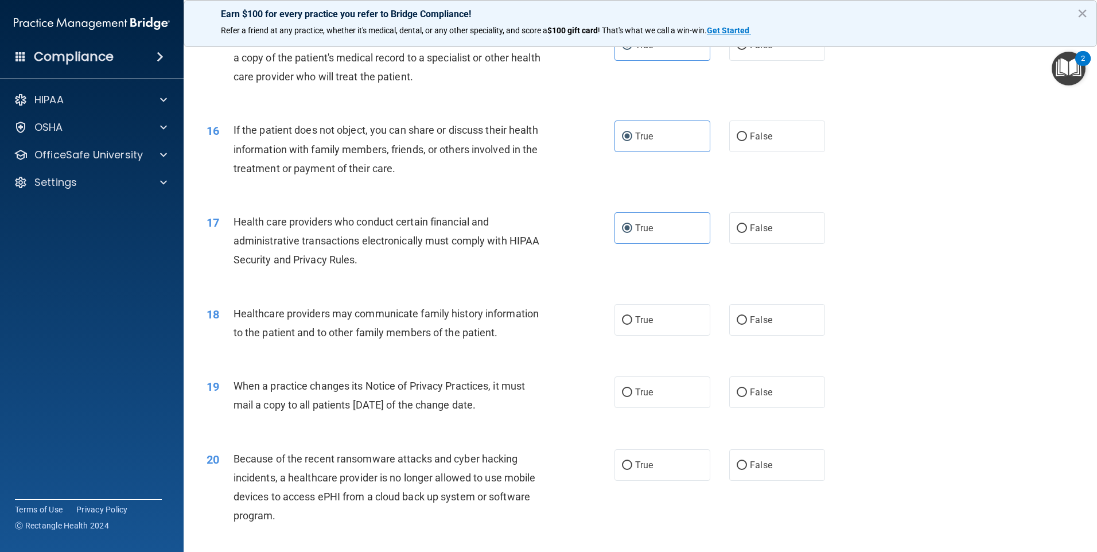
scroll to position [1377, 0]
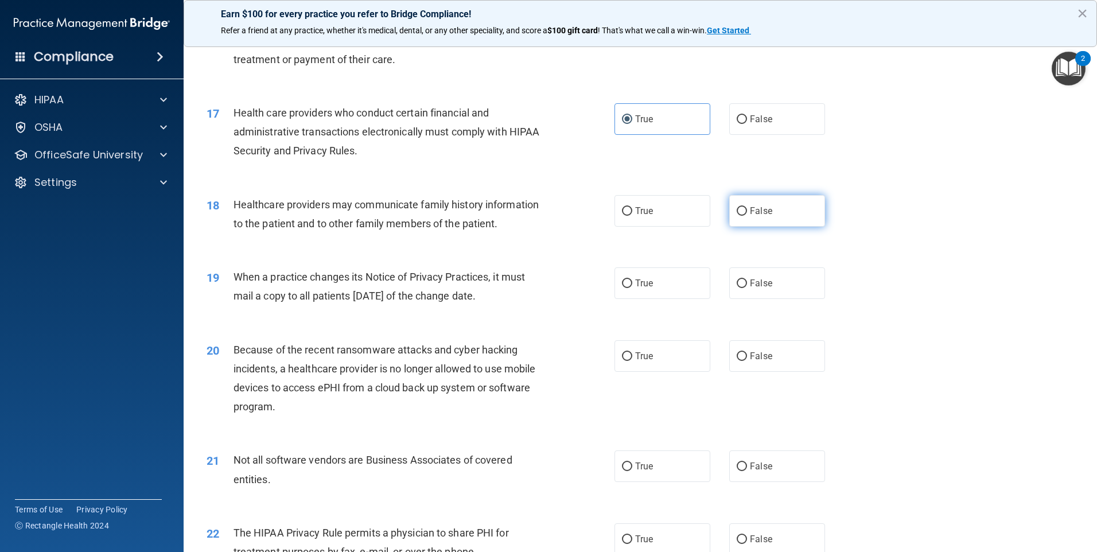
click at [779, 210] on label "False" at bounding box center [777, 211] width 96 height 32
click at [747, 210] on input "False" at bounding box center [742, 211] width 10 height 9
radio input "true"
click at [643, 282] on span "True" at bounding box center [644, 283] width 18 height 11
click at [632, 282] on input "True" at bounding box center [627, 283] width 10 height 9
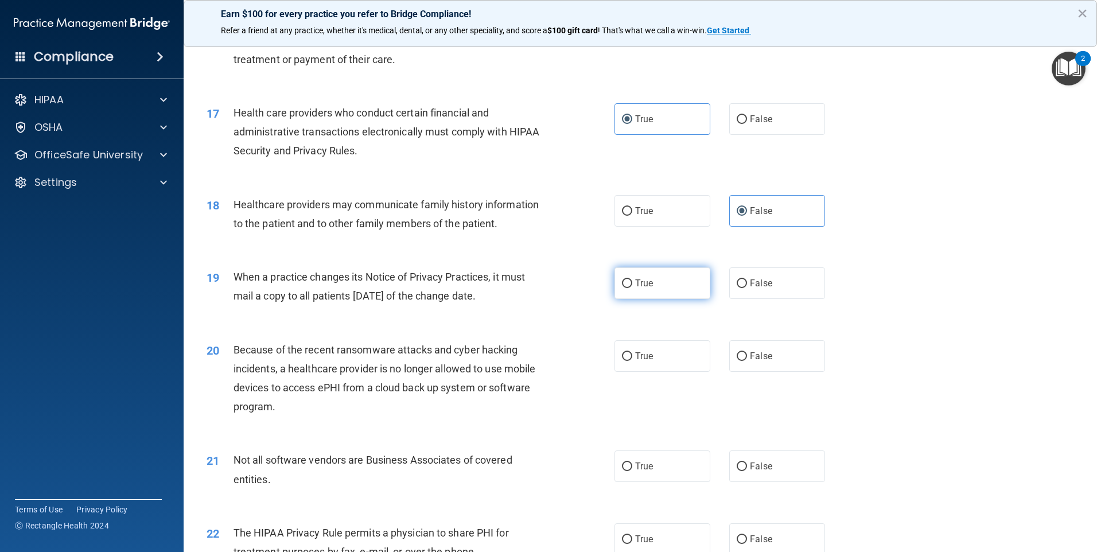
radio input "true"
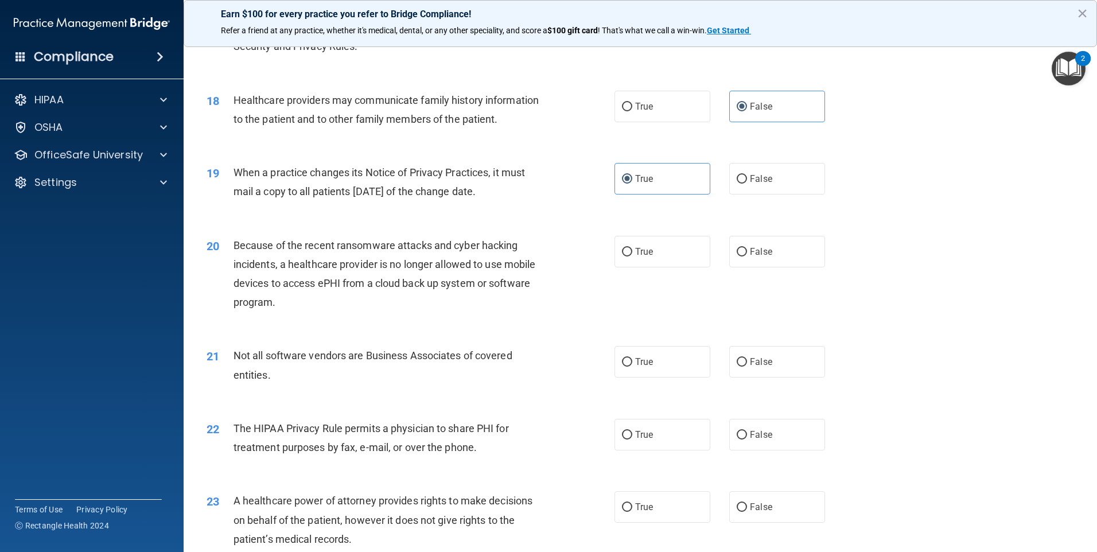
scroll to position [1491, 0]
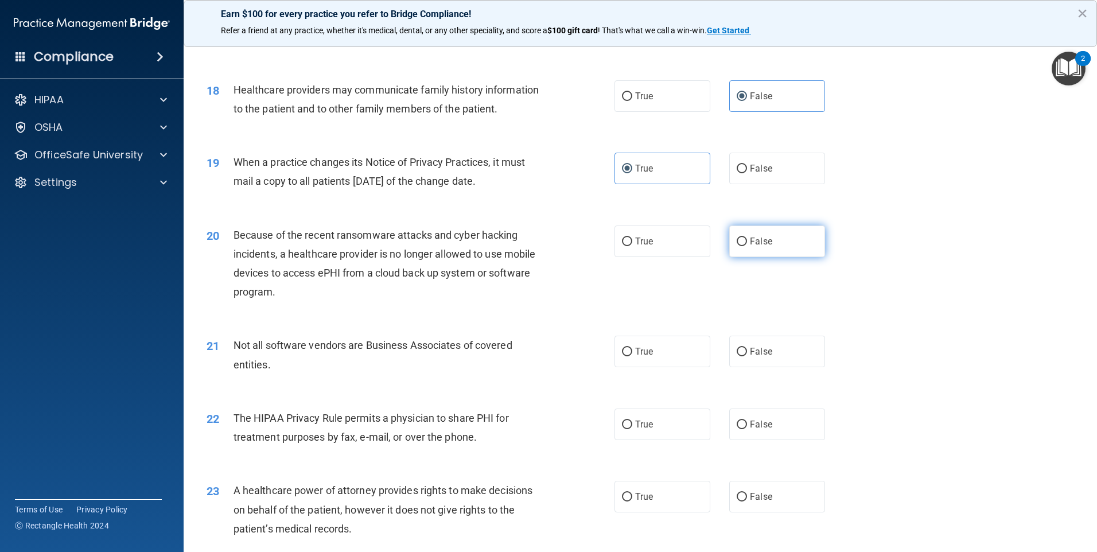
click at [769, 247] on label "False" at bounding box center [777, 241] width 96 height 32
click at [747, 246] on input "False" at bounding box center [742, 241] width 10 height 9
radio input "true"
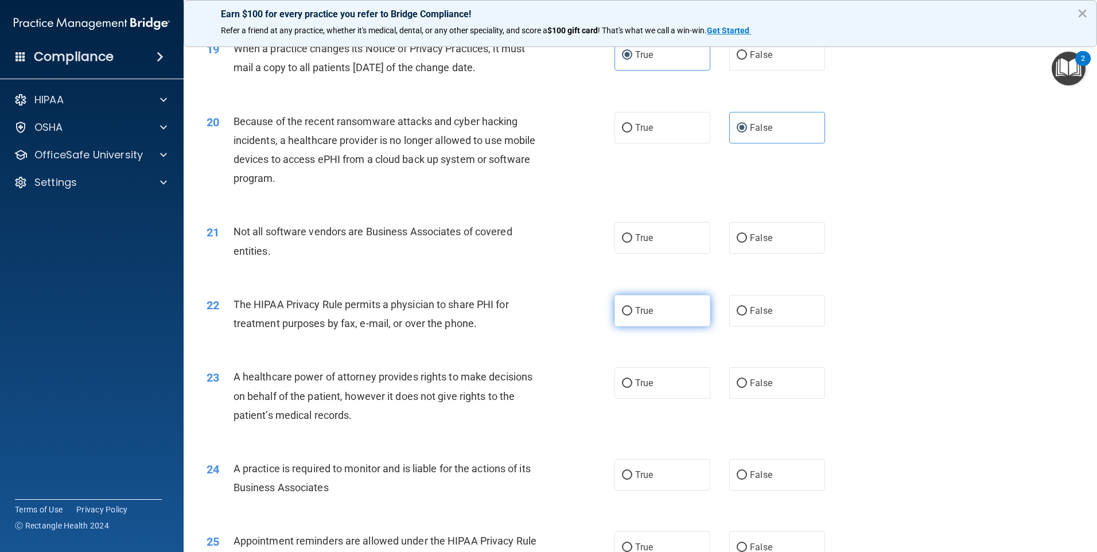
scroll to position [1606, 0]
click at [676, 248] on label "True" at bounding box center [662, 237] width 96 height 32
click at [632, 241] on input "True" at bounding box center [627, 237] width 10 height 9
radio input "true"
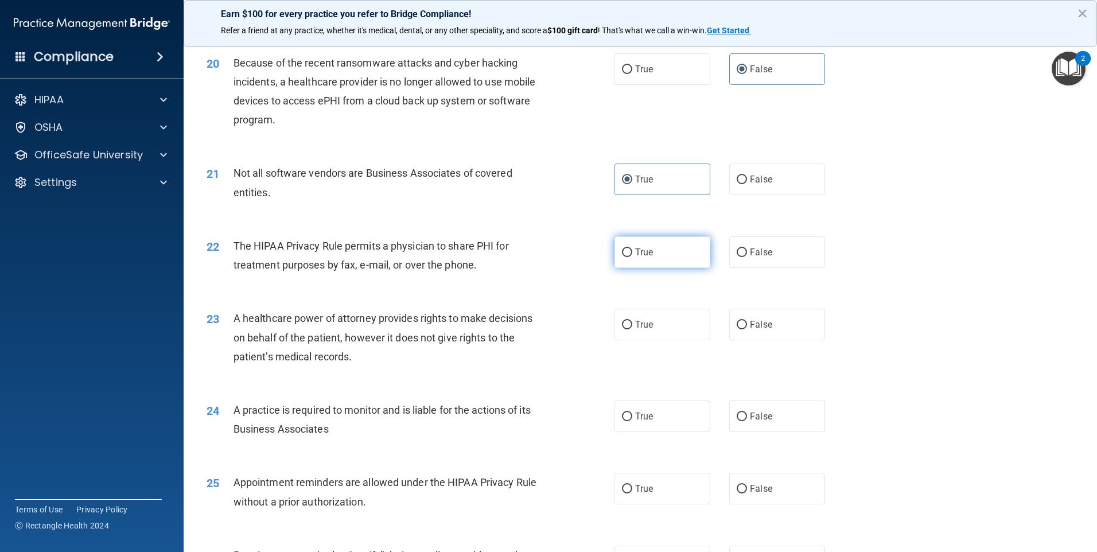
click at [649, 266] on label "True" at bounding box center [662, 252] width 96 height 32
click at [632, 257] on input "True" at bounding box center [627, 252] width 10 height 9
radio input "true"
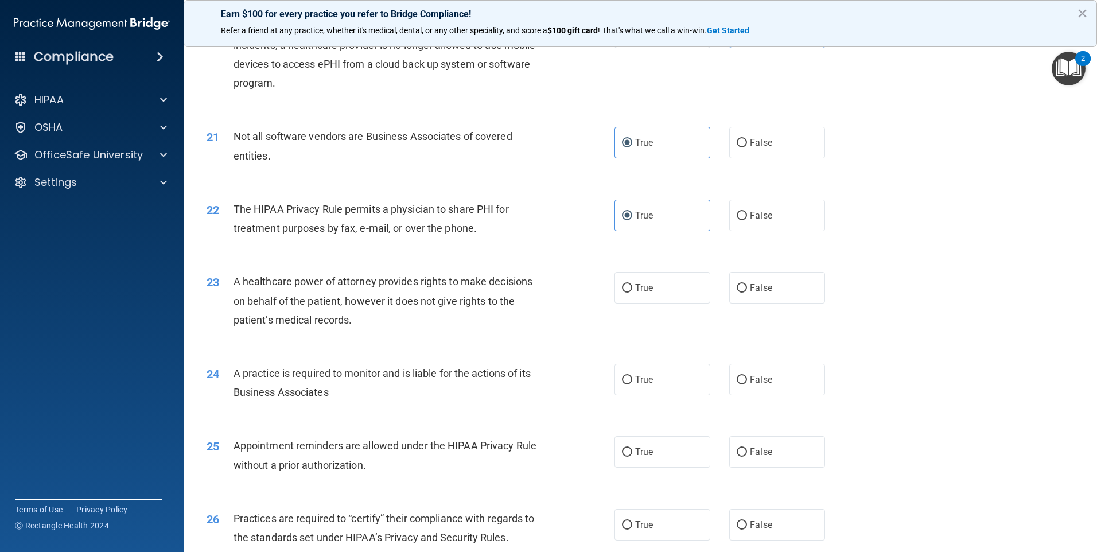
scroll to position [1721, 0]
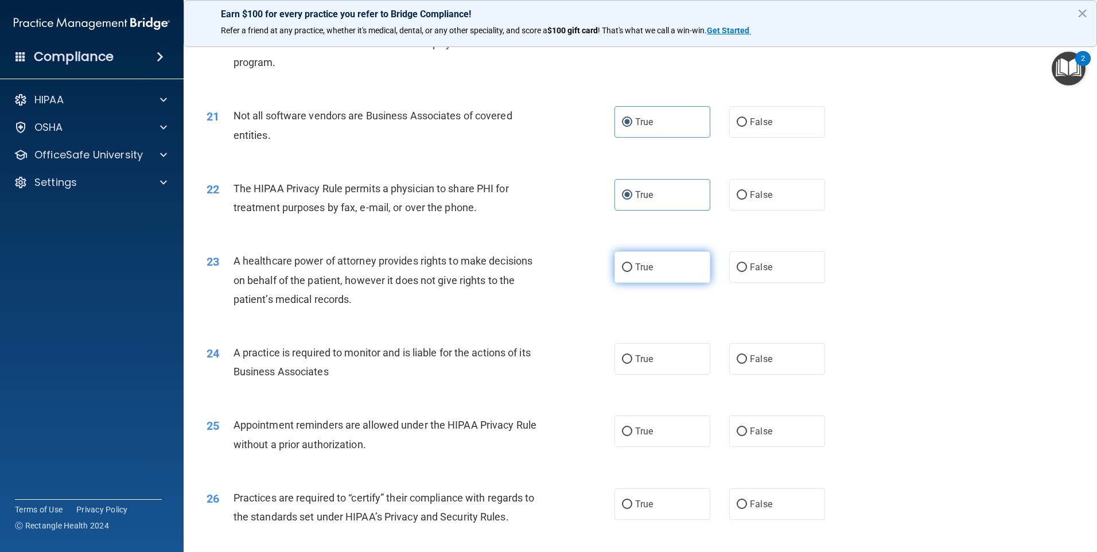
click at [628, 265] on label "True" at bounding box center [662, 267] width 96 height 32
click at [628, 265] on input "True" at bounding box center [627, 267] width 10 height 9
radio input "true"
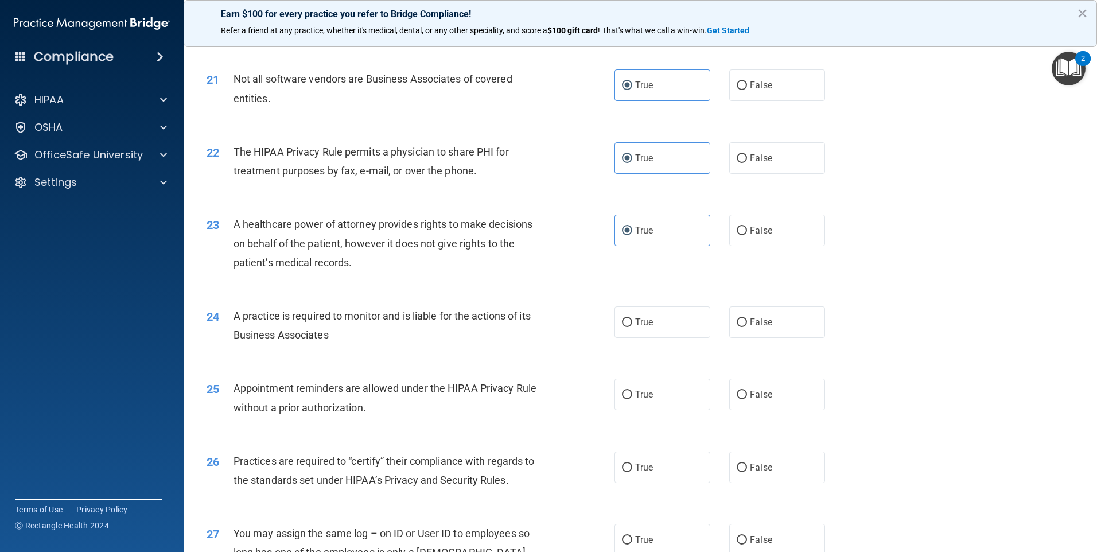
scroll to position [1778, 0]
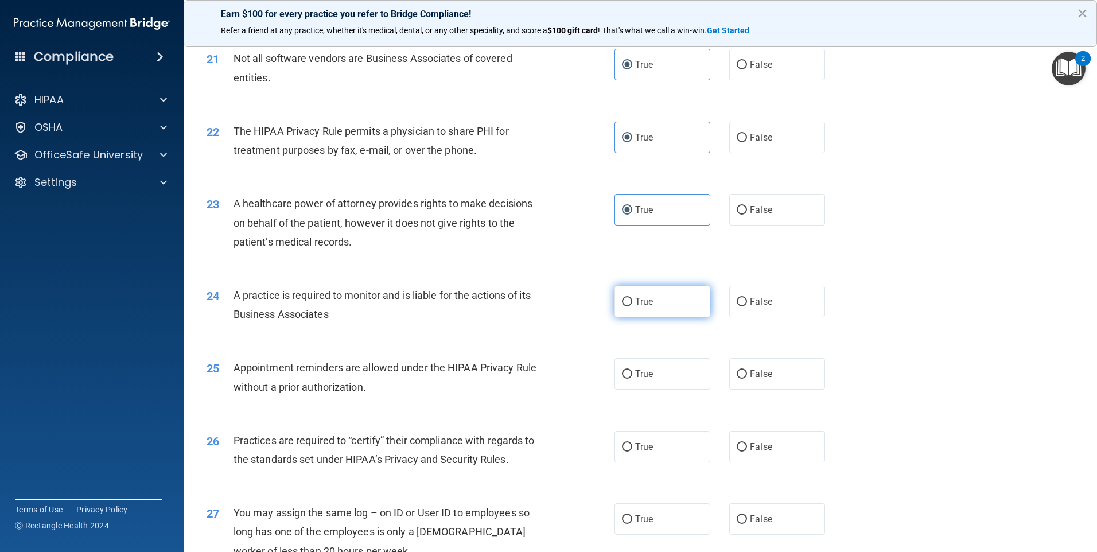
click at [636, 303] on span "True" at bounding box center [644, 301] width 18 height 11
click at [632, 303] on input "True" at bounding box center [627, 302] width 10 height 9
radio input "true"
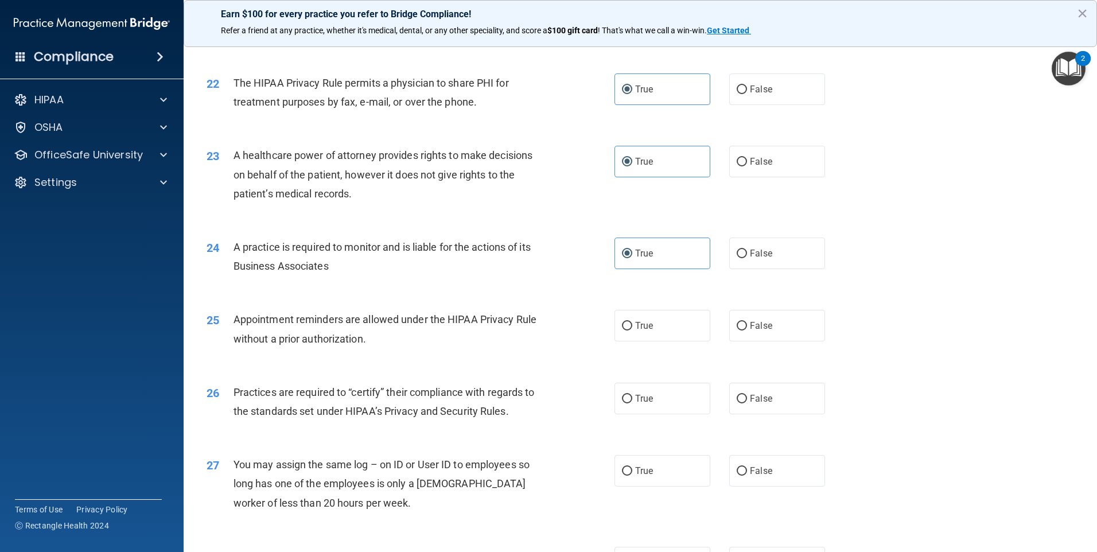
scroll to position [1893, 0]
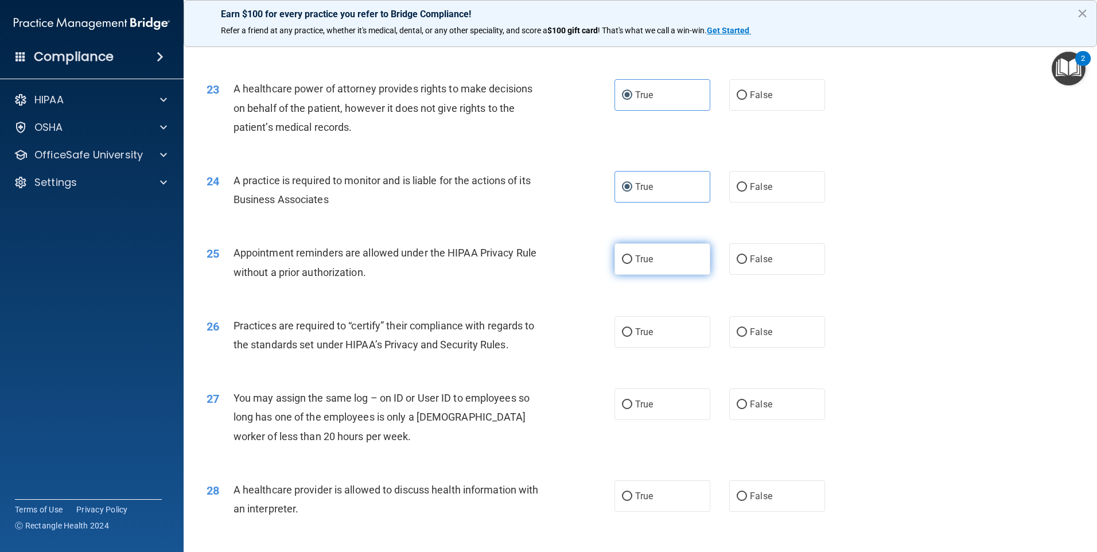
click at [633, 265] on label "True" at bounding box center [662, 259] width 96 height 32
click at [632, 264] on input "True" at bounding box center [627, 259] width 10 height 9
radio input "true"
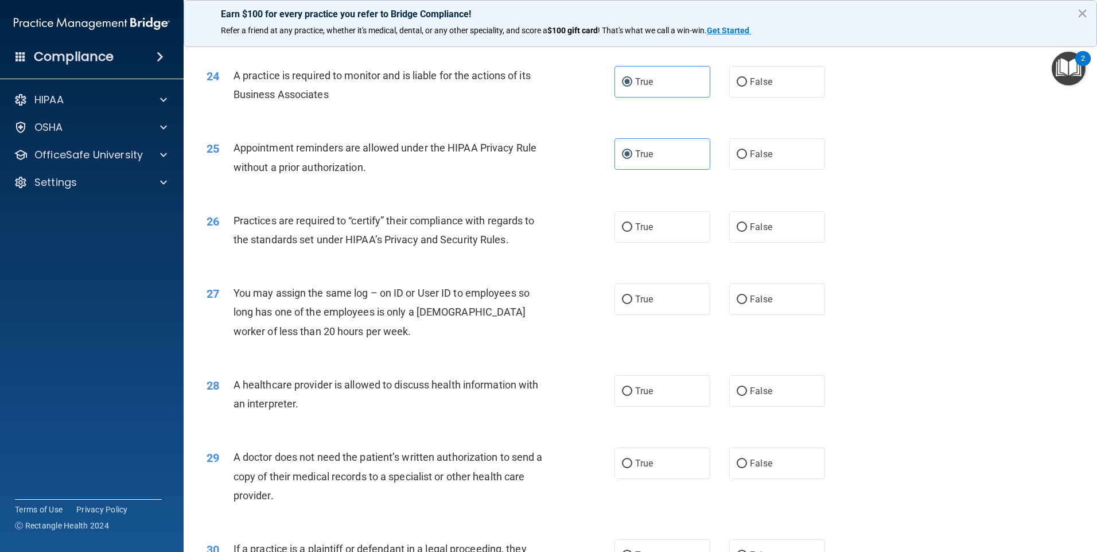
scroll to position [2008, 0]
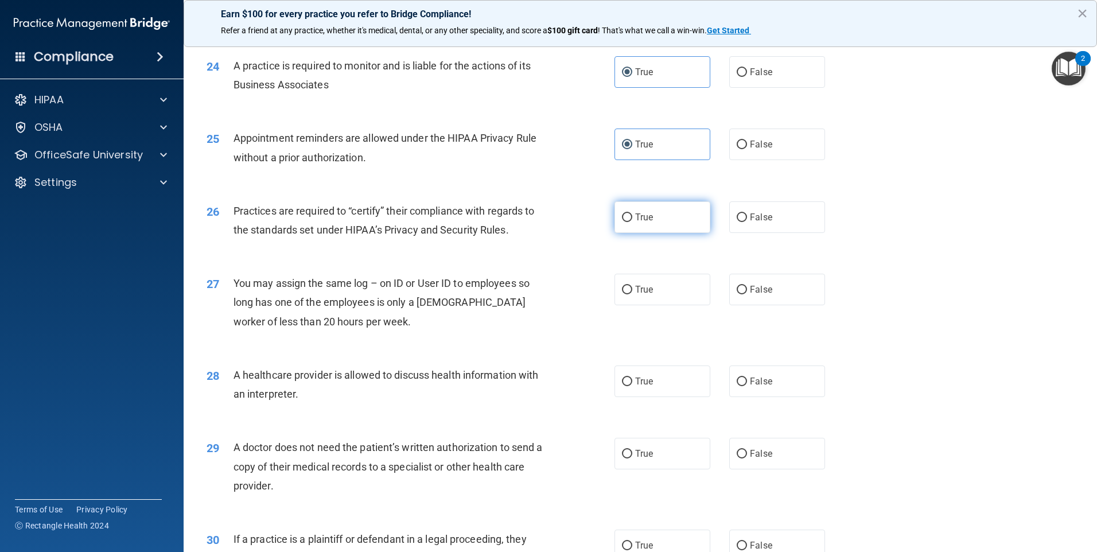
click at [629, 227] on label "True" at bounding box center [662, 217] width 96 height 32
click at [629, 222] on input "True" at bounding box center [627, 217] width 10 height 9
radio input "true"
click at [662, 287] on label "True" at bounding box center [662, 290] width 96 height 32
click at [632, 287] on input "True" at bounding box center [627, 290] width 10 height 9
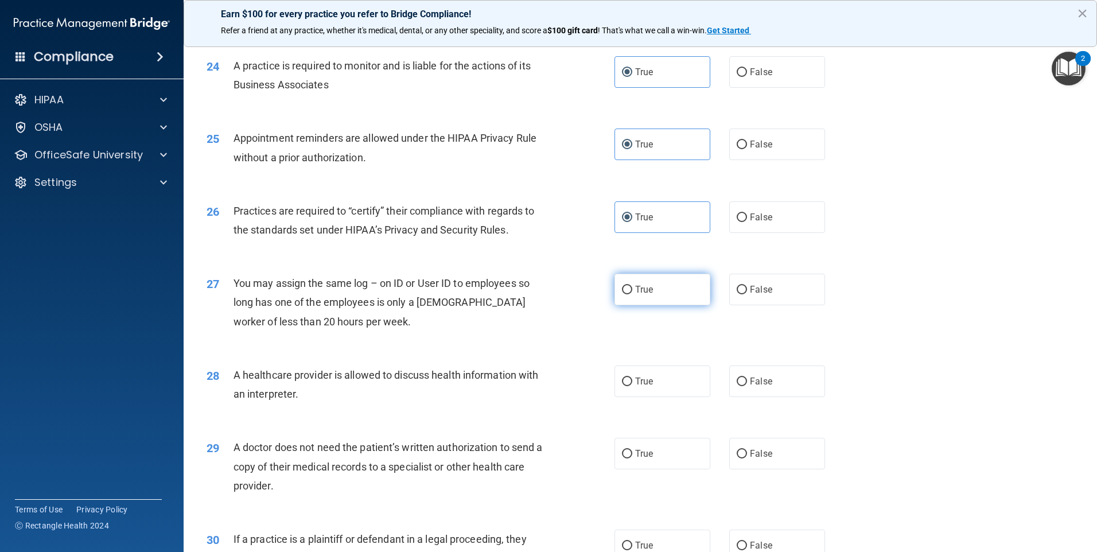
radio input "true"
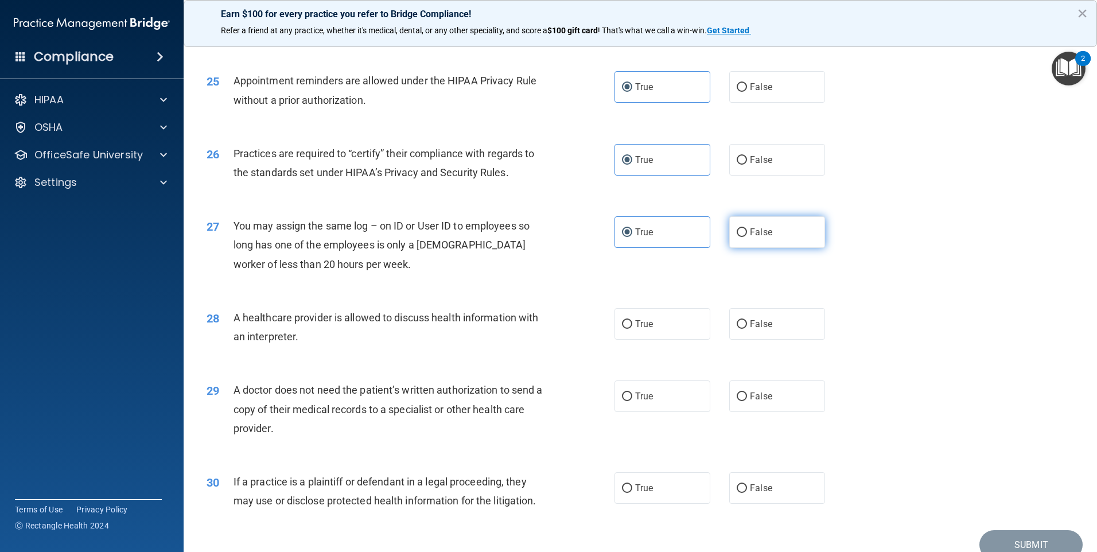
click at [800, 234] on label "False" at bounding box center [777, 232] width 96 height 32
click at [747, 234] on input "False" at bounding box center [742, 232] width 10 height 9
radio input "true"
radio input "false"
click at [684, 327] on label "True" at bounding box center [662, 324] width 96 height 32
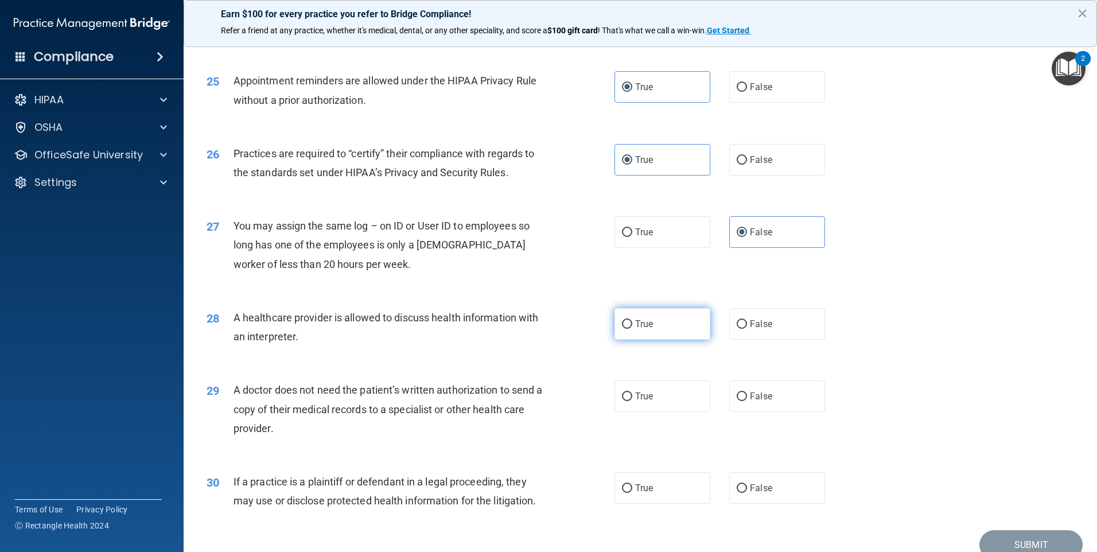
click at [632, 327] on input "True" at bounding box center [627, 324] width 10 height 9
radio input "true"
click at [753, 328] on span "False" at bounding box center [761, 323] width 22 height 11
click at [747, 328] on input "False" at bounding box center [742, 324] width 10 height 9
radio input "true"
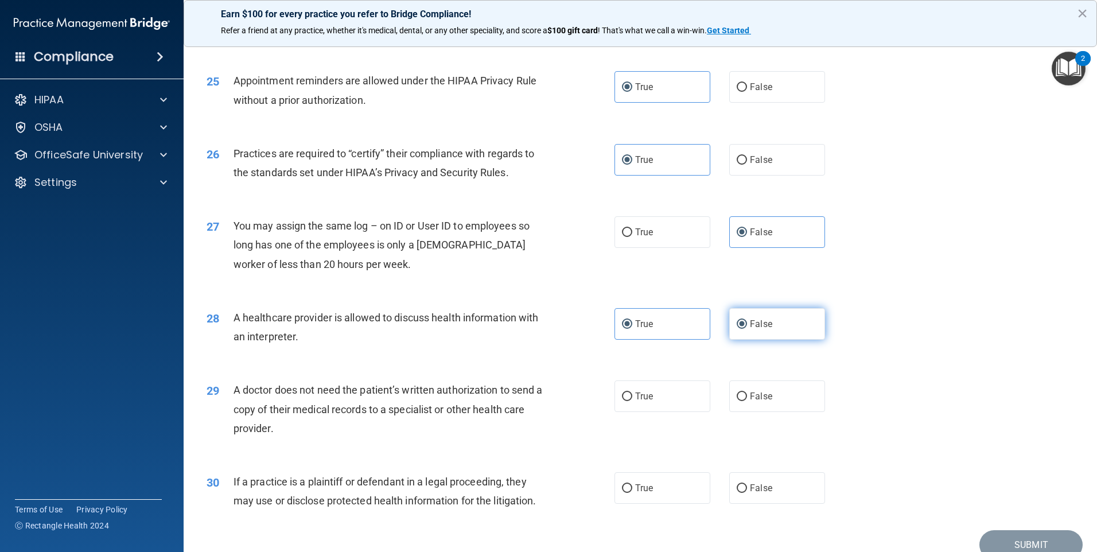
radio input "false"
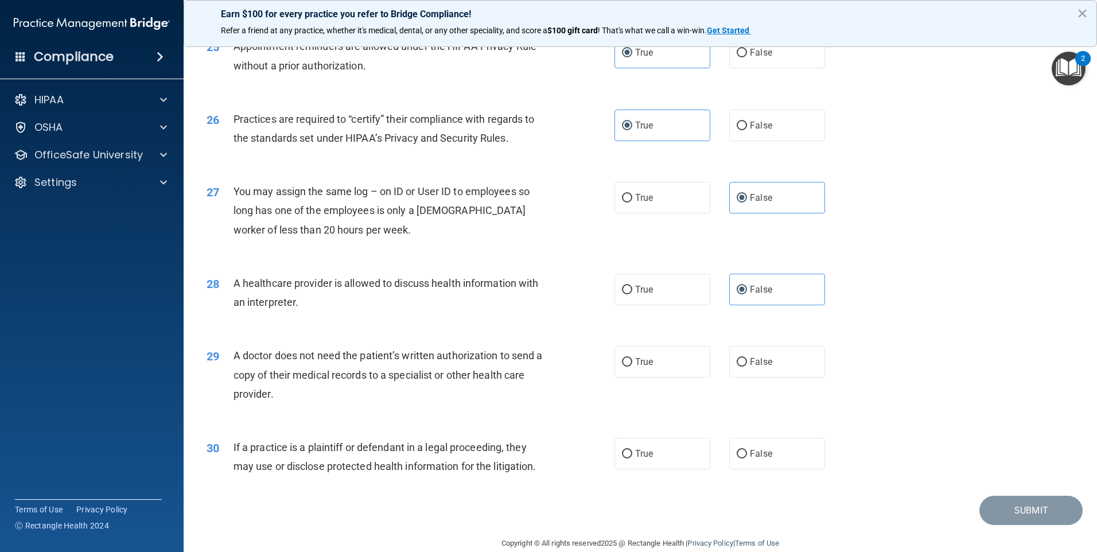
scroll to position [2118, 0]
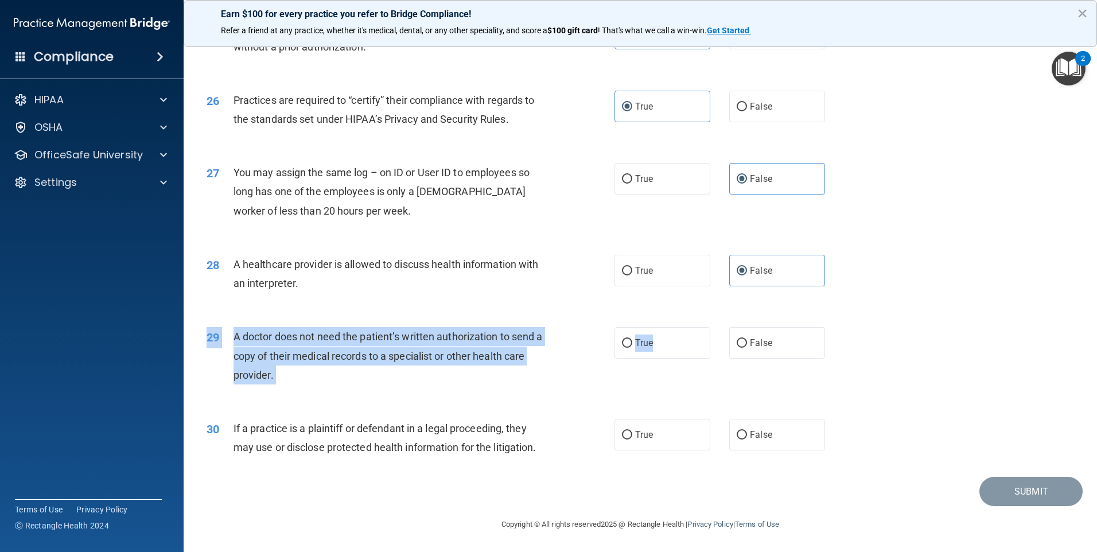
click at [692, 359] on div "29 A doctor does not need the patient’s written authorization to send a copy of…" at bounding box center [640, 359] width 885 height 92
drag, startPoint x: 692, startPoint y: 359, endPoint x: 630, endPoint y: 345, distance: 63.6
click at [630, 345] on label "True" at bounding box center [662, 343] width 96 height 32
click at [630, 345] on input "True" at bounding box center [627, 343] width 10 height 9
radio input "true"
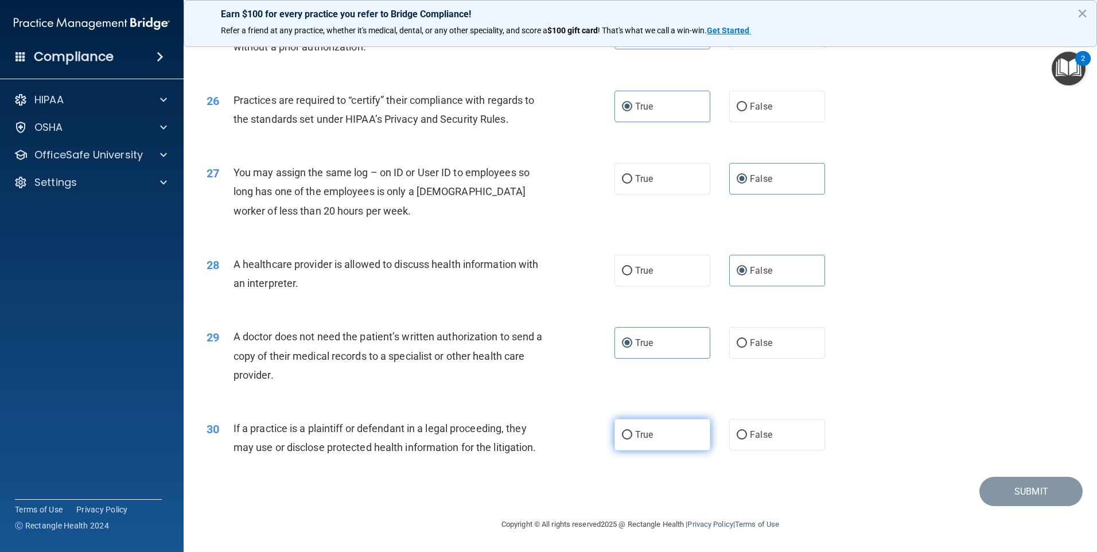
click at [630, 442] on label "True" at bounding box center [662, 435] width 96 height 32
click at [630, 439] on input "True" at bounding box center [627, 435] width 10 height 9
radio input "true"
click at [1007, 496] on button "Submit" at bounding box center [1030, 491] width 103 height 29
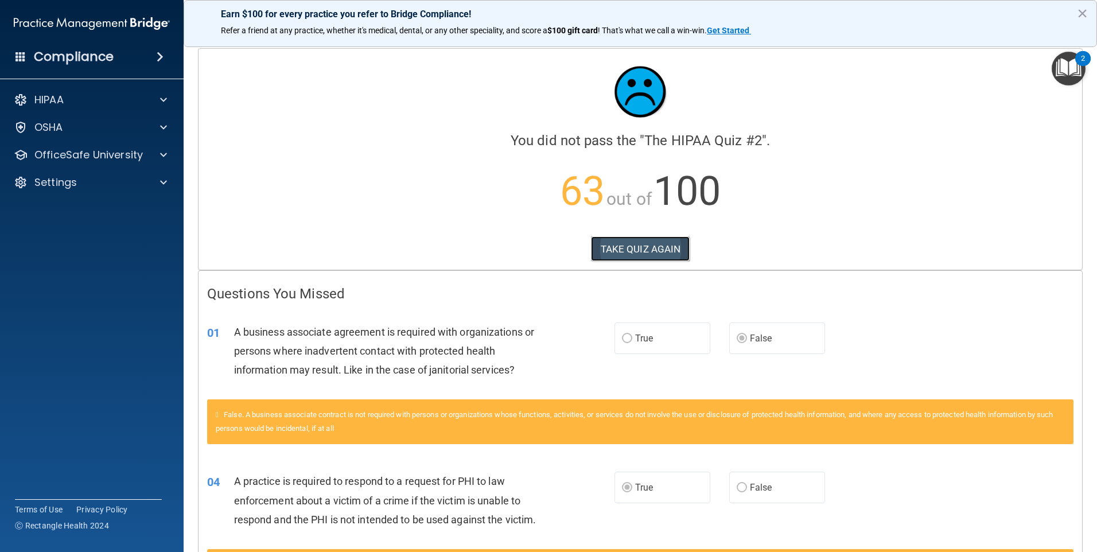
click at [668, 240] on button "TAKE QUIZ AGAIN" at bounding box center [640, 248] width 99 height 25
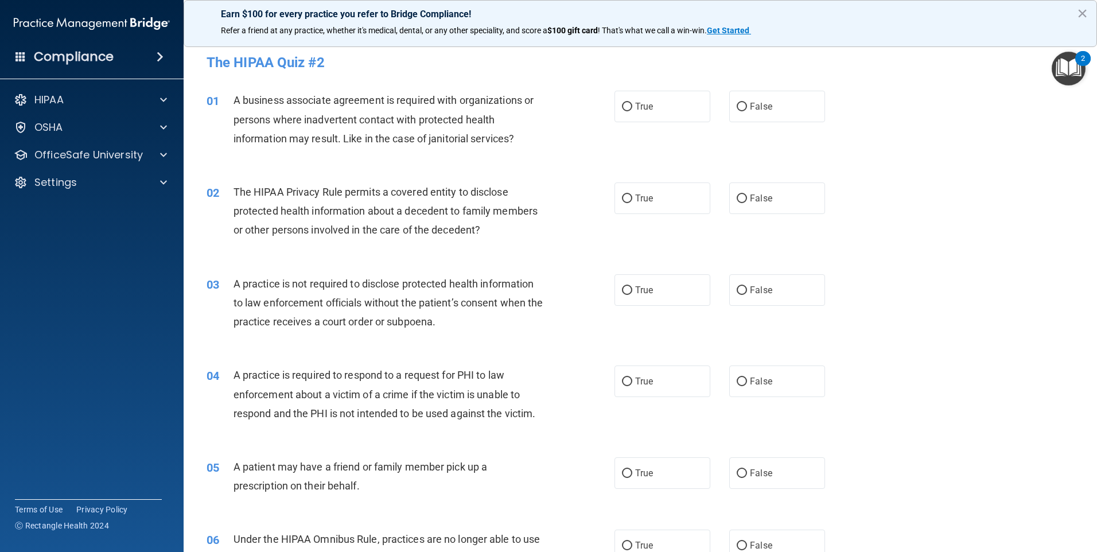
click at [718, 112] on div "True False" at bounding box center [729, 107] width 230 height 32
click at [740, 108] on input "False" at bounding box center [742, 107] width 10 height 9
radio input "true"
click at [672, 392] on label "True" at bounding box center [662, 381] width 96 height 32
click at [632, 386] on input "True" at bounding box center [627, 381] width 10 height 9
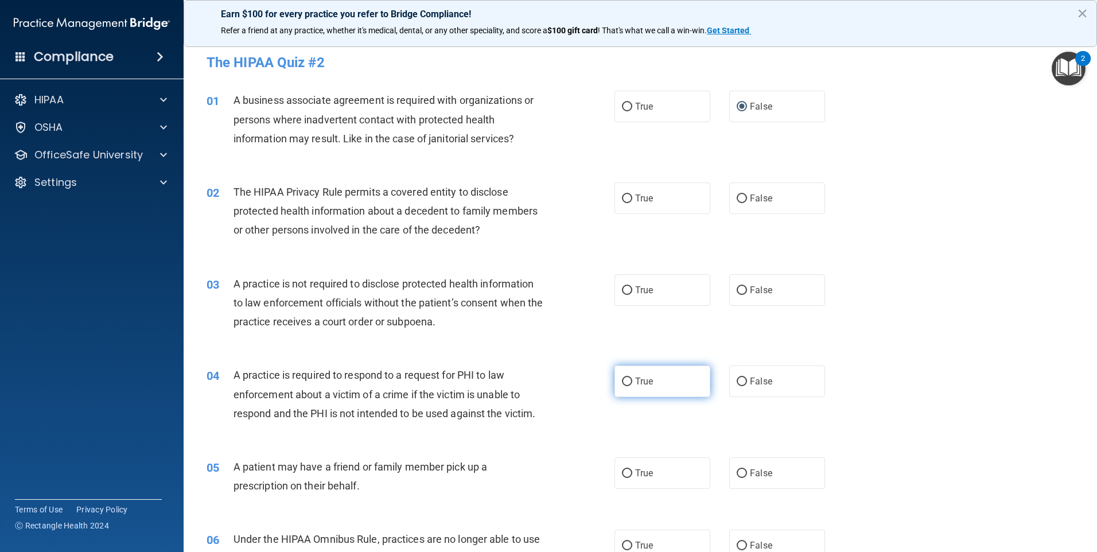
radio input "true"
click at [741, 203] on input "False" at bounding box center [742, 198] width 10 height 9
radio input "true"
click at [780, 298] on label "False" at bounding box center [777, 290] width 96 height 32
click at [747, 295] on input "False" at bounding box center [742, 290] width 10 height 9
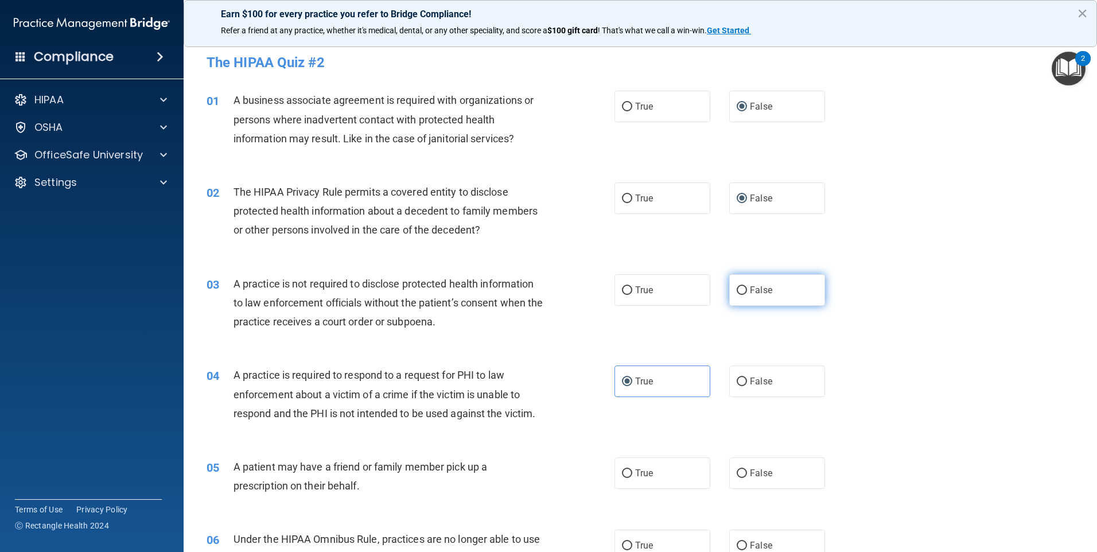
radio input "true"
click at [665, 289] on label "True" at bounding box center [662, 290] width 96 height 32
click at [632, 289] on input "True" at bounding box center [627, 290] width 10 height 9
radio input "true"
radio input "false"
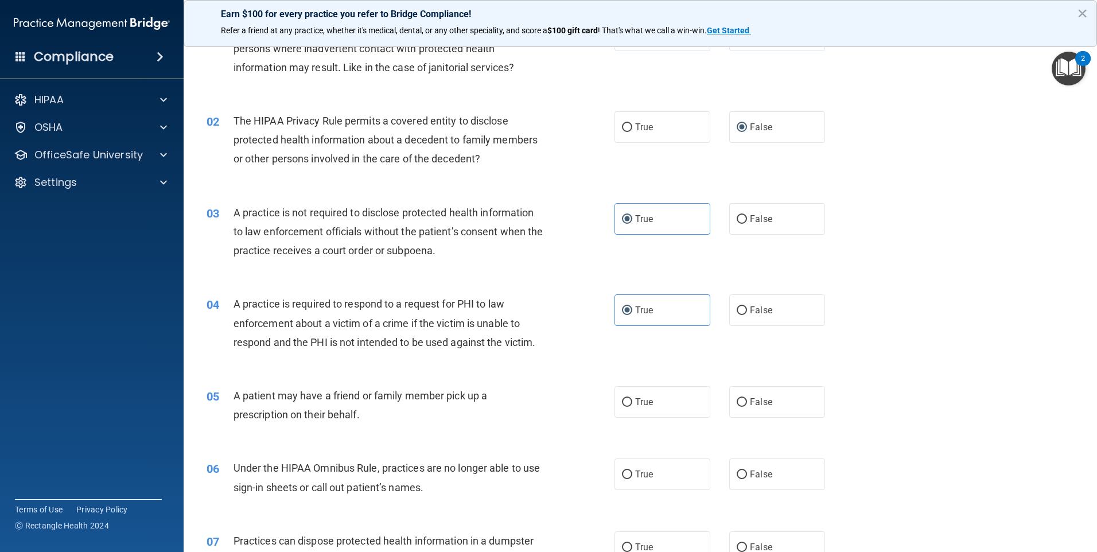
scroll to position [229, 0]
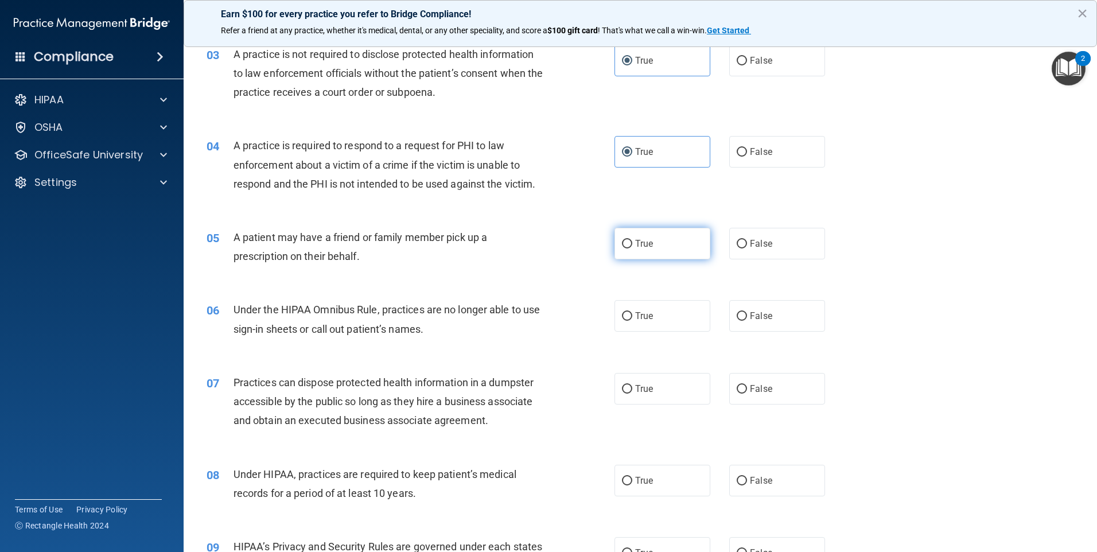
click at [630, 249] on label "True" at bounding box center [662, 244] width 96 height 32
click at [630, 248] on input "True" at bounding box center [627, 244] width 10 height 9
radio input "true"
click at [757, 315] on span "False" at bounding box center [761, 315] width 22 height 11
click at [747, 315] on input "False" at bounding box center [742, 316] width 10 height 9
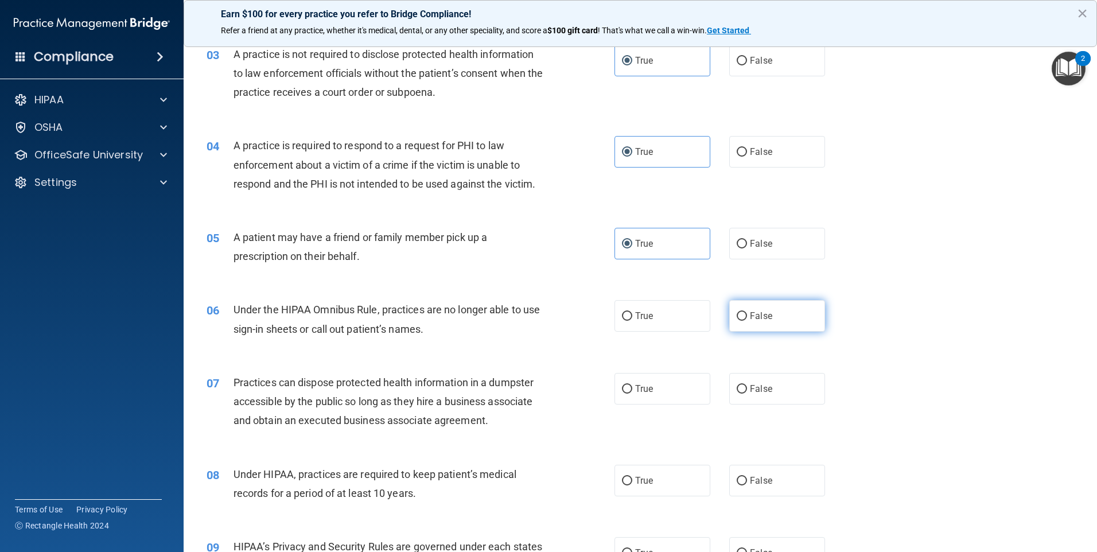
radio input "true"
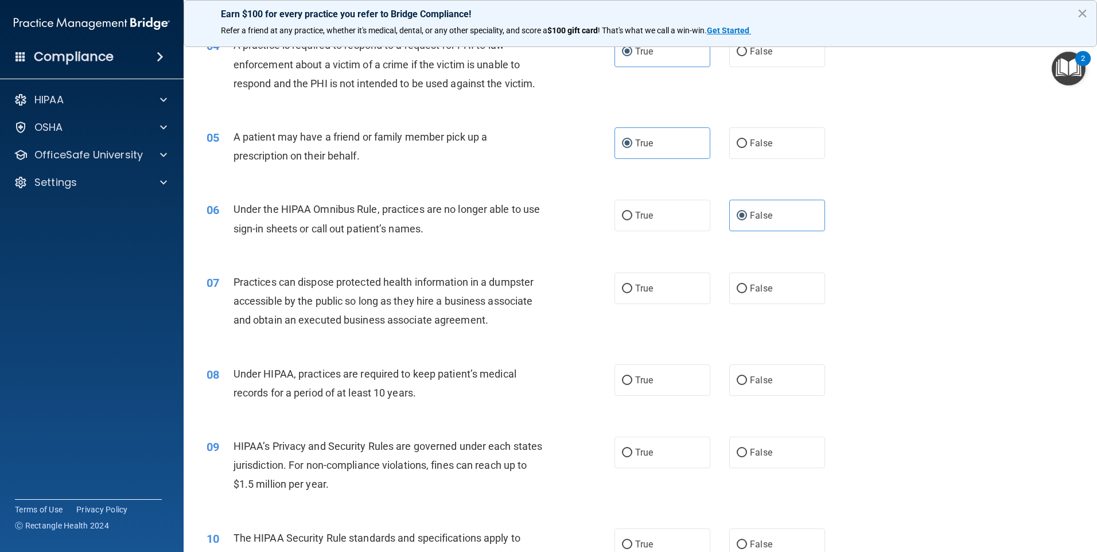
scroll to position [344, 0]
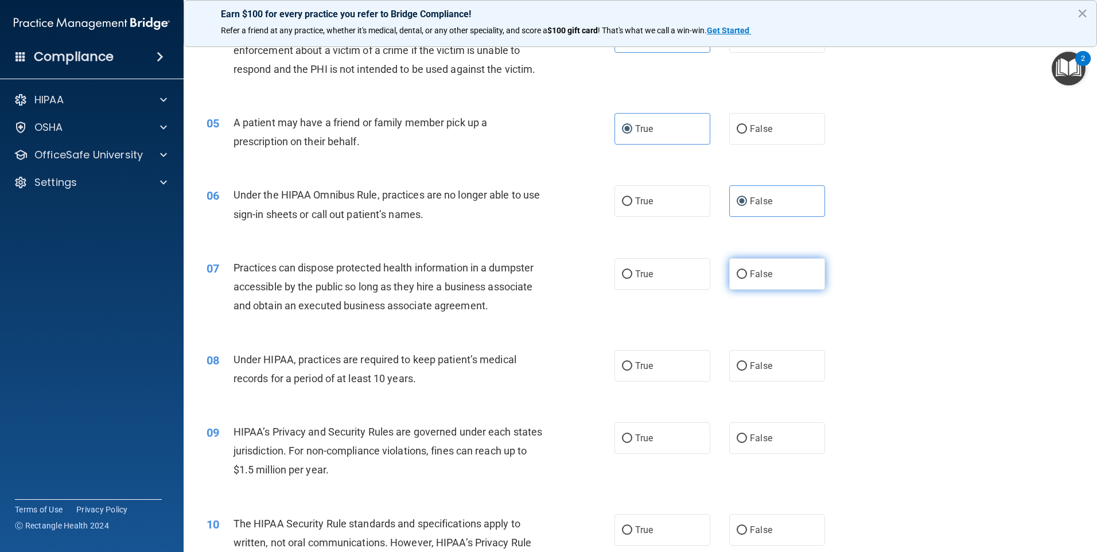
click at [780, 275] on label "False" at bounding box center [777, 274] width 96 height 32
click at [747, 275] on input "False" at bounding box center [742, 274] width 10 height 9
radio input "true"
click at [754, 362] on span "False" at bounding box center [761, 365] width 22 height 11
click at [747, 362] on input "False" at bounding box center [742, 366] width 10 height 9
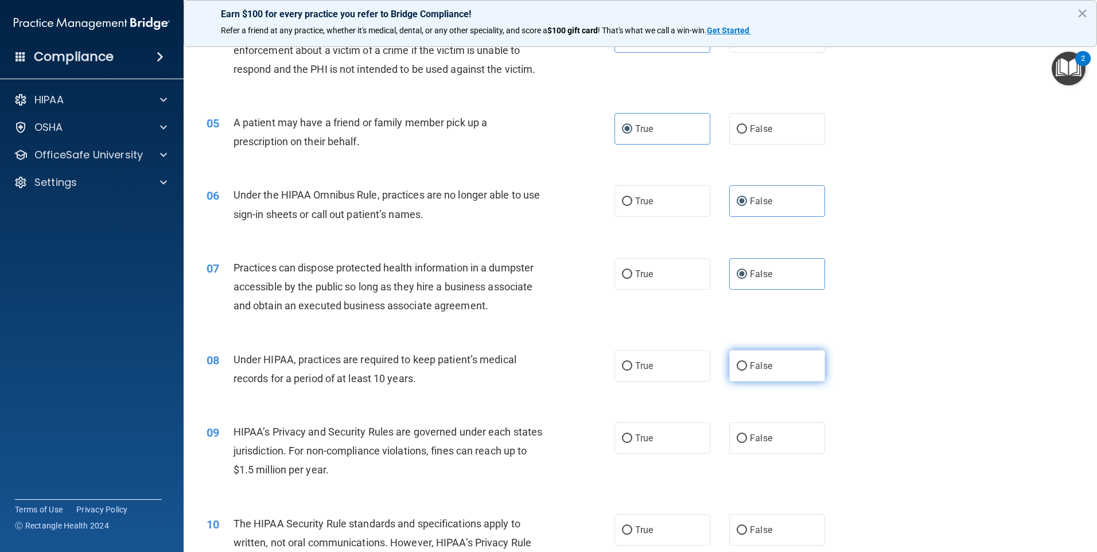
radio input "true"
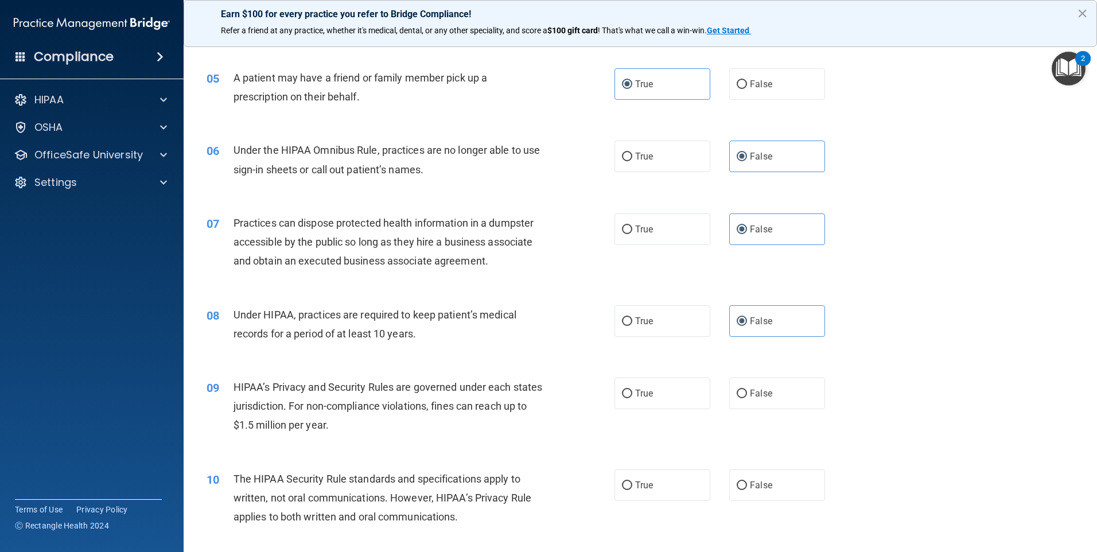
scroll to position [459, 0]
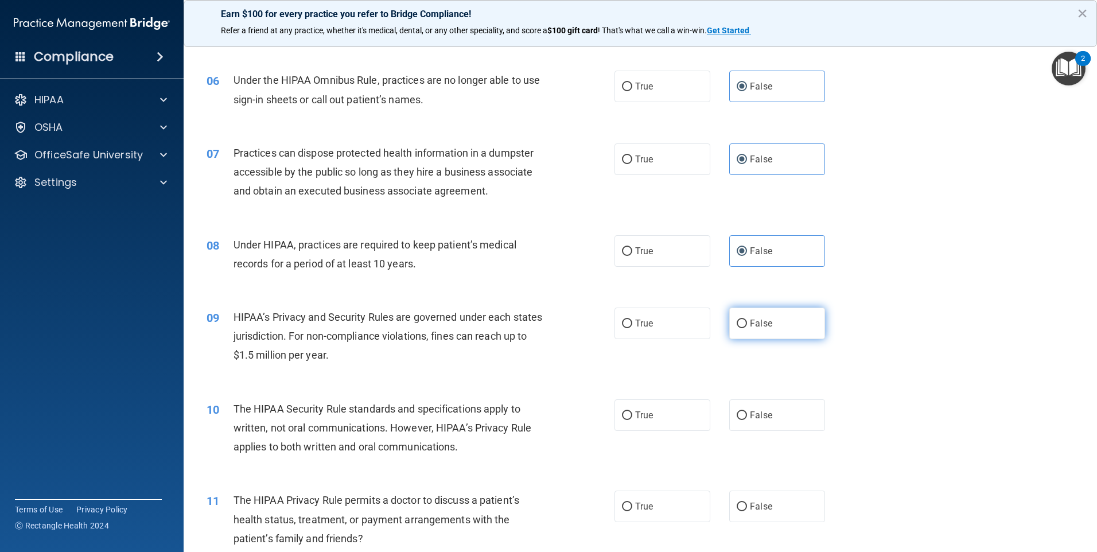
click at [744, 325] on label "False" at bounding box center [777, 323] width 96 height 32
click at [744, 325] on input "False" at bounding box center [742, 323] width 10 height 9
radio input "true"
click at [629, 418] on label "True" at bounding box center [662, 415] width 96 height 32
click at [629, 418] on input "True" at bounding box center [627, 415] width 10 height 9
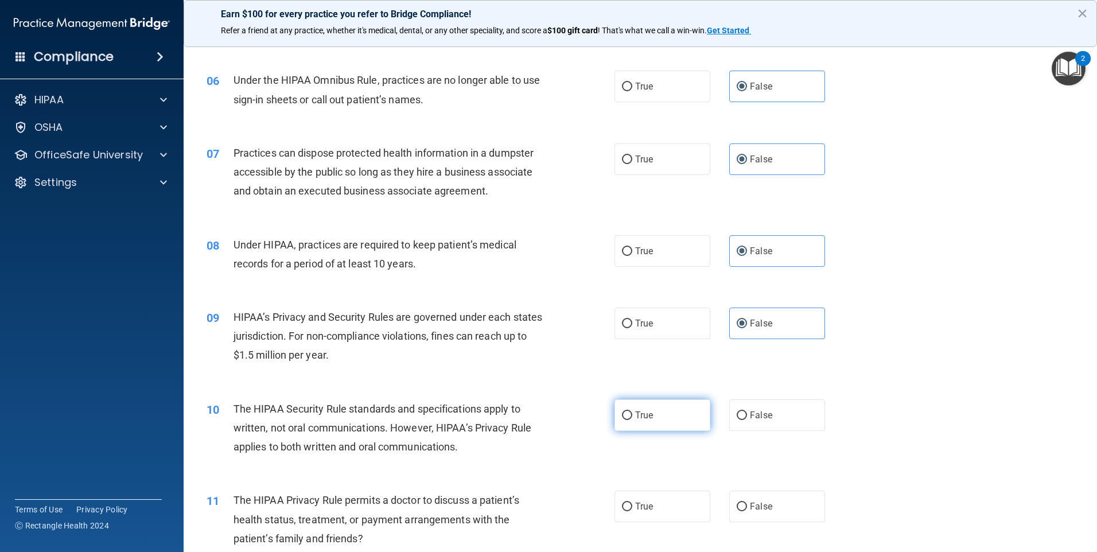
radio input "true"
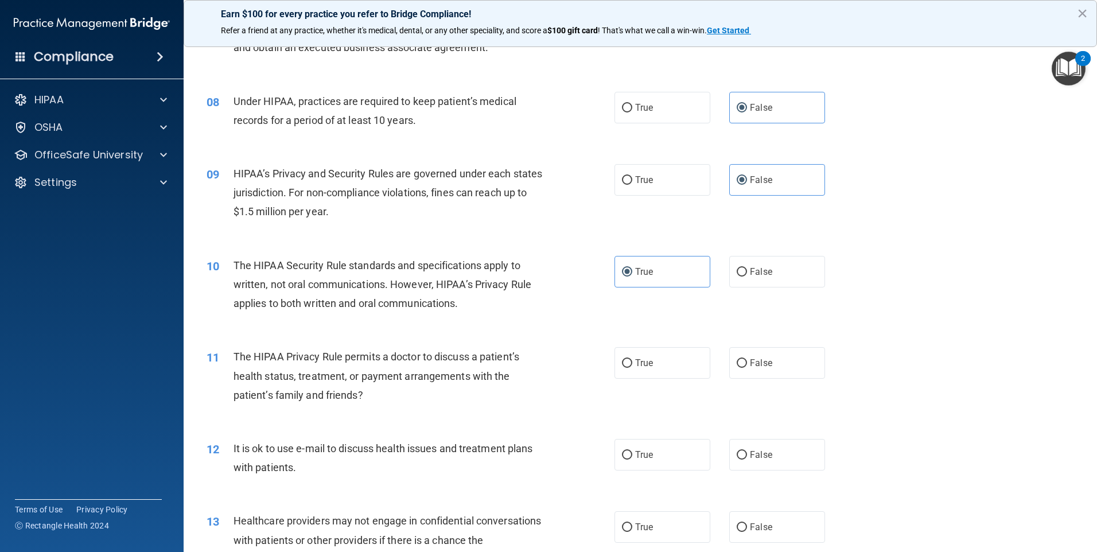
scroll to position [631, 0]
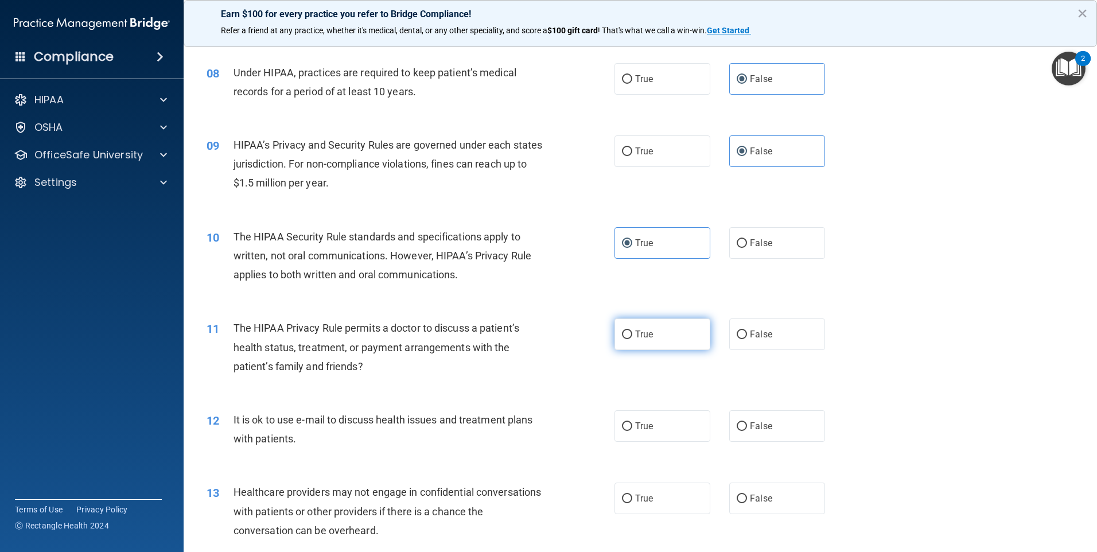
click at [654, 325] on label "True" at bounding box center [662, 334] width 96 height 32
click at [632, 330] on input "True" at bounding box center [627, 334] width 10 height 9
radio input "true"
click at [690, 429] on label "True" at bounding box center [662, 426] width 96 height 32
click at [632, 429] on input "True" at bounding box center [627, 426] width 10 height 9
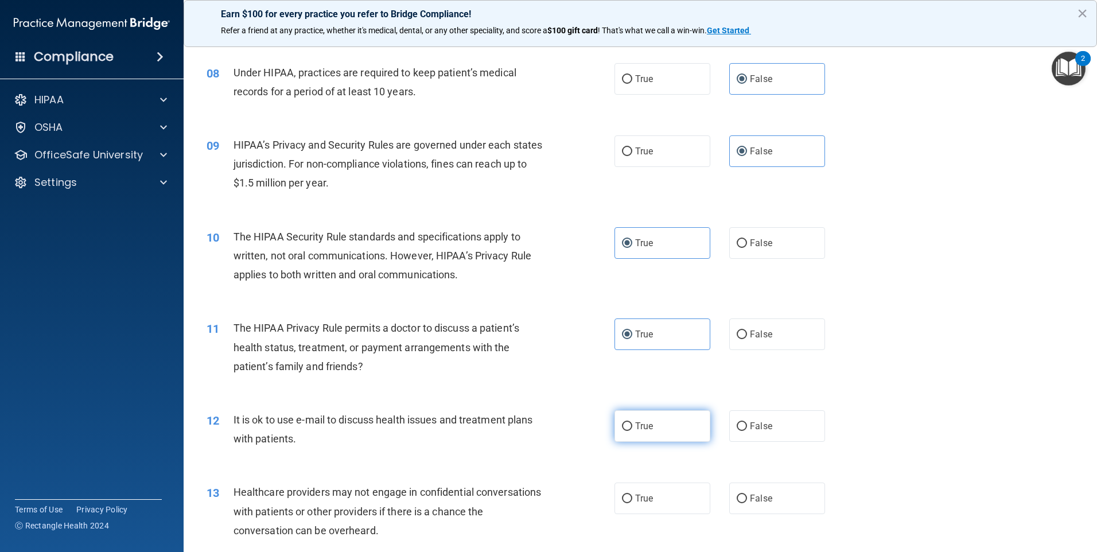
radio input "true"
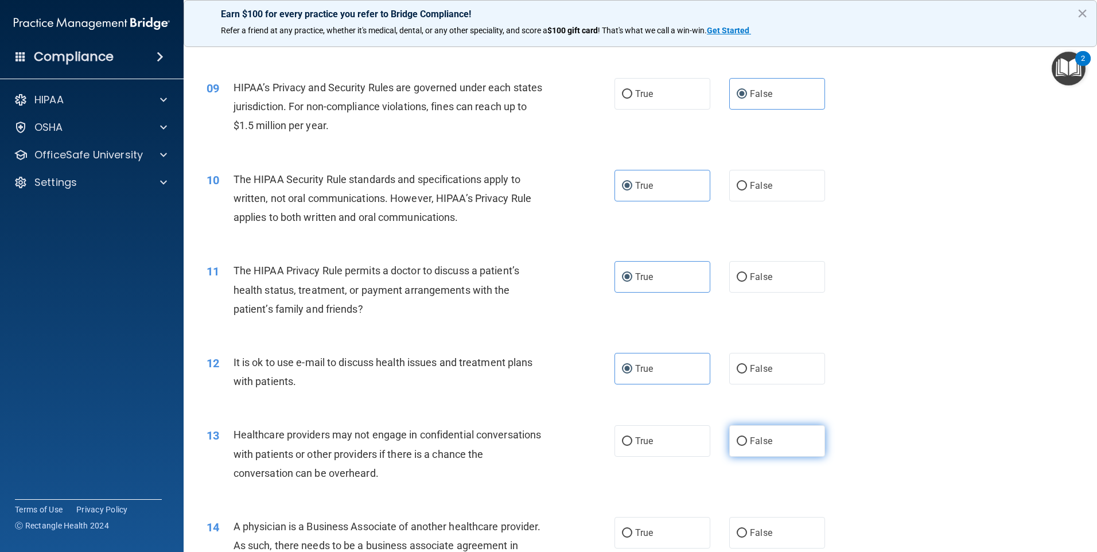
click at [778, 442] on label "False" at bounding box center [777, 441] width 96 height 32
click at [747, 442] on input "False" at bounding box center [742, 441] width 10 height 9
radio input "true"
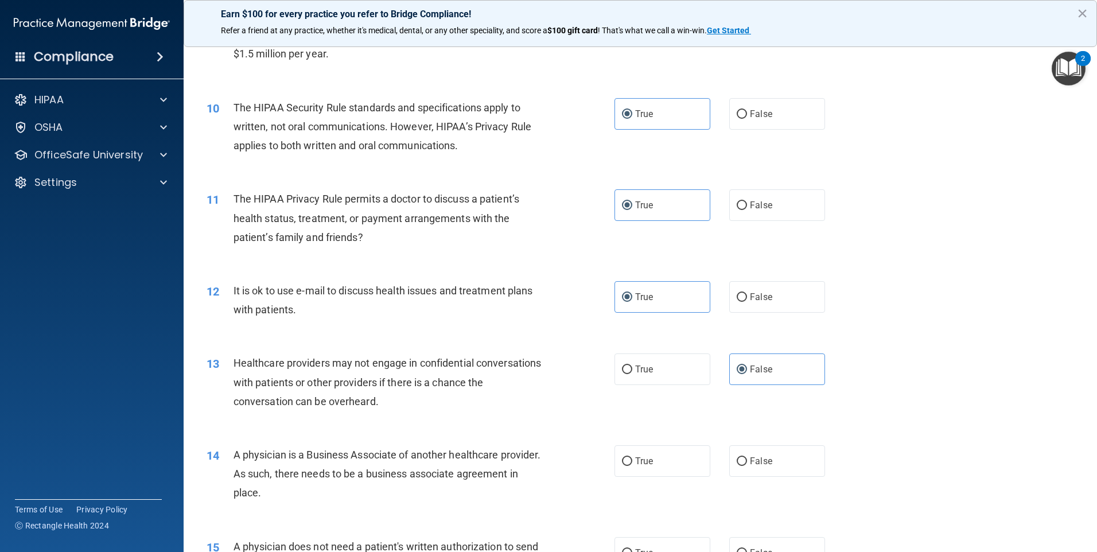
scroll to position [803, 0]
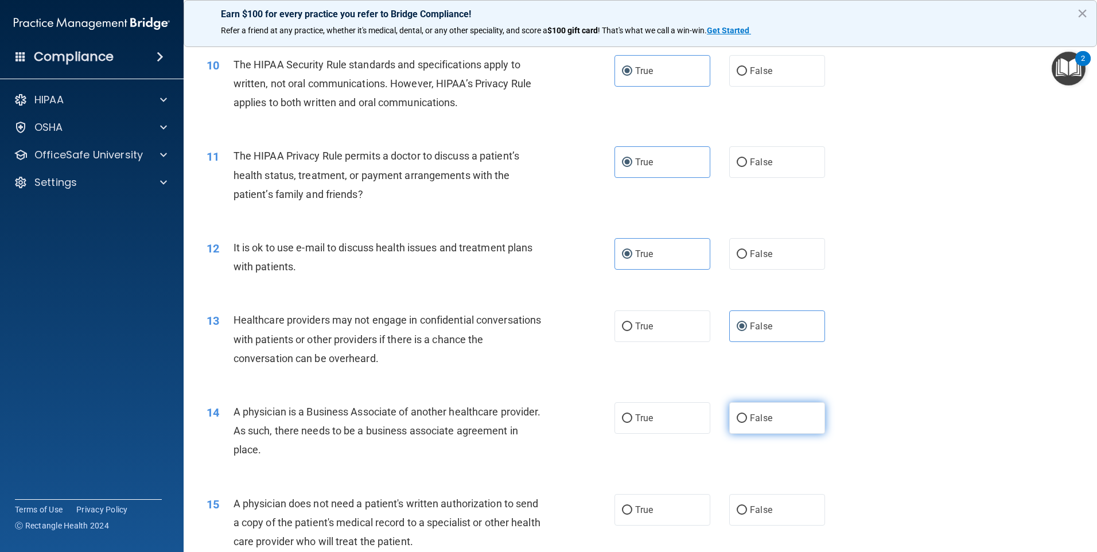
click at [750, 418] on span "False" at bounding box center [761, 417] width 22 height 11
click at [745, 418] on input "False" at bounding box center [742, 418] width 10 height 9
radio input "true"
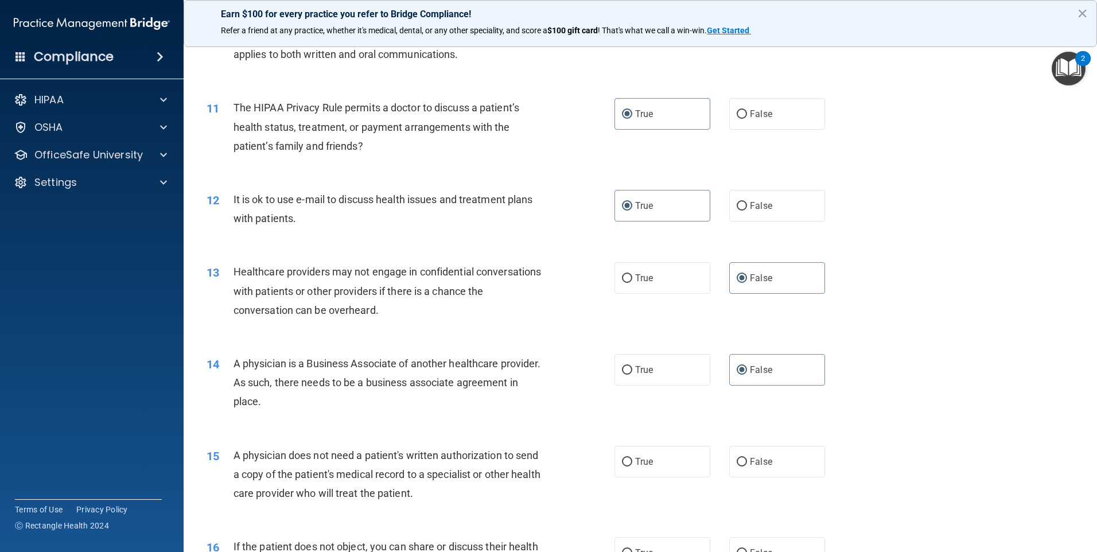
scroll to position [918, 0]
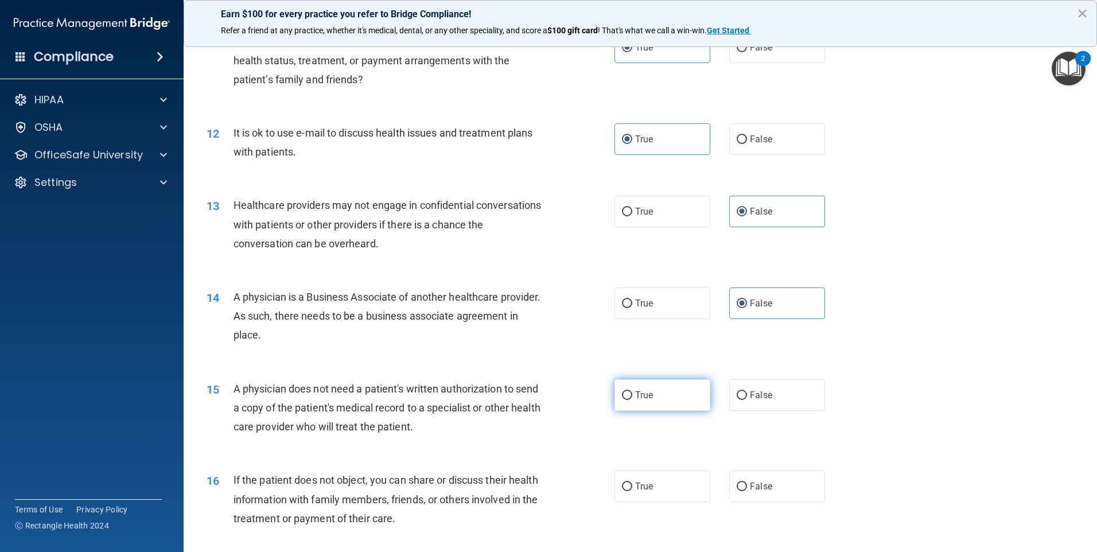
click at [666, 398] on label "True" at bounding box center [662, 395] width 96 height 32
click at [632, 398] on input "True" at bounding box center [627, 395] width 10 height 9
radio input "true"
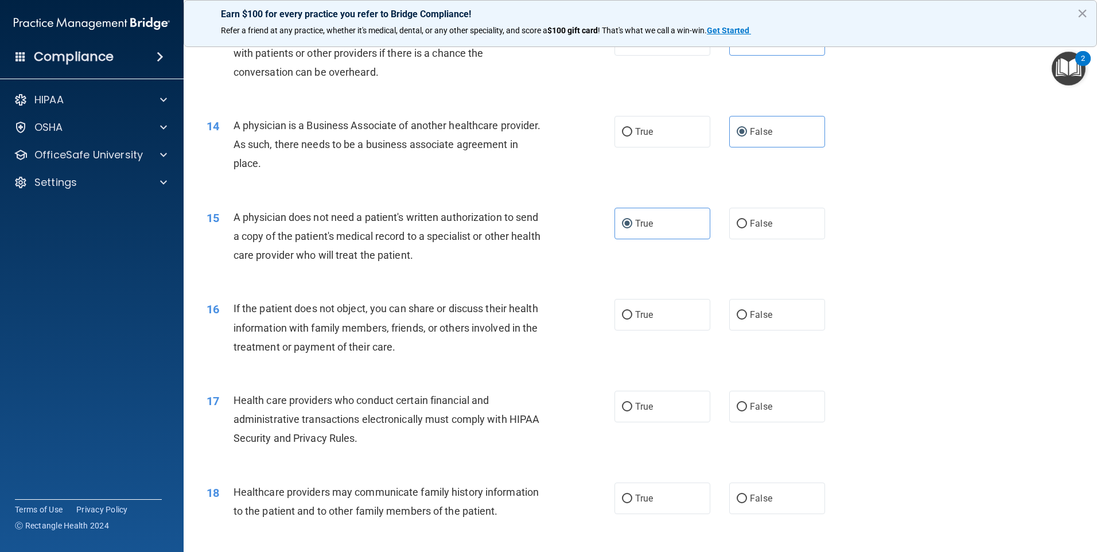
scroll to position [1090, 0]
click at [777, 317] on label "False" at bounding box center [777, 314] width 96 height 32
click at [747, 317] on input "False" at bounding box center [742, 314] width 10 height 9
radio input "true"
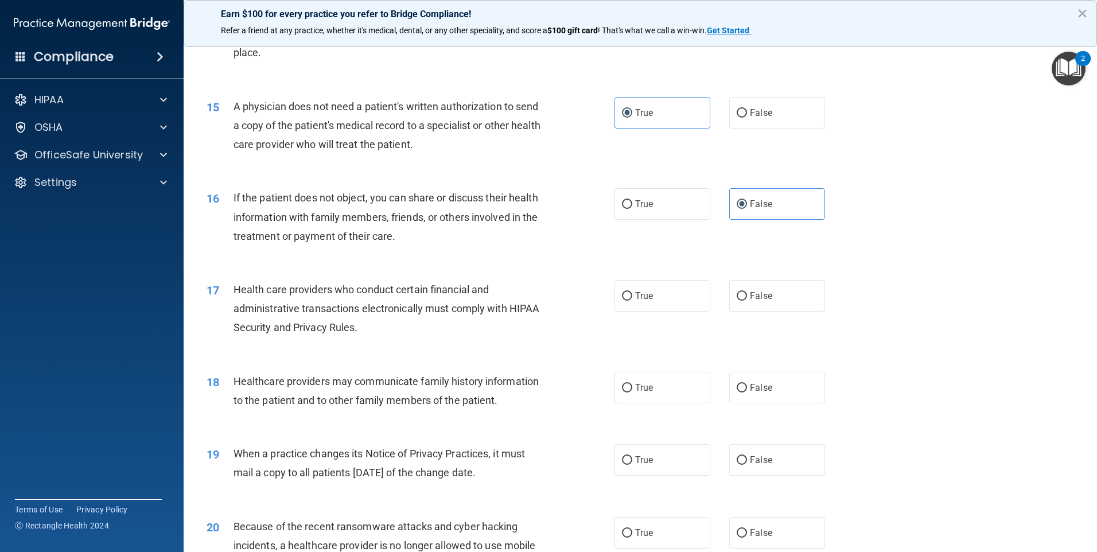
scroll to position [1205, 0]
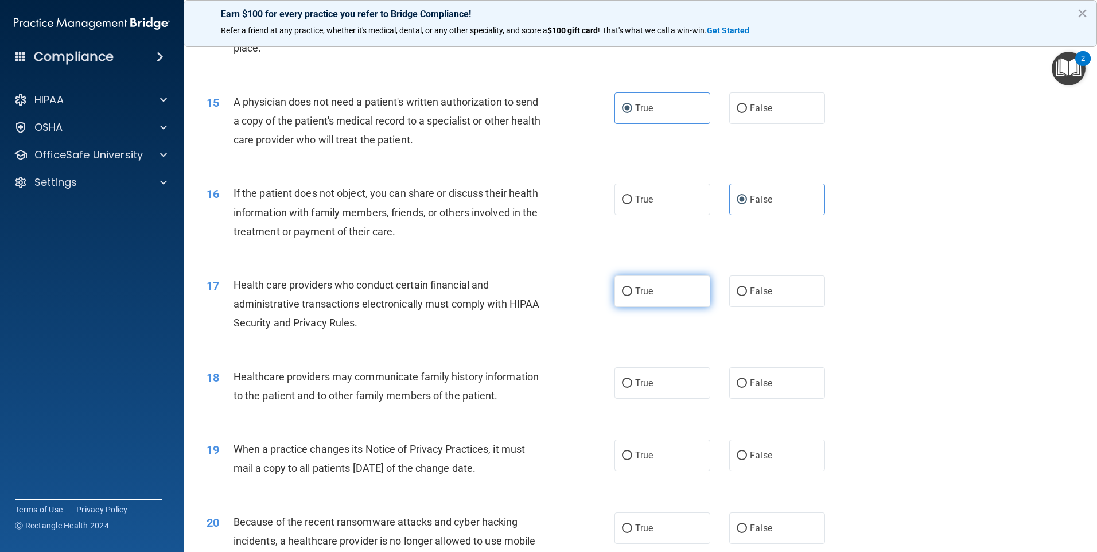
click at [671, 298] on label "True" at bounding box center [662, 291] width 96 height 32
click at [632, 296] on input "True" at bounding box center [627, 291] width 10 height 9
radio input "true"
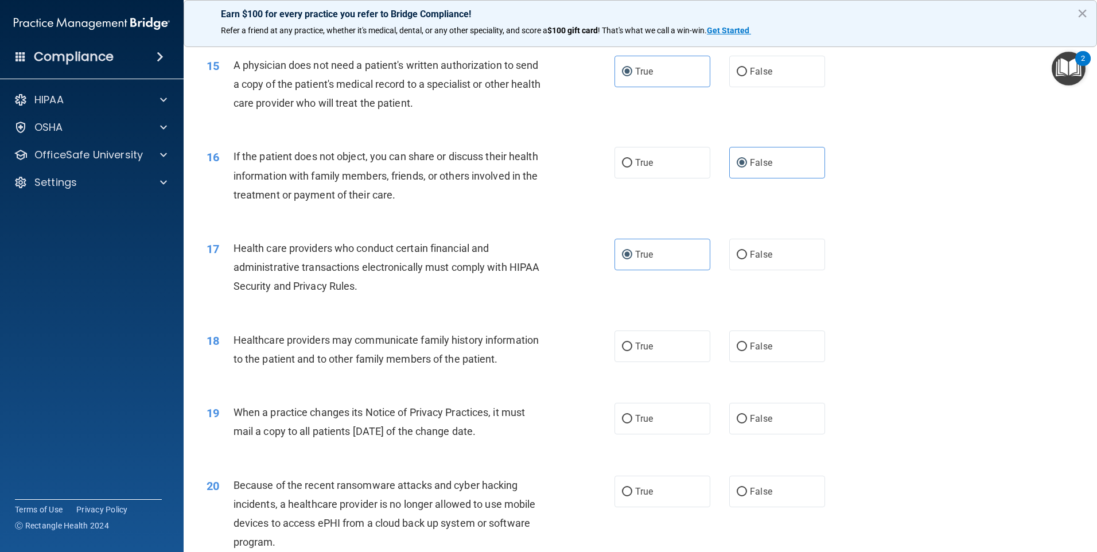
scroll to position [1262, 0]
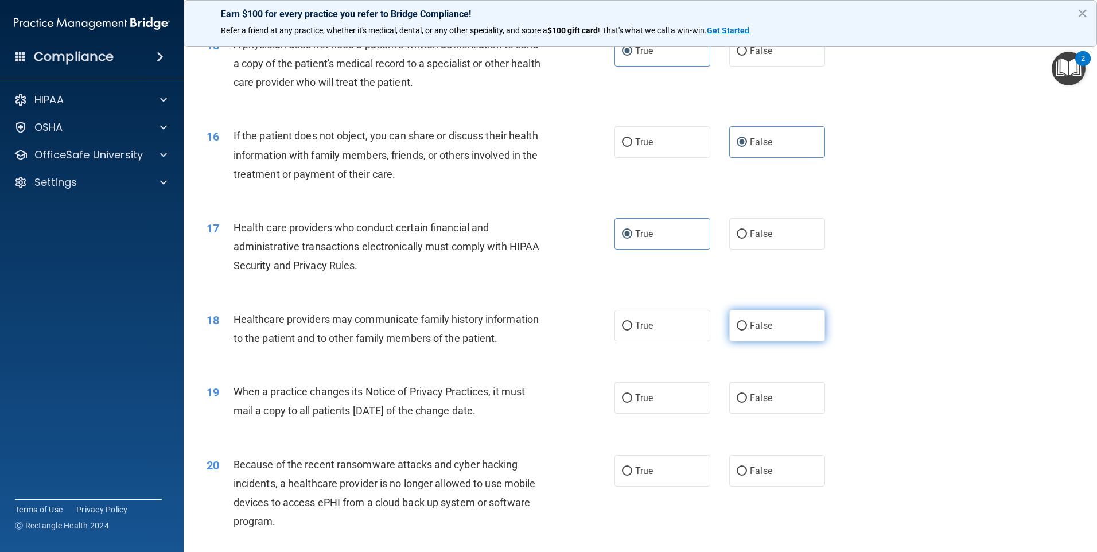
click at [790, 328] on label "False" at bounding box center [777, 326] width 96 height 32
click at [747, 328] on input "False" at bounding box center [742, 326] width 10 height 9
radio input "true"
click at [773, 396] on label "False" at bounding box center [777, 398] width 96 height 32
click at [747, 396] on input "False" at bounding box center [742, 398] width 10 height 9
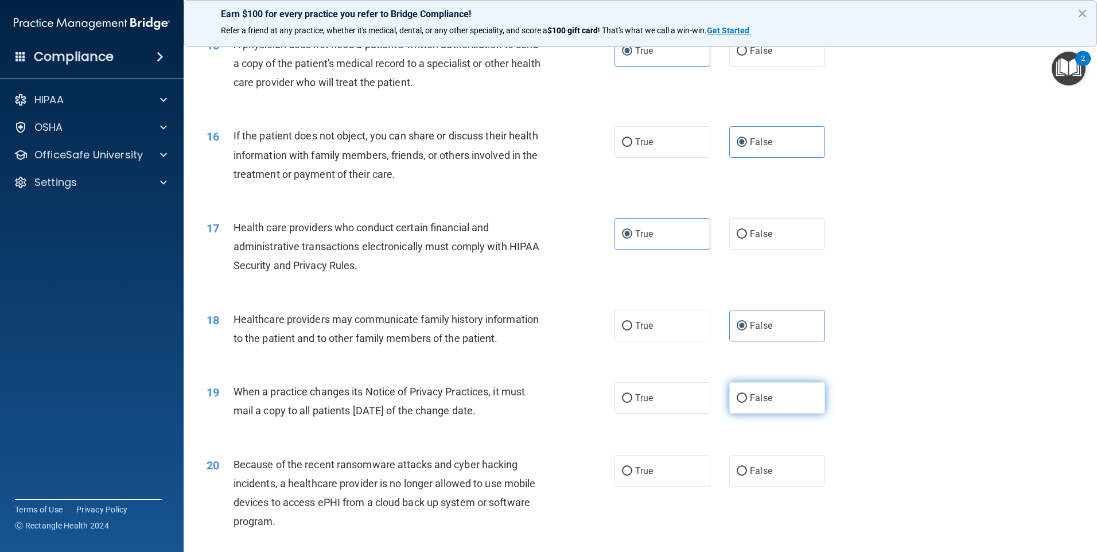
radio input "true"
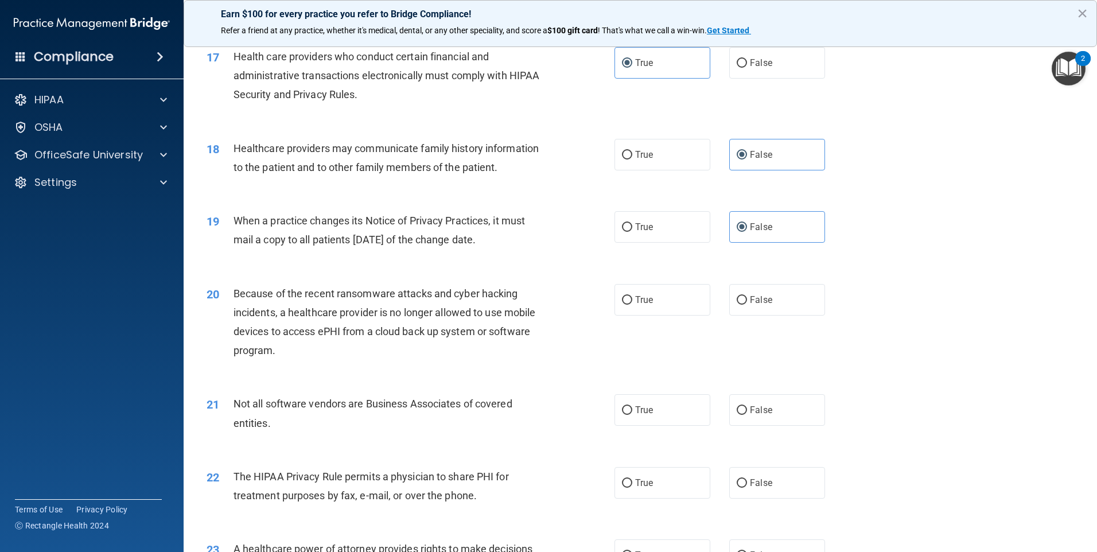
scroll to position [1491, 0]
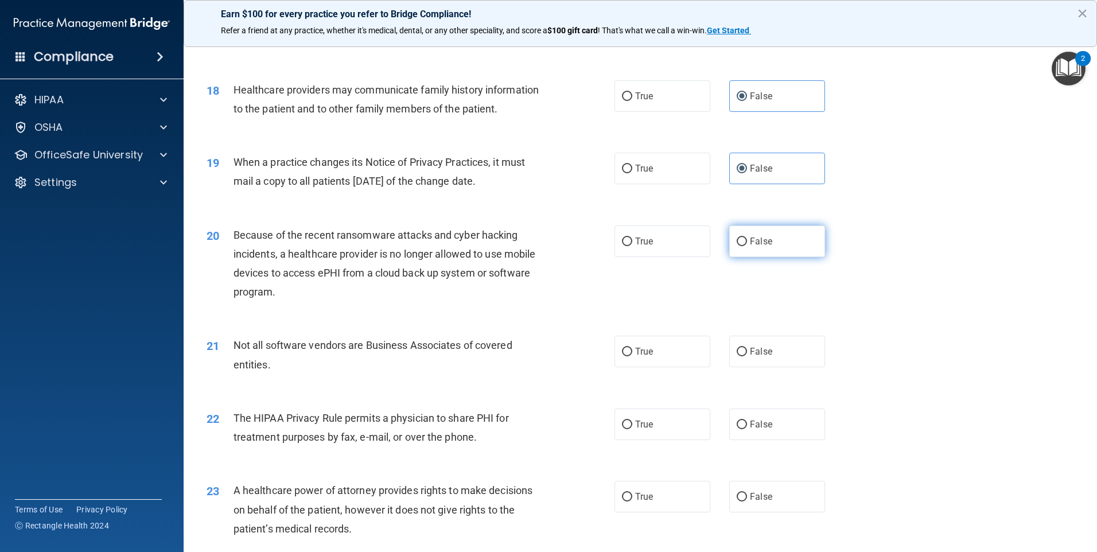
click at [755, 249] on label "False" at bounding box center [777, 241] width 96 height 32
click at [747, 246] on input "False" at bounding box center [742, 241] width 10 height 9
radio input "true"
click at [677, 352] on label "True" at bounding box center [662, 352] width 96 height 32
click at [632, 352] on input "True" at bounding box center [627, 352] width 10 height 9
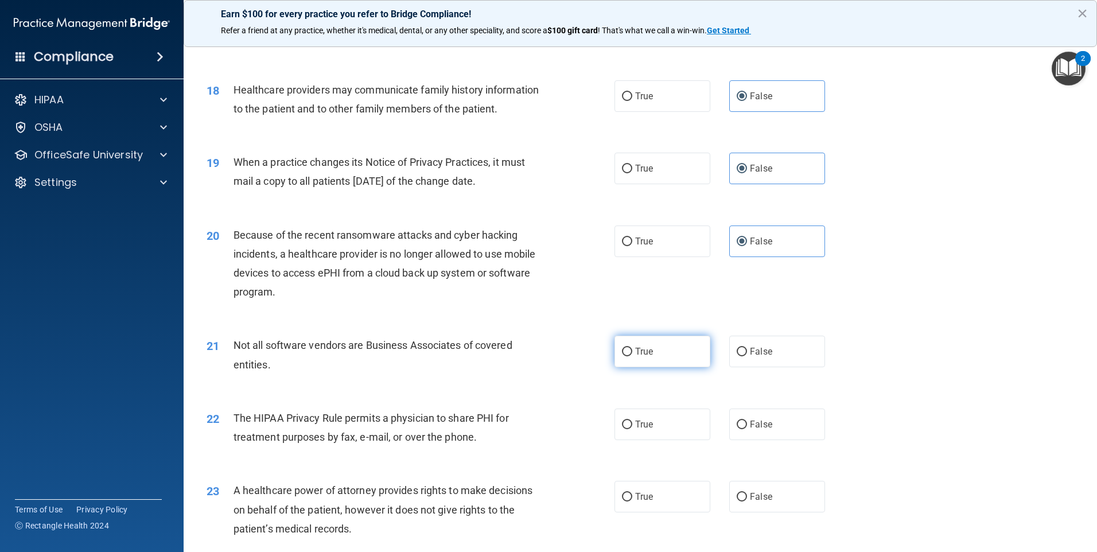
radio input "true"
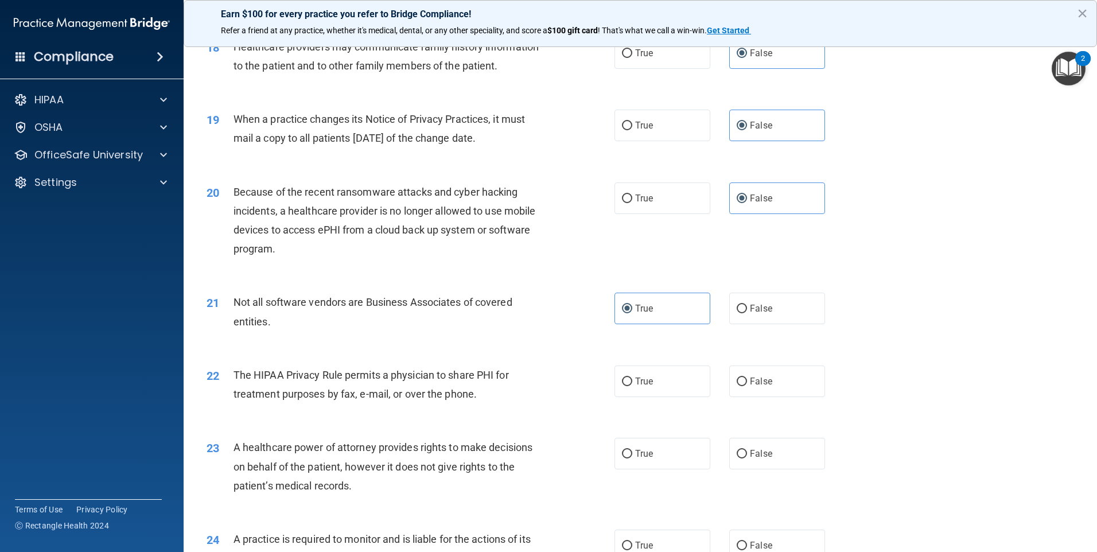
scroll to position [1606, 0]
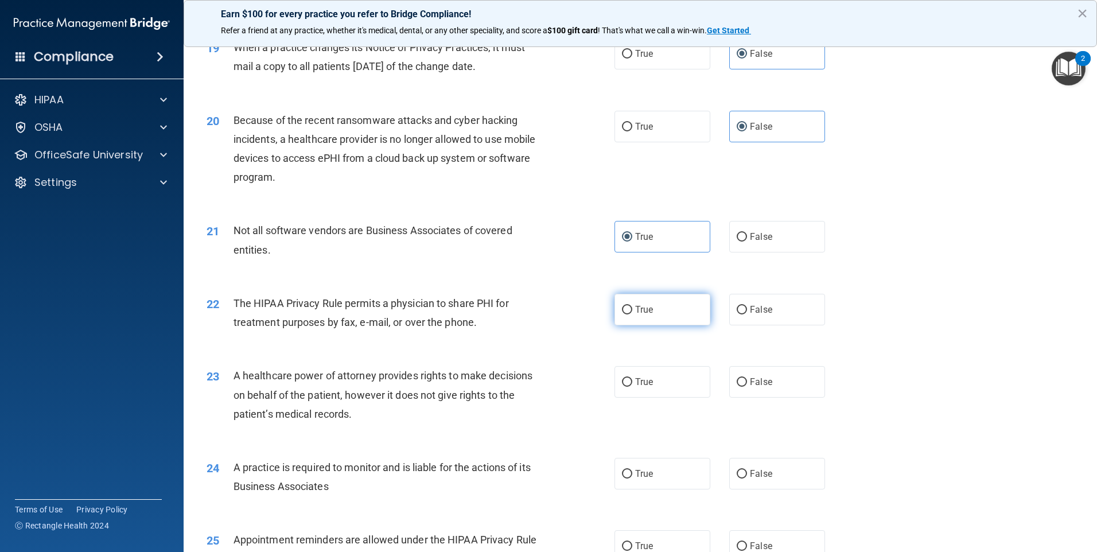
click at [702, 315] on label "True" at bounding box center [662, 310] width 96 height 32
click at [632, 314] on input "True" at bounding box center [627, 310] width 10 height 9
radio input "true"
click at [796, 372] on label "False" at bounding box center [777, 382] width 96 height 32
click at [747, 378] on input "False" at bounding box center [742, 382] width 10 height 9
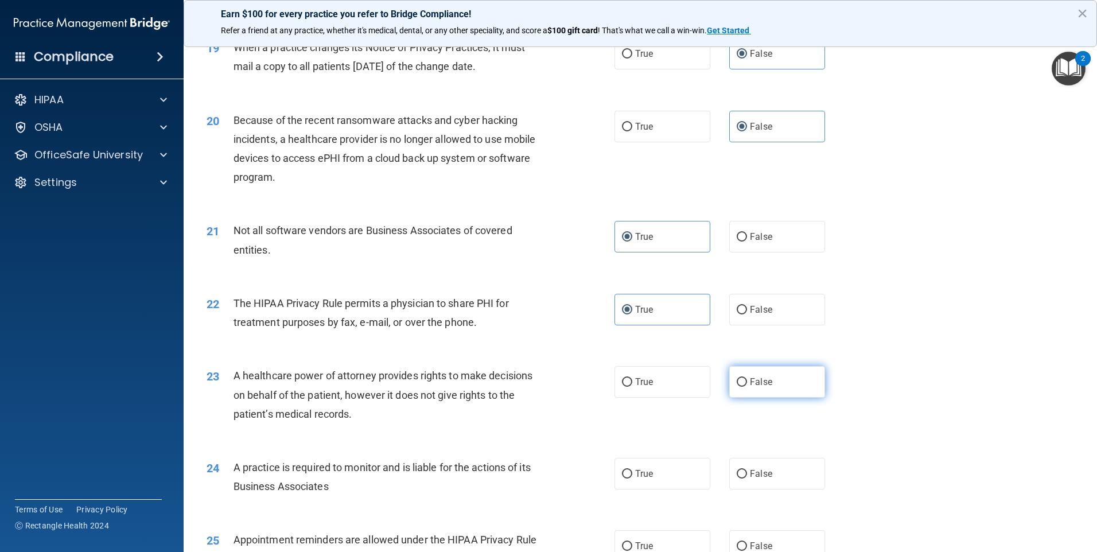
radio input "true"
click at [755, 472] on span "False" at bounding box center [761, 473] width 22 height 11
click at [747, 472] on input "False" at bounding box center [742, 474] width 10 height 9
radio input "true"
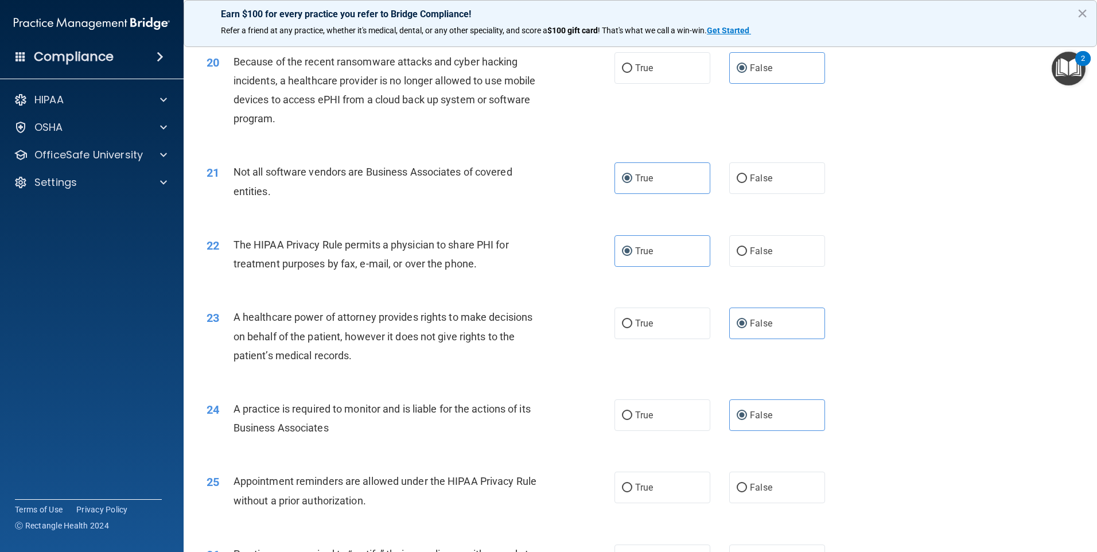
scroll to position [1778, 0]
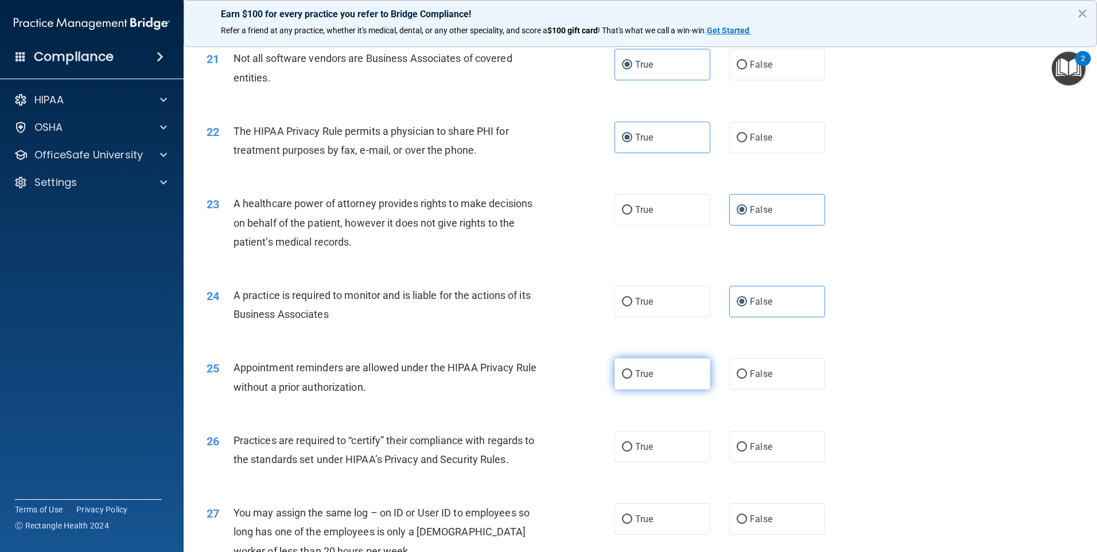
click at [676, 375] on label "True" at bounding box center [662, 374] width 96 height 32
click at [632, 375] on input "True" at bounding box center [627, 374] width 10 height 9
radio input "true"
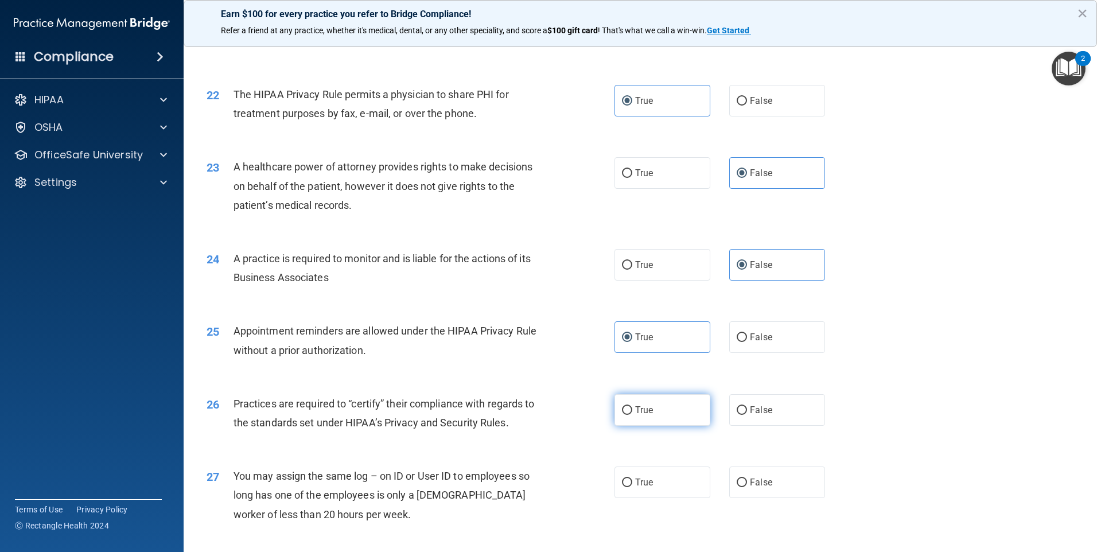
scroll to position [1836, 0]
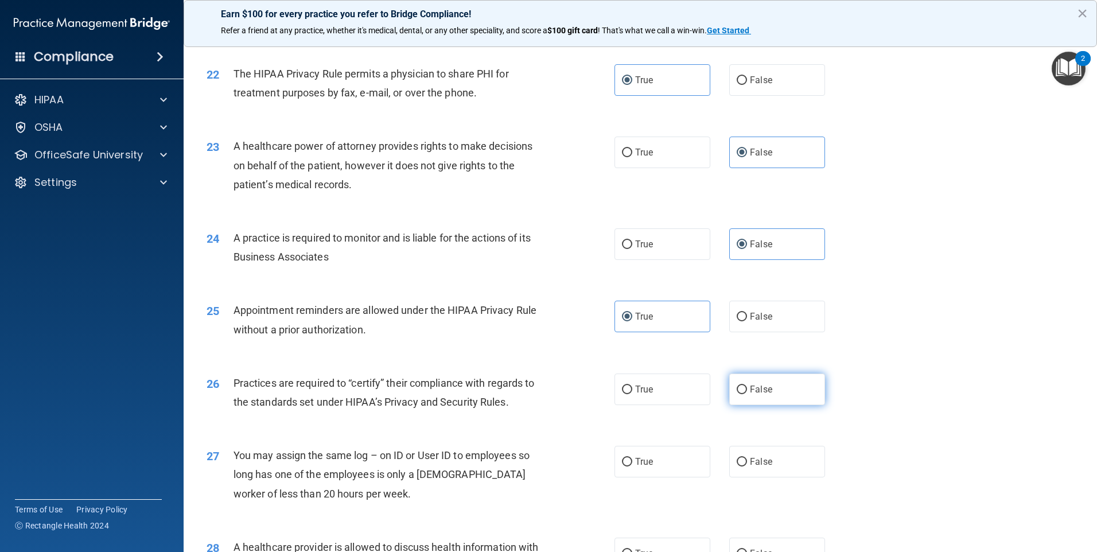
click at [755, 394] on span "False" at bounding box center [761, 389] width 22 height 11
click at [747, 394] on input "False" at bounding box center [742, 389] width 10 height 9
radio input "true"
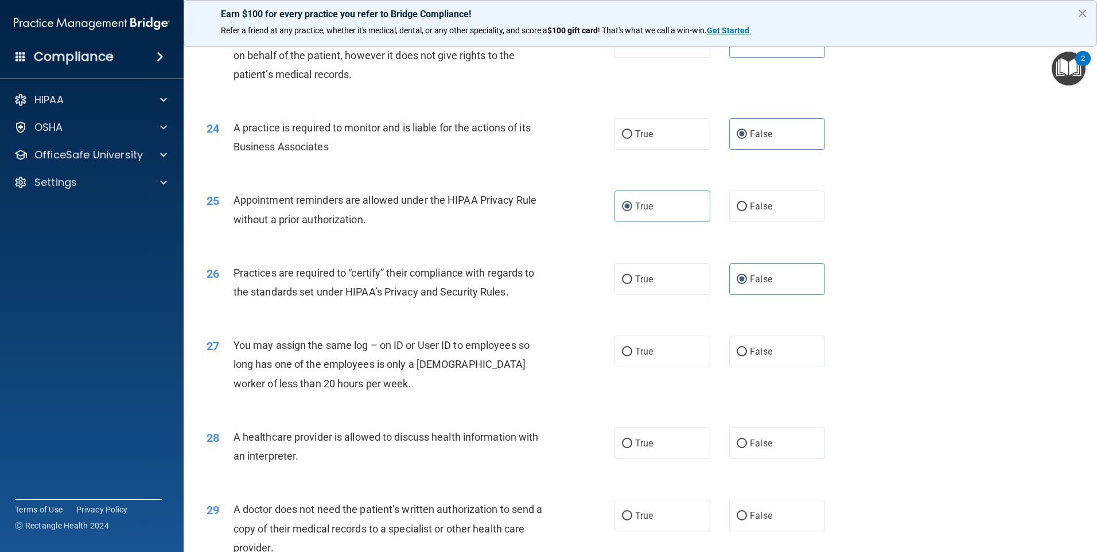
scroll to position [1950, 0]
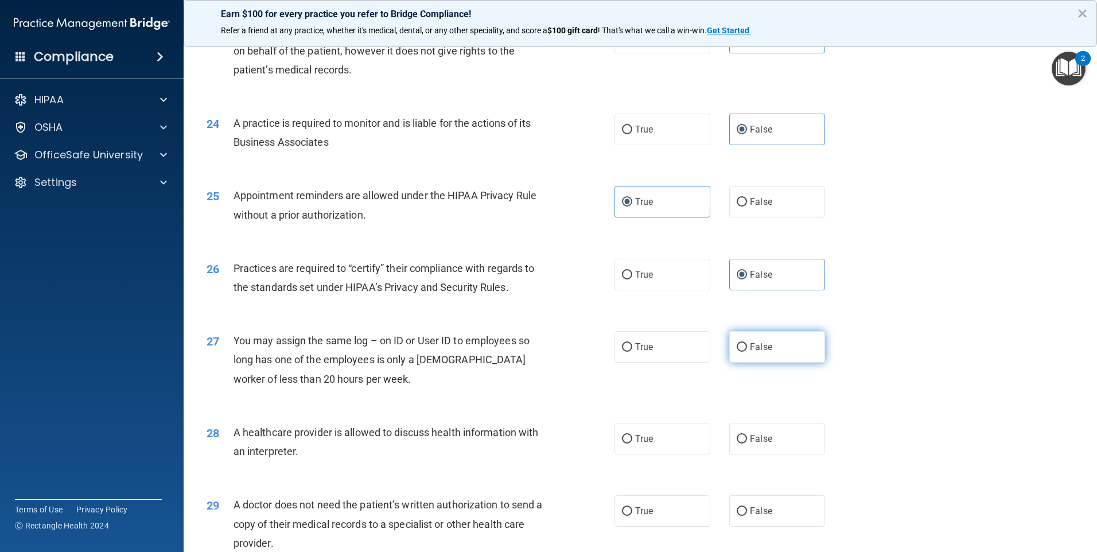
click at [758, 350] on span "False" at bounding box center [761, 346] width 22 height 11
click at [747, 350] on input "False" at bounding box center [742, 347] width 10 height 9
radio input "true"
click at [687, 424] on label "True" at bounding box center [662, 439] width 96 height 32
click at [632, 435] on input "True" at bounding box center [627, 439] width 10 height 9
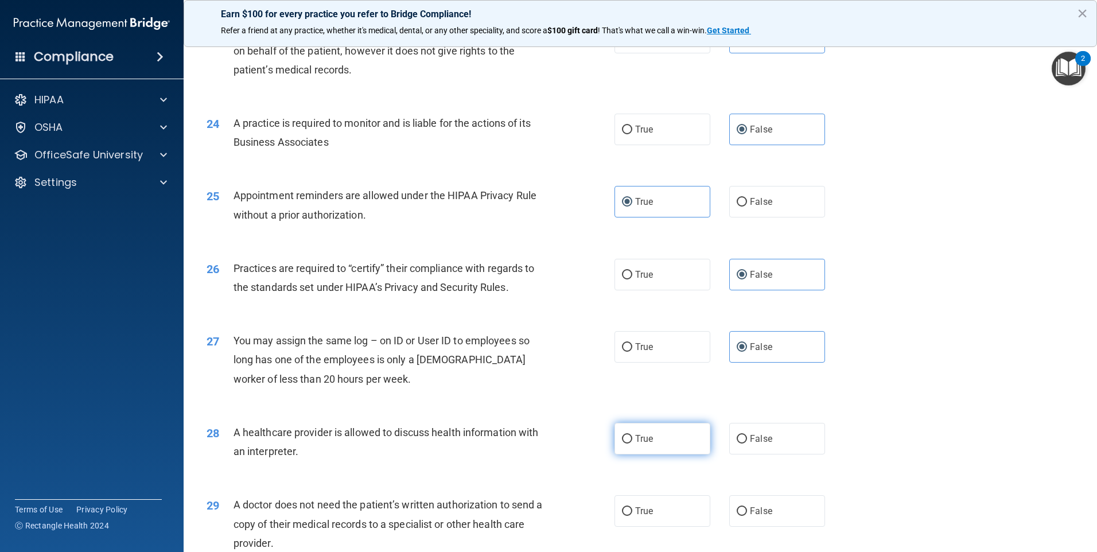
radio input "true"
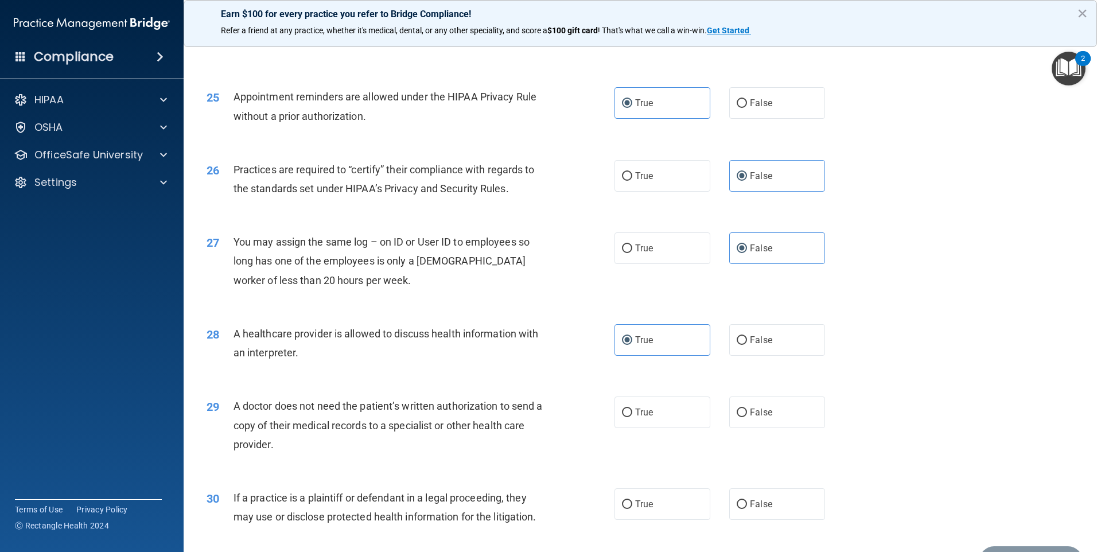
scroll to position [2065, 0]
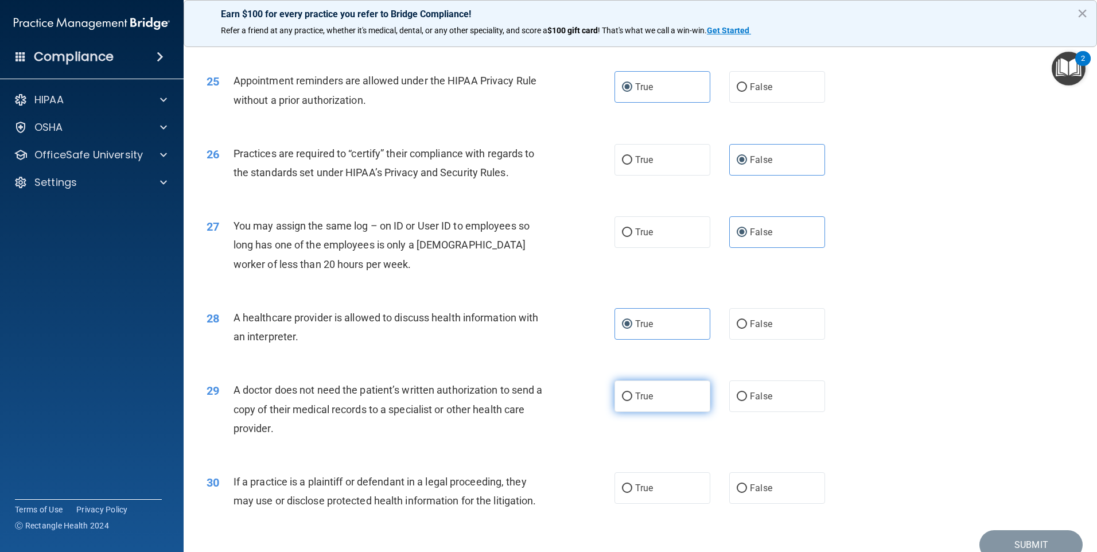
click at [642, 401] on span "True" at bounding box center [644, 396] width 18 height 11
click at [632, 401] on input "True" at bounding box center [627, 396] width 10 height 9
radio input "true"
click at [614, 487] on label "True" at bounding box center [662, 488] width 96 height 32
click at [622, 487] on input "True" at bounding box center [627, 488] width 10 height 9
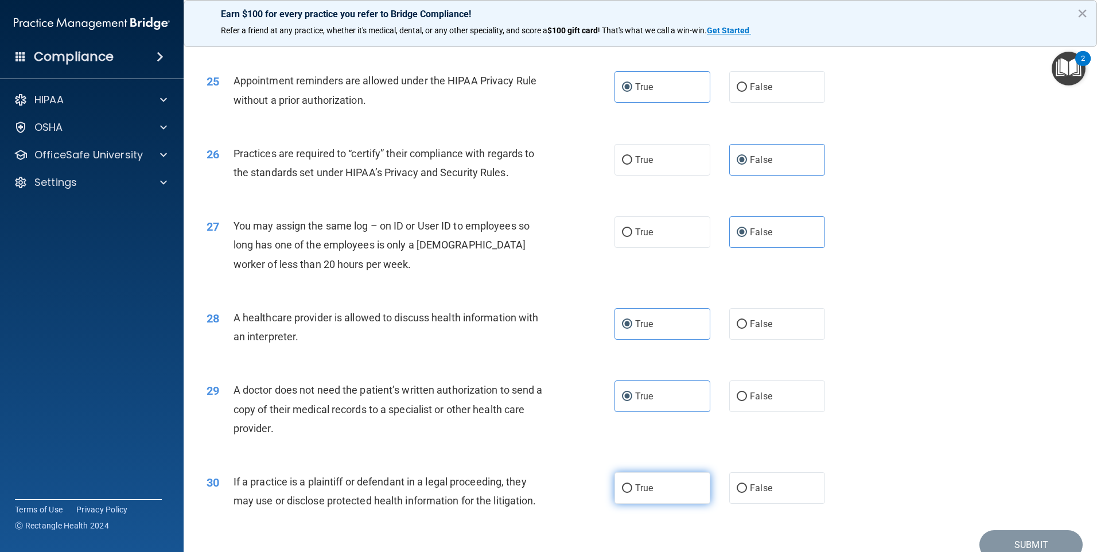
radio input "true"
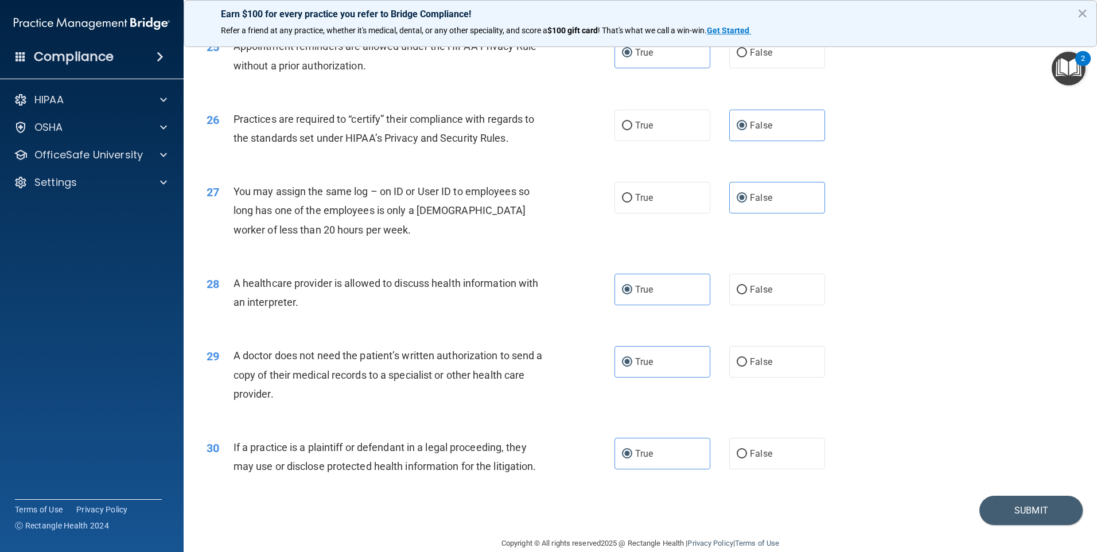
scroll to position [2118, 0]
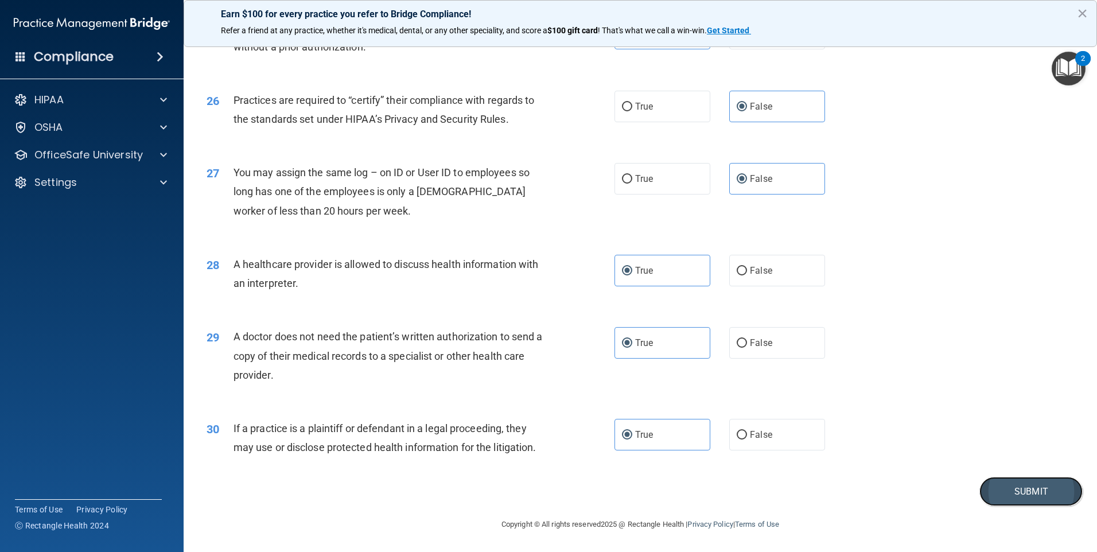
click at [1018, 487] on button "Submit" at bounding box center [1030, 491] width 103 height 29
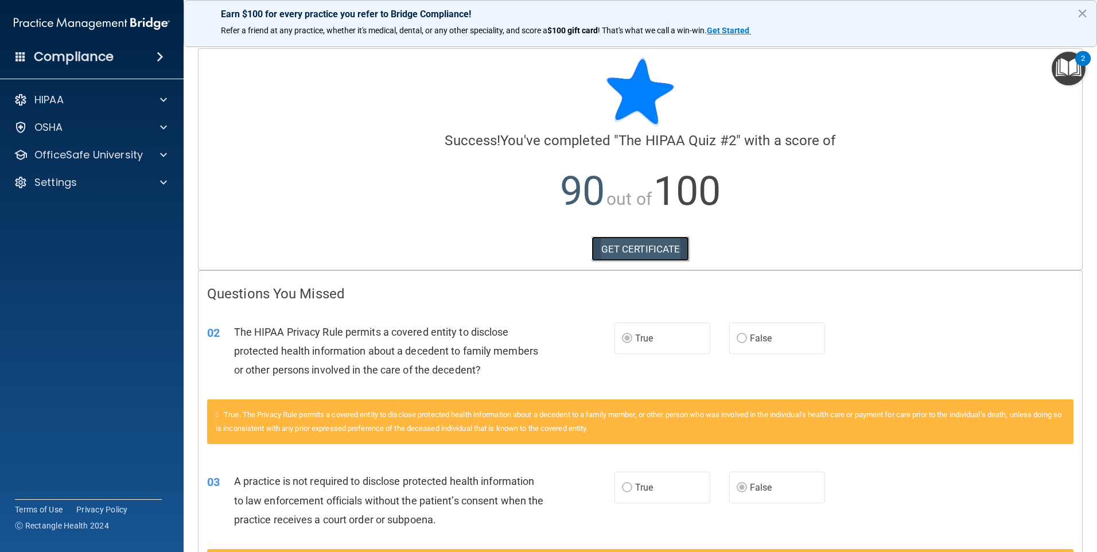
click at [615, 251] on link "GET CERTIFICATE" at bounding box center [640, 248] width 98 height 25
click at [67, 150] on p "OfficeSafe University" at bounding box center [88, 155] width 108 height 14
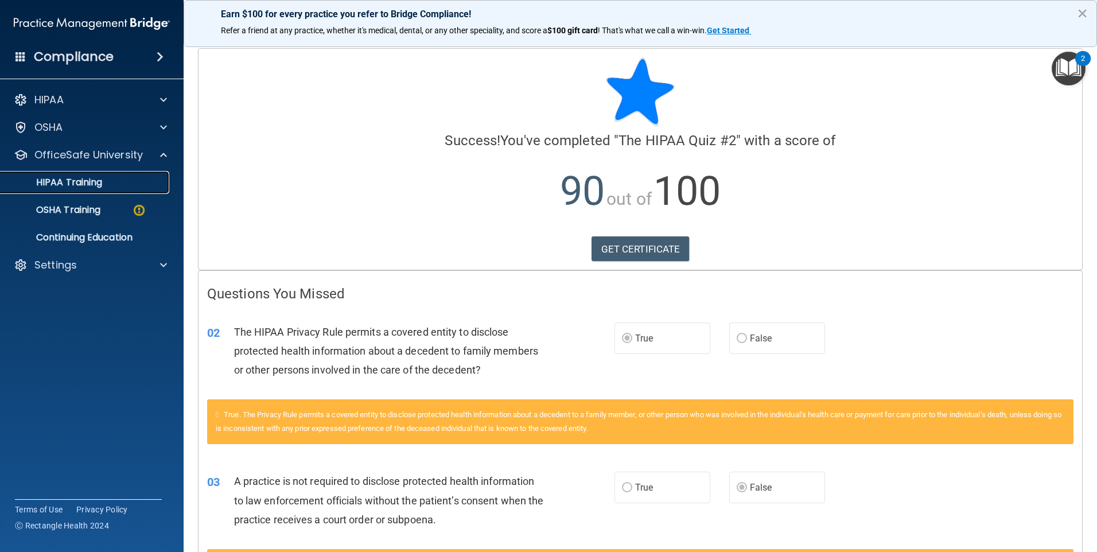
click at [81, 183] on p "HIPAA Training" at bounding box center [54, 182] width 95 height 11
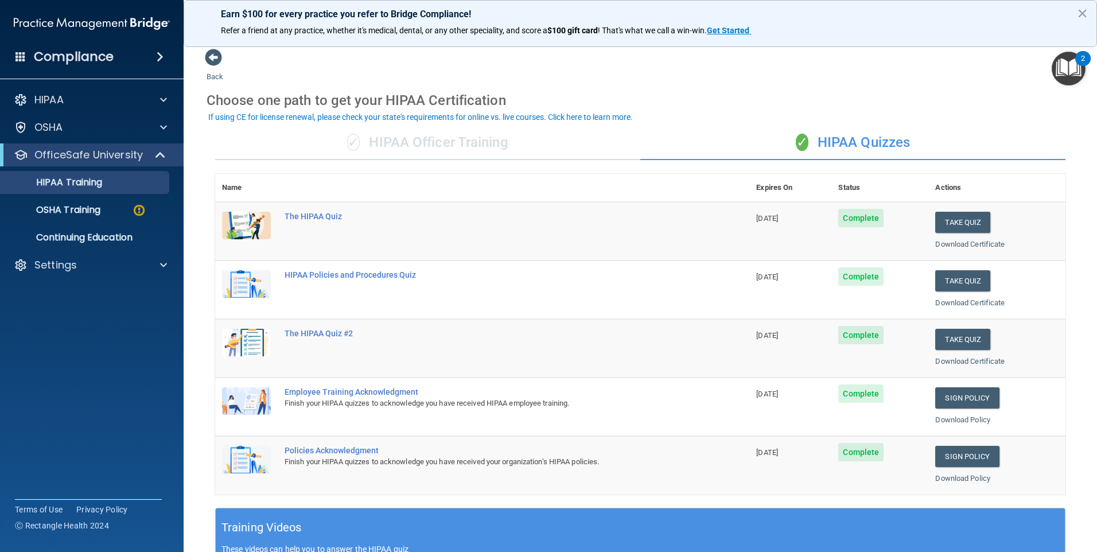
click at [359, 140] on div "✓ HIPAA Officer Training" at bounding box center [427, 143] width 425 height 34
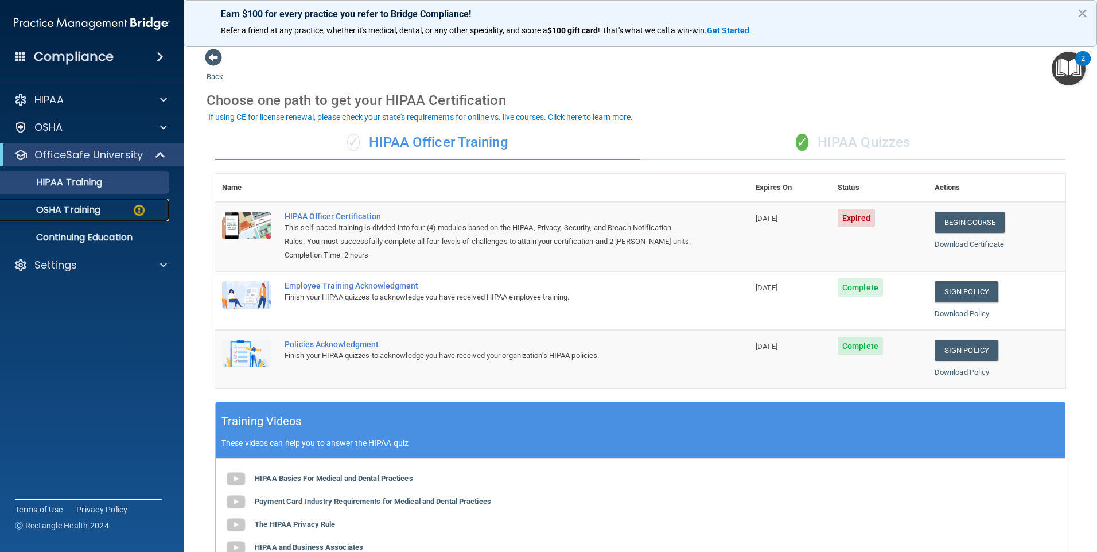
click at [53, 210] on p "OSHA Training" at bounding box center [53, 209] width 93 height 11
